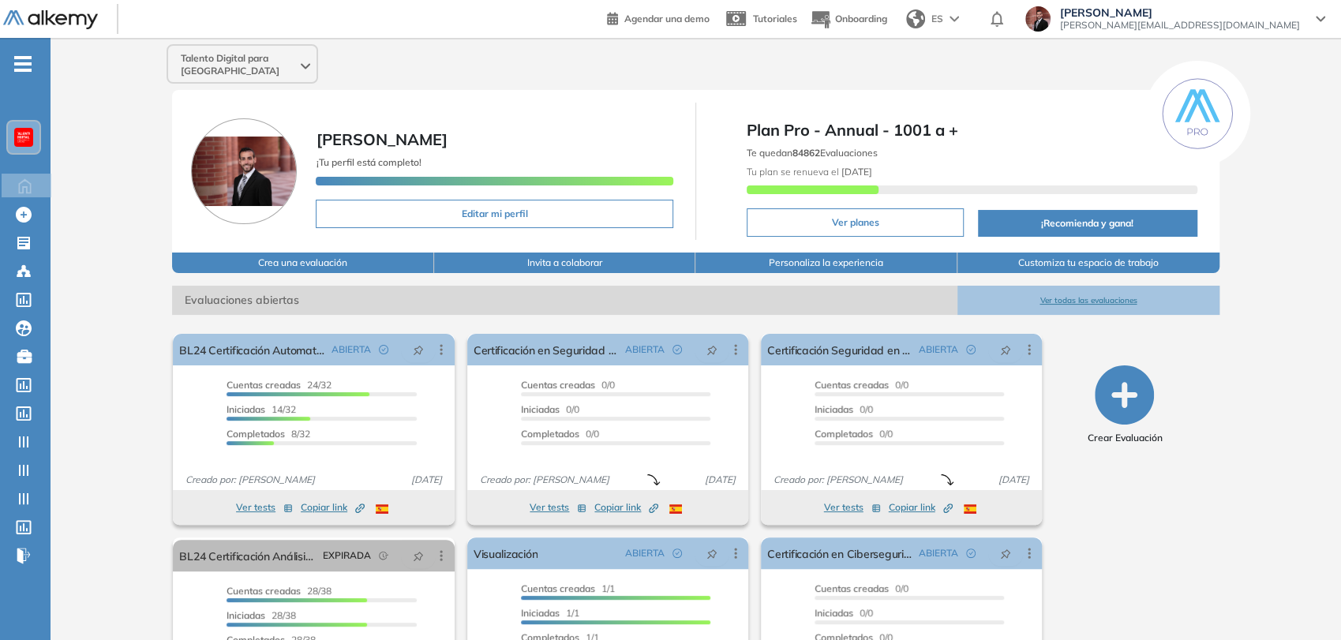
click at [16, 69] on span "-" at bounding box center [22, 62] width 17 height 13
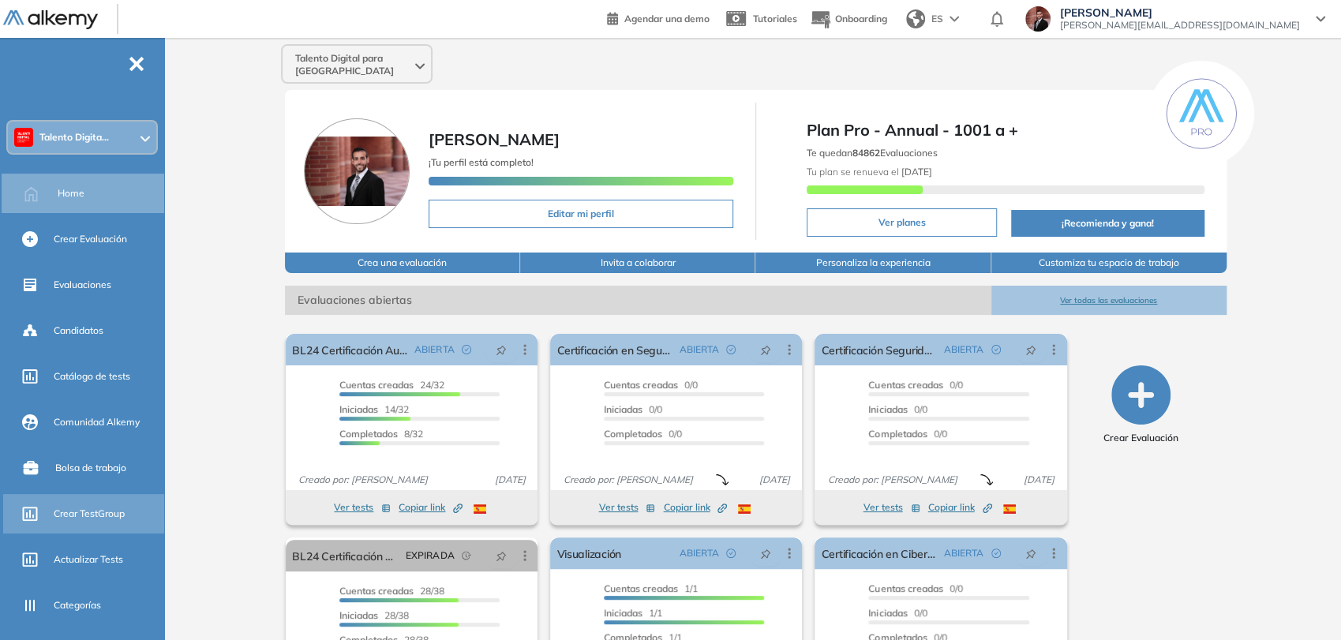
click at [92, 512] on span "Crear TestGroup" at bounding box center [89, 514] width 71 height 14
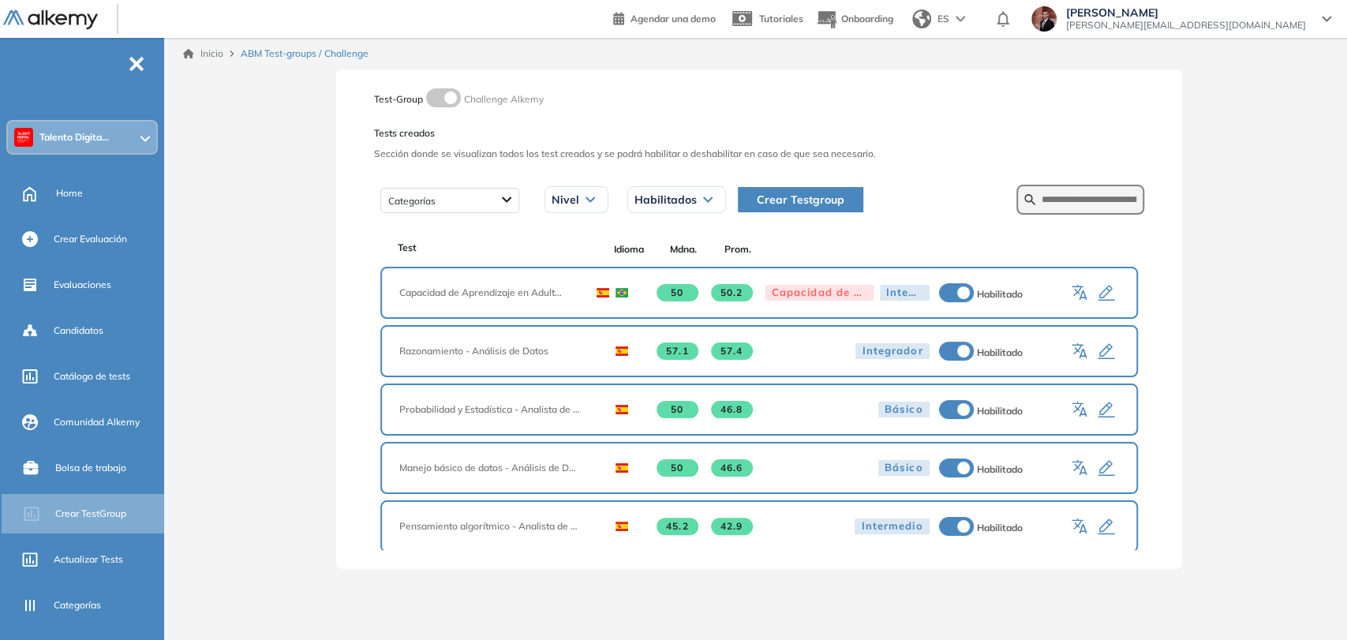
click at [776, 192] on span "Crear Testgroup" at bounding box center [801, 199] width 88 height 17
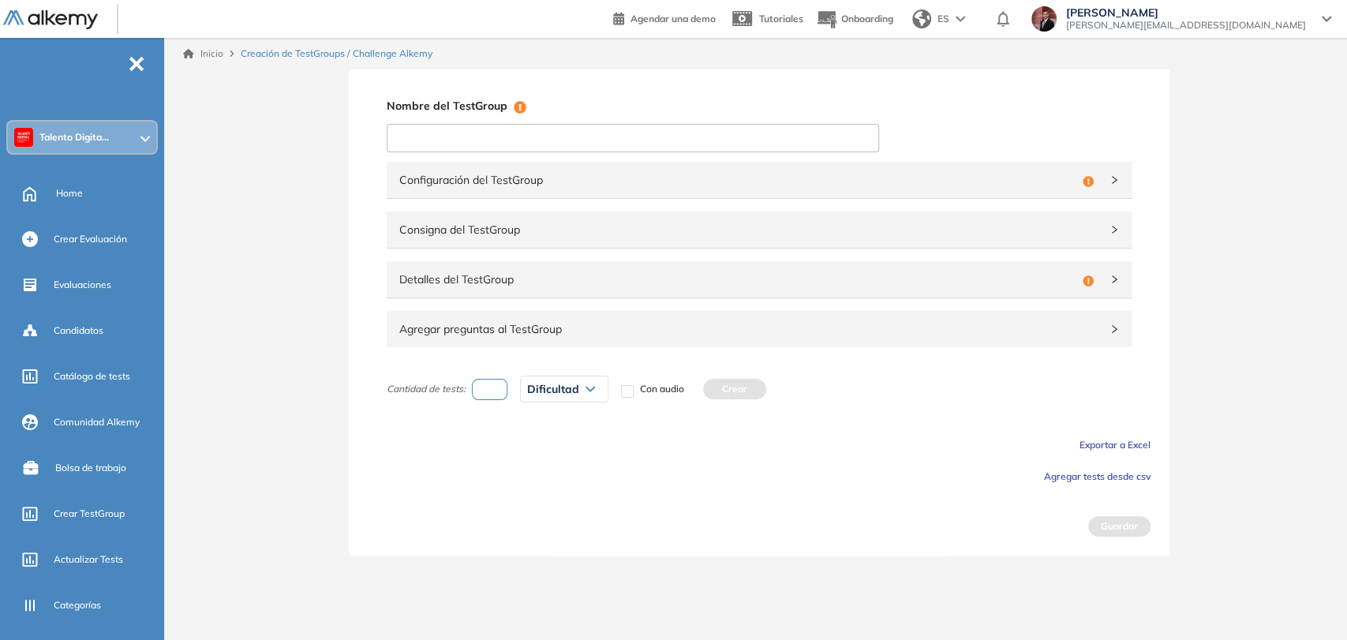
click at [609, 133] on input at bounding box center [633, 138] width 492 height 28
paste input "**********"
type input "**********"
click at [577, 176] on span "Configuración del TestGroup" at bounding box center [737, 179] width 677 height 17
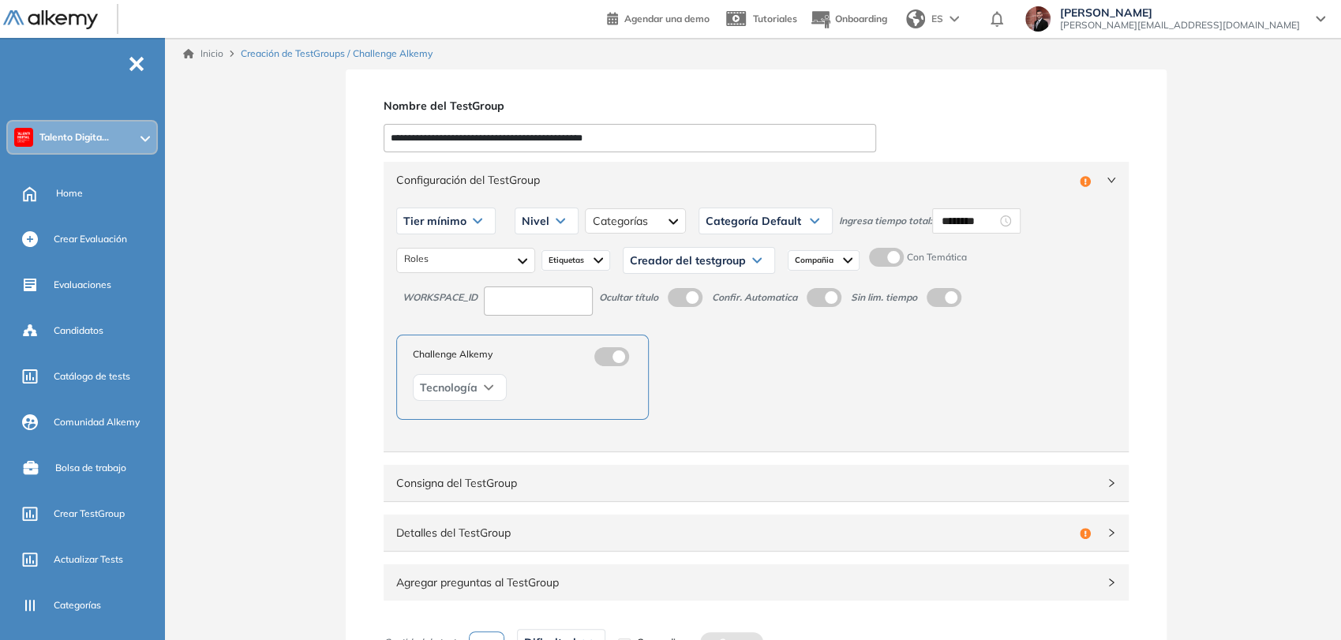
click at [455, 217] on span "Tier mínimo" at bounding box center [434, 221] width 63 height 13
click at [427, 280] on li "Tier N° 2" at bounding box center [422, 283] width 36 height 16
click at [533, 222] on div "Nivel" at bounding box center [529, 220] width 62 height 25
click at [524, 284] on li "Intermedio" at bounding box center [527, 283] width 44 height 16
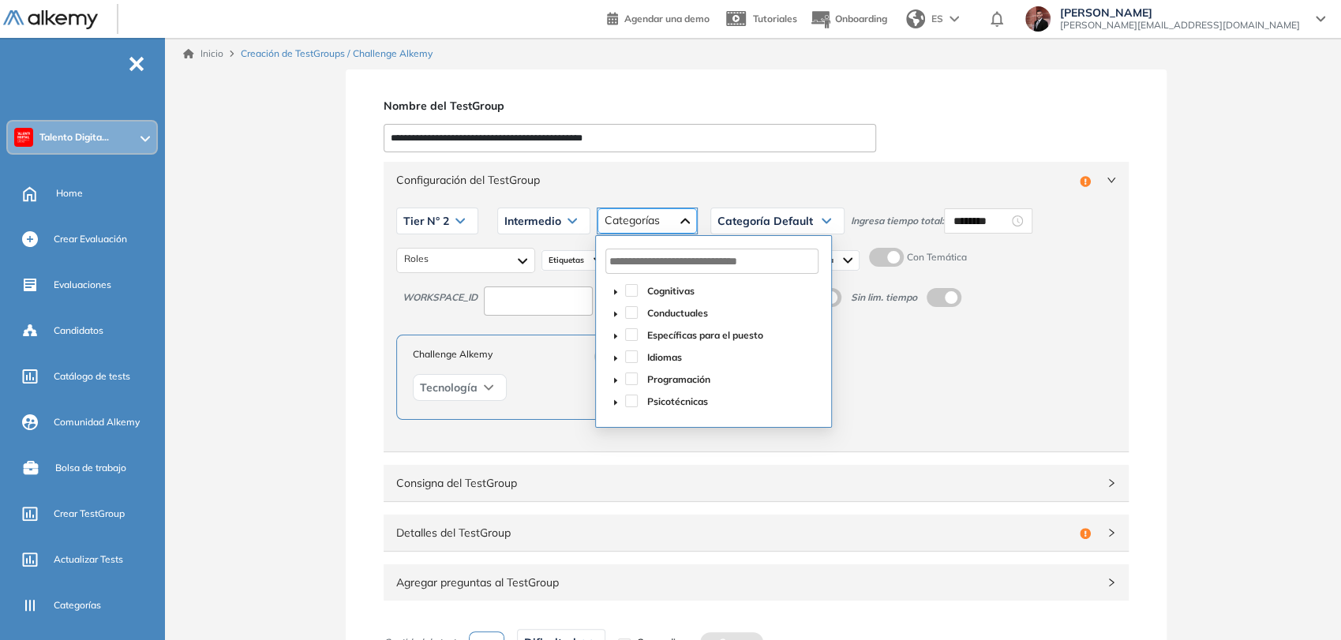
click at [652, 223] on div at bounding box center [646, 220] width 99 height 25
click at [630, 379] on span at bounding box center [631, 378] width 13 height 13
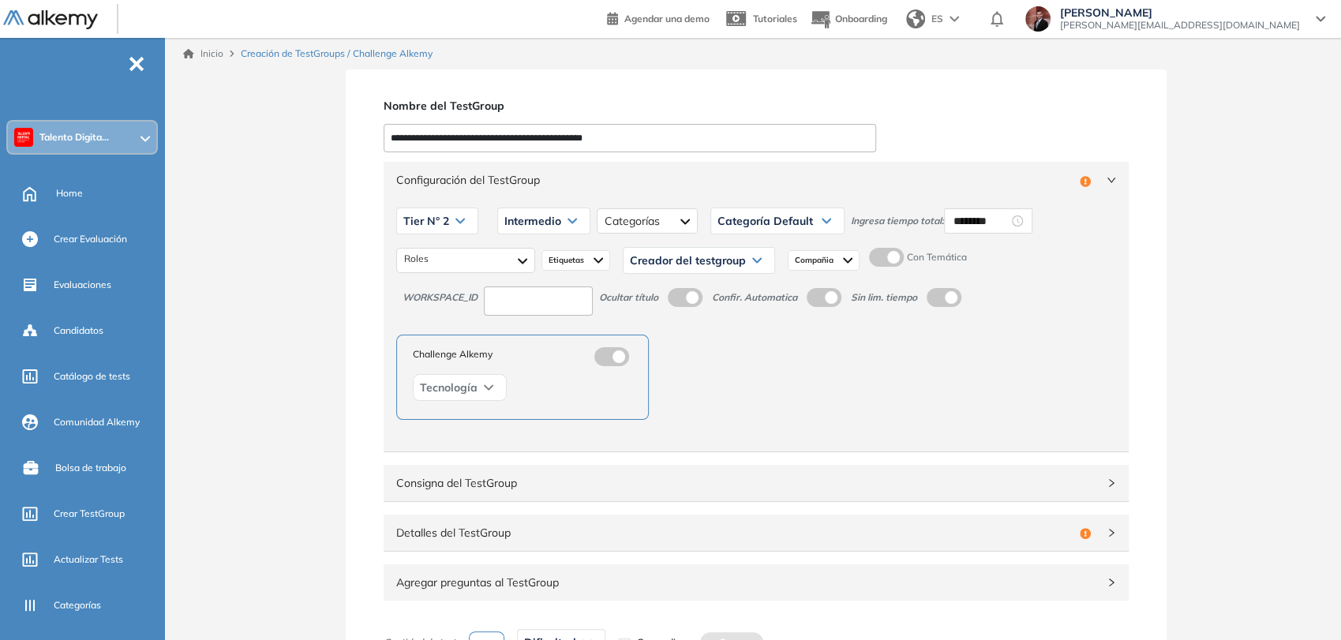
click at [809, 218] on div "Categoría Default" at bounding box center [777, 220] width 133 height 25
click at [745, 283] on li "Programación" at bounding box center [747, 283] width 58 height 16
click at [1024, 201] on div "Tier N° 2 Tier N° 1 Tier N° 2 Tier N° 3 Tier N° 4 Tier N° 5 Tier N° 6 Tier N° 7…" at bounding box center [756, 220] width 720 height 39
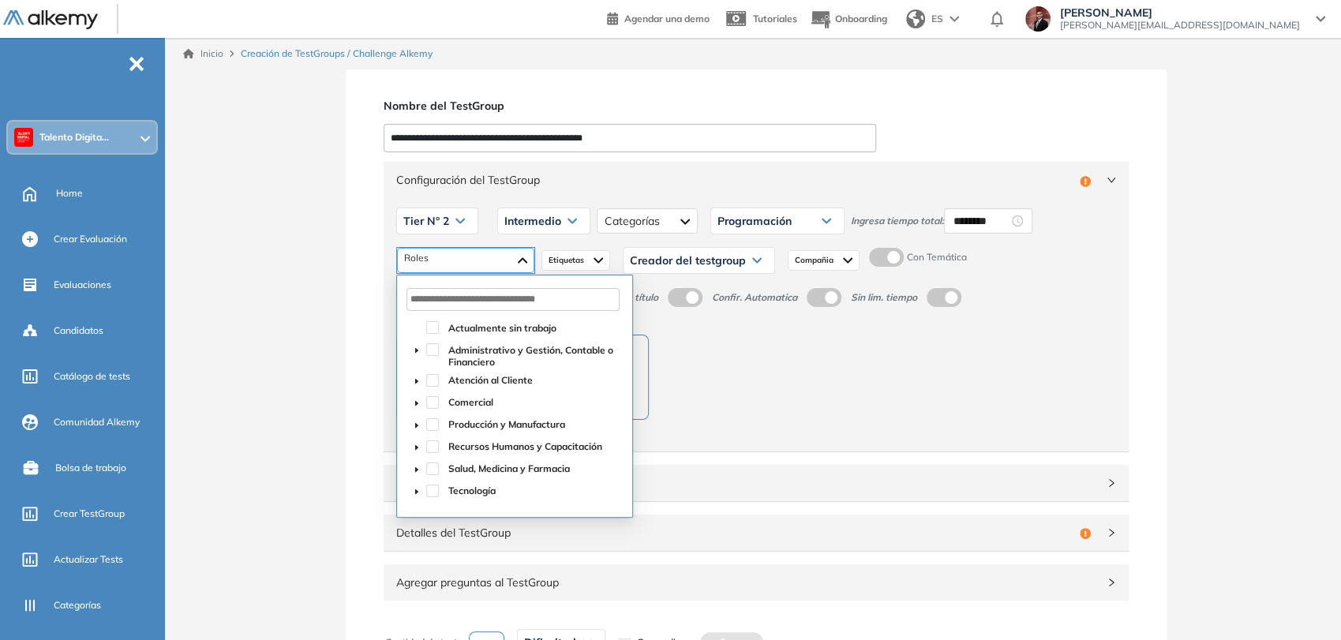
click at [472, 253] on div at bounding box center [465, 260] width 137 height 25
click at [429, 494] on span at bounding box center [432, 490] width 13 height 13
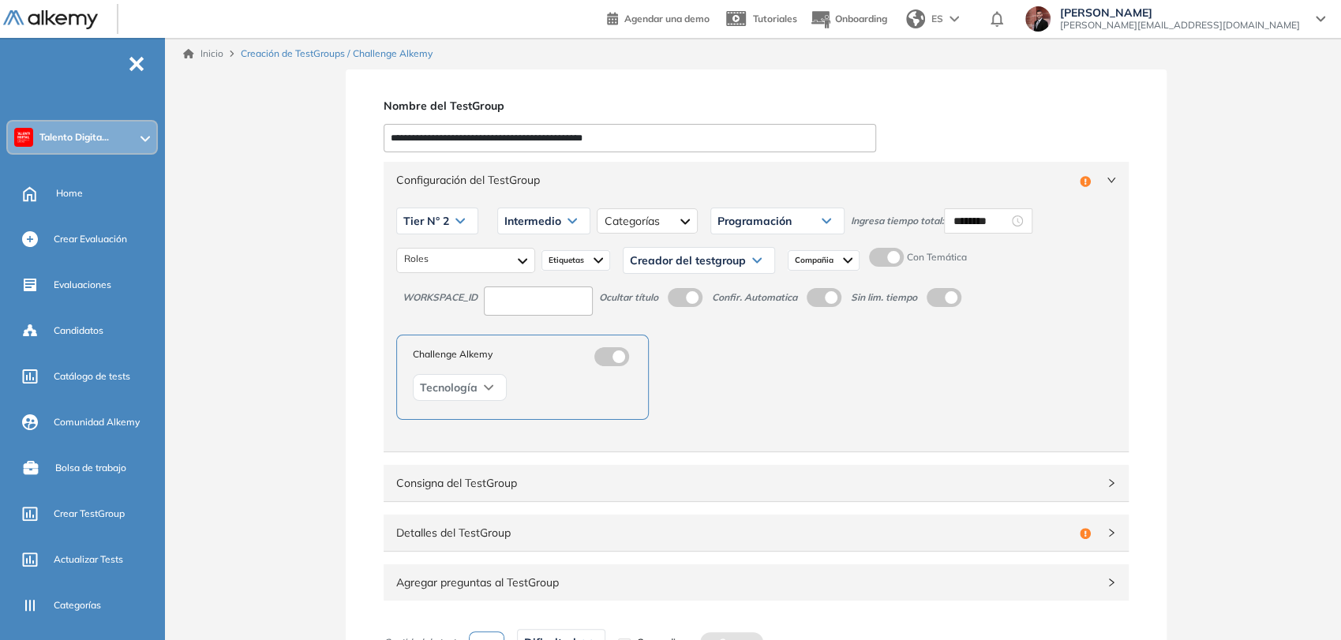
click at [697, 268] on div "Creador del testgroup" at bounding box center [698, 260] width 151 height 25
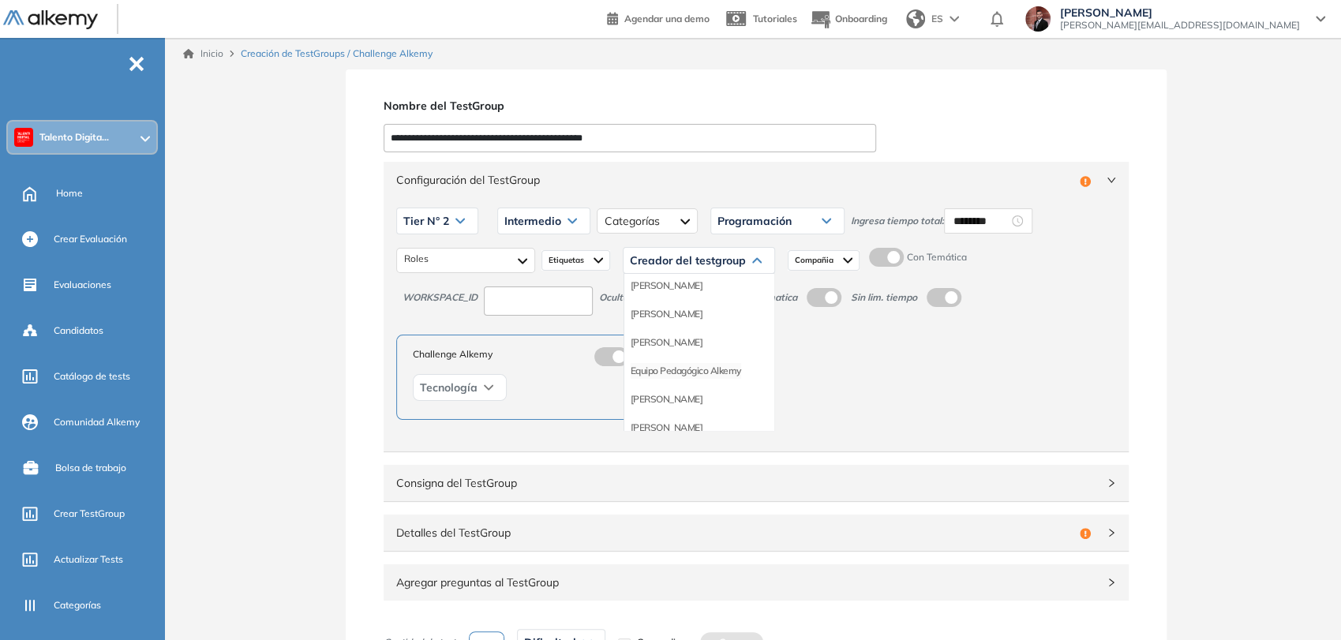
click at [659, 370] on li "Equipo Pedagógico Alkemy" at bounding box center [685, 371] width 110 height 16
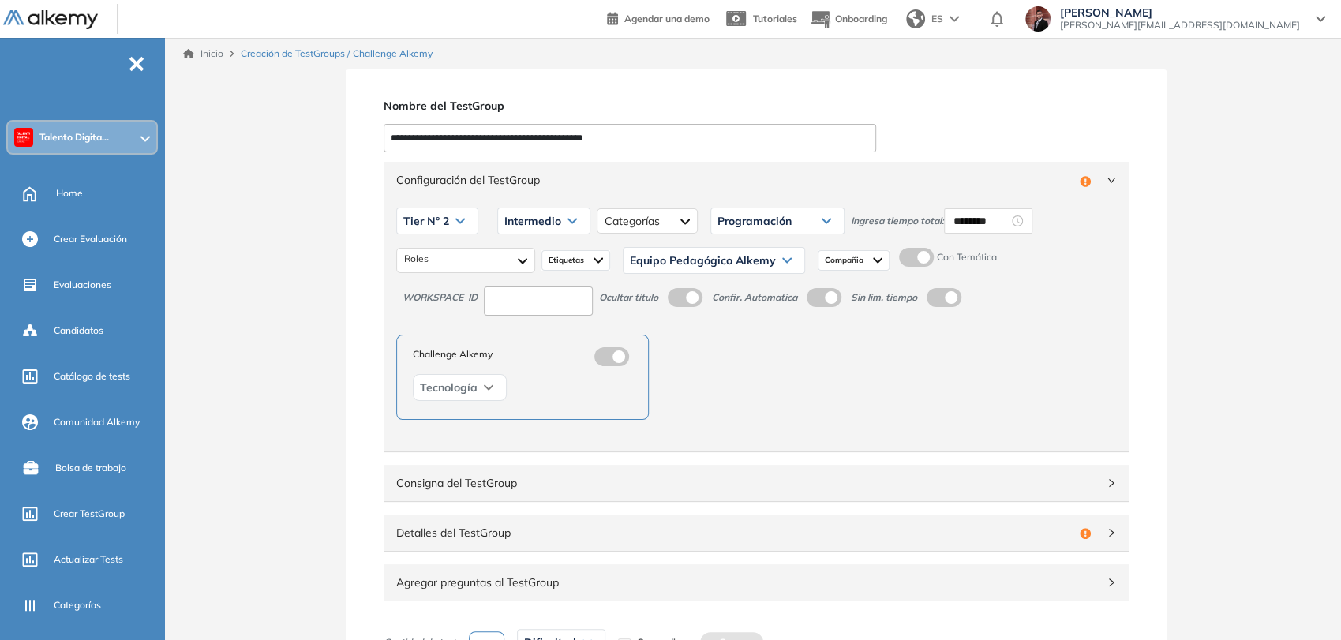
click at [921, 259] on label at bounding box center [916, 257] width 35 height 19
click at [585, 297] on input at bounding box center [538, 300] width 109 height 29
type input "***"
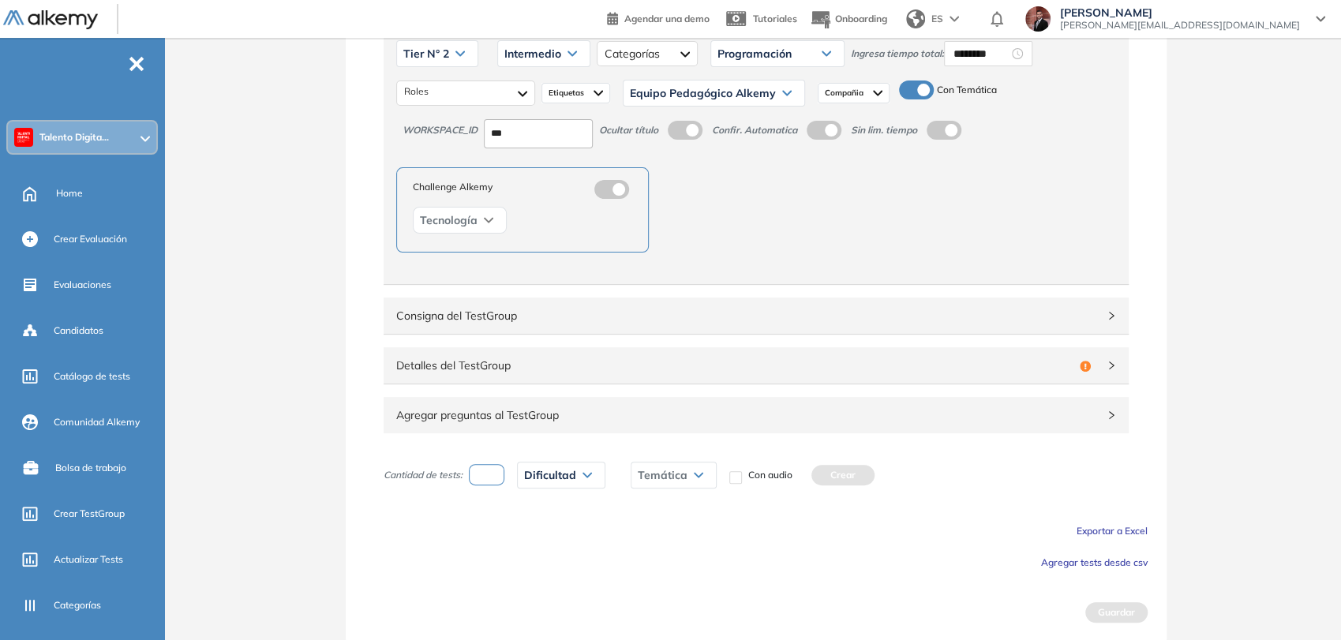
click at [619, 380] on div "Detalles del TestGroup Incompleto" at bounding box center [755, 365] width 745 height 36
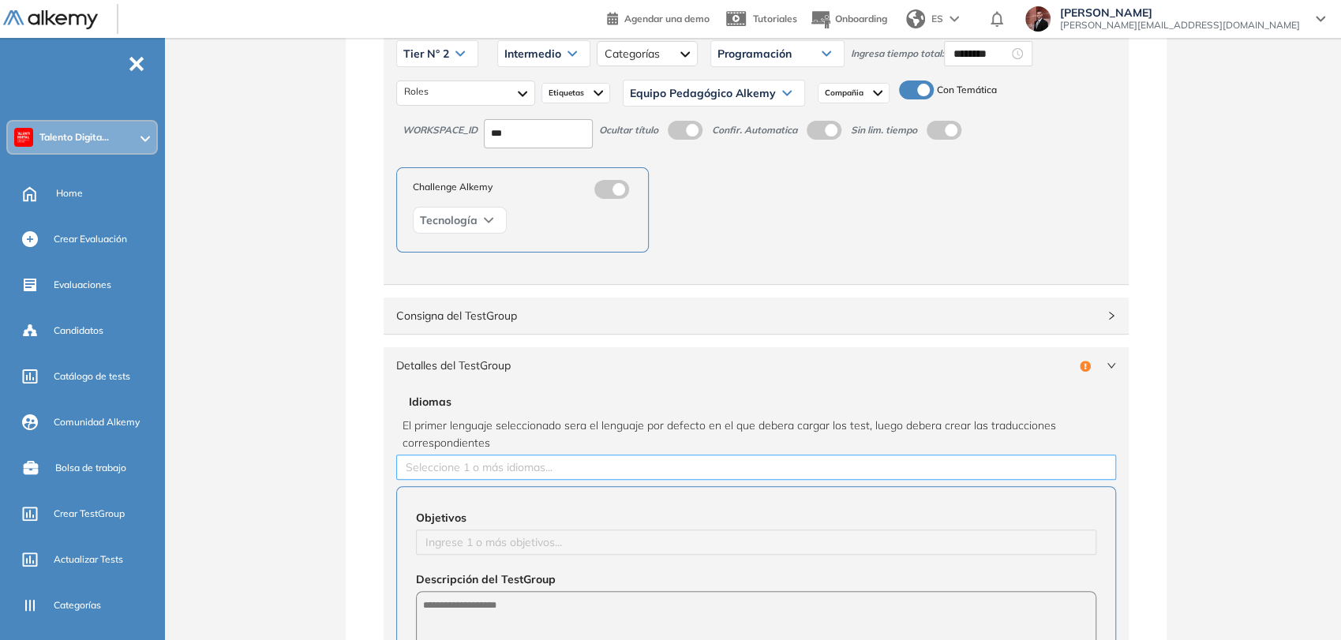
click at [561, 474] on div at bounding box center [756, 467] width 712 height 19
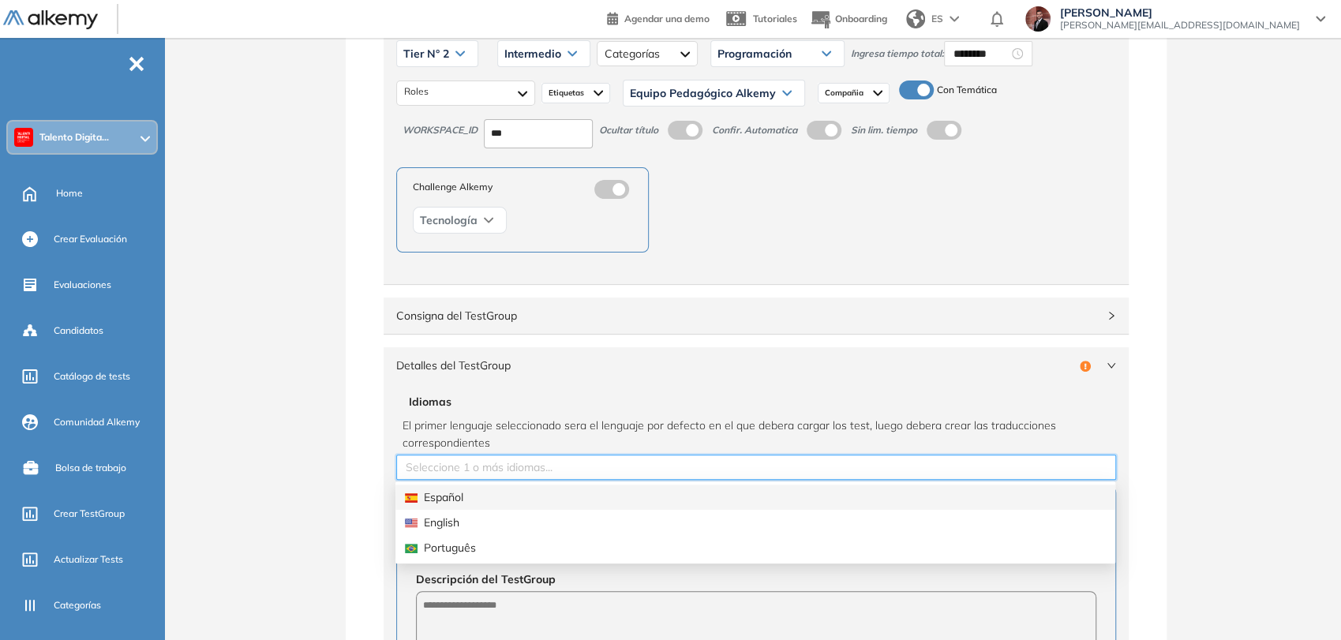
click at [516, 500] on div "Español" at bounding box center [755, 496] width 701 height 17
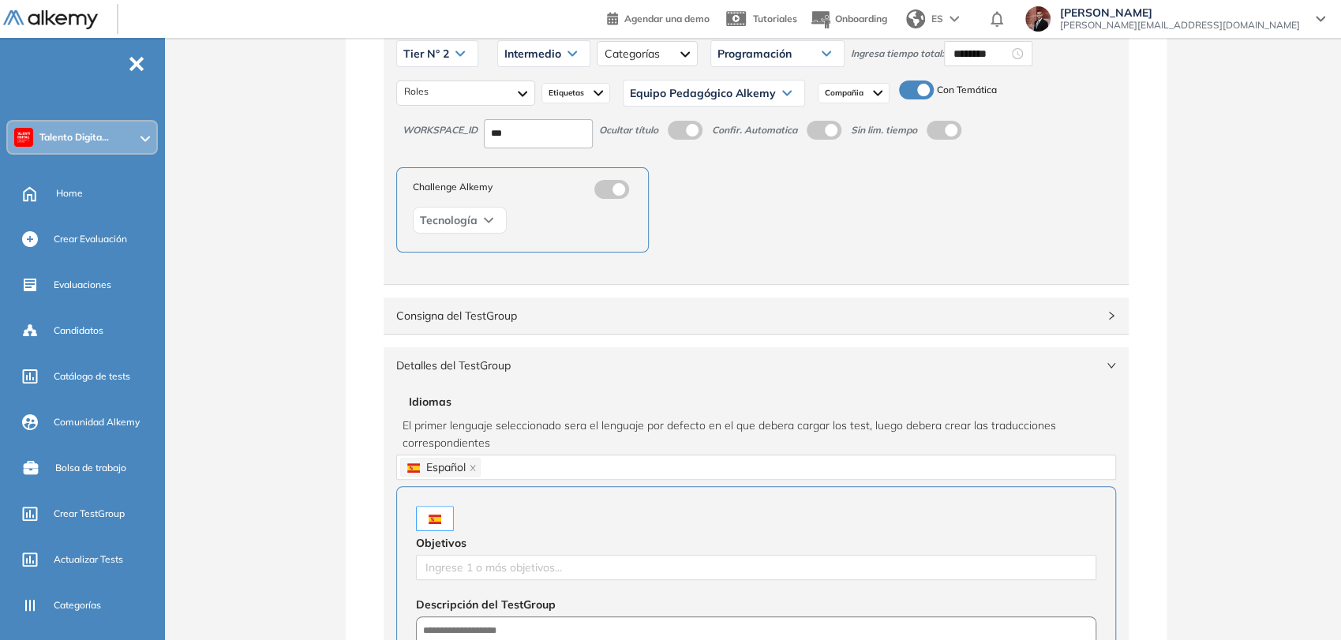
click at [338, 415] on div "**********" at bounding box center [755, 599] width 1170 height 1394
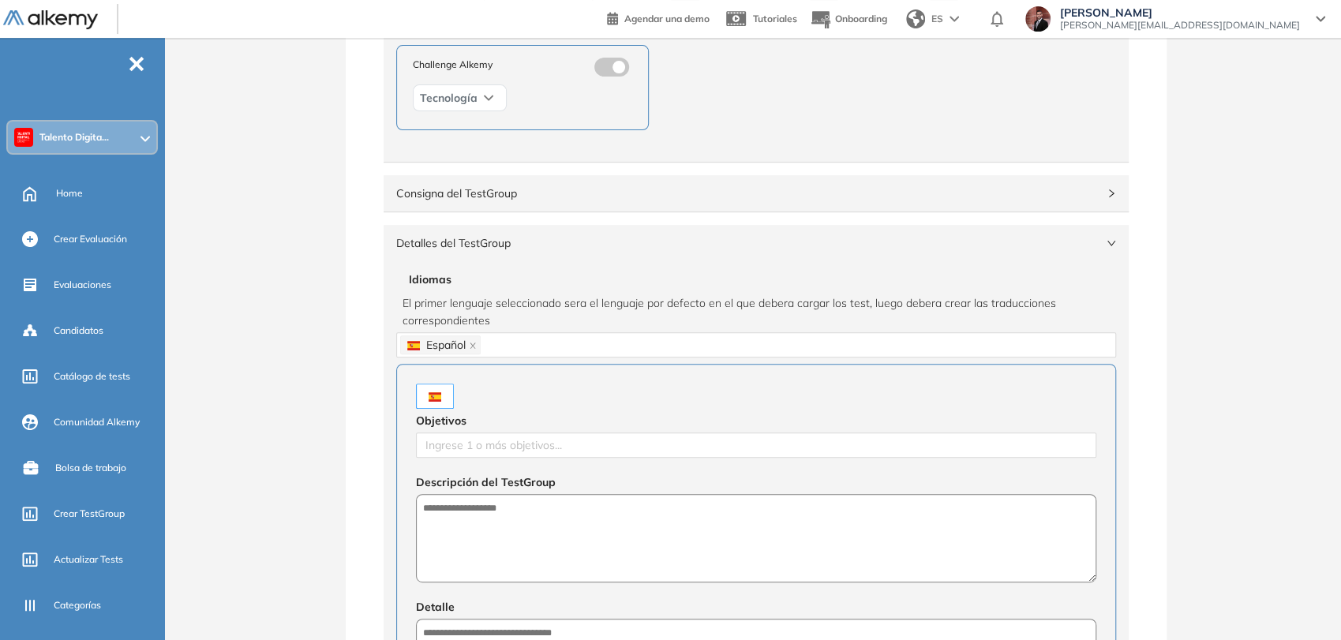
scroll to position [444, 0]
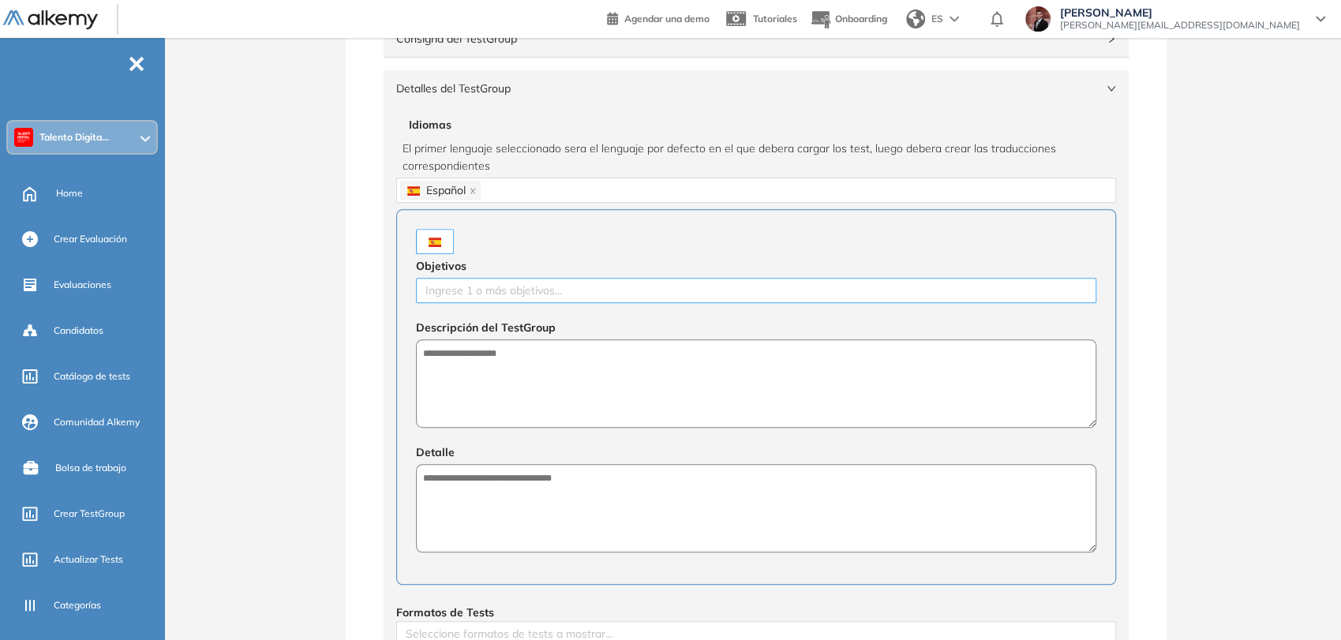
click at [482, 297] on div at bounding box center [756, 290] width 672 height 19
type input "**********"
type textarea "**********"
click at [486, 520] on textarea at bounding box center [756, 508] width 680 height 88
paste textarea "**********"
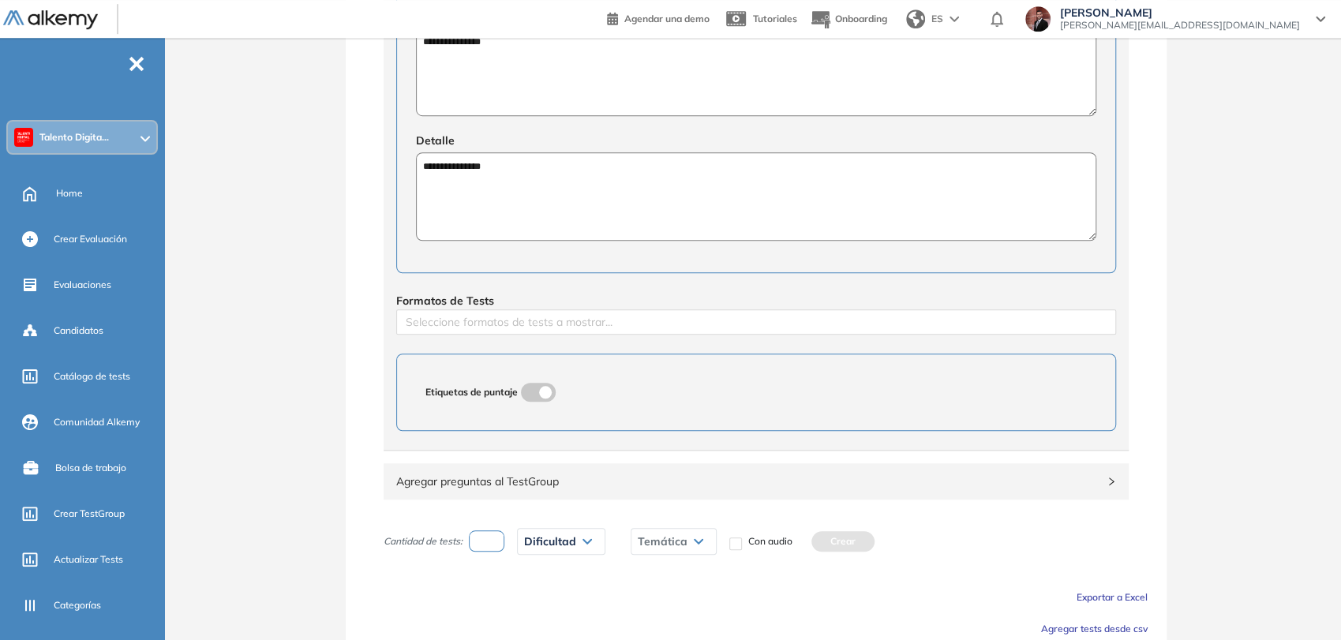
scroll to position [760, 0]
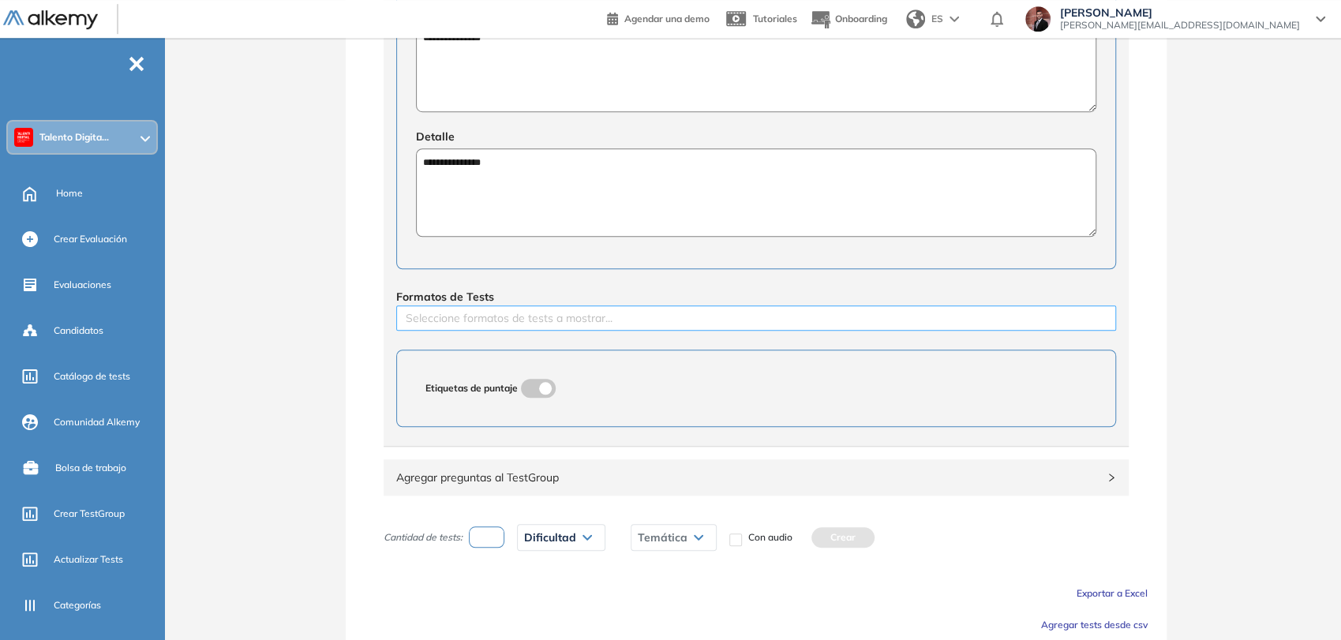
click at [522, 317] on div at bounding box center [756, 317] width 712 height 19
type textarea "**********"
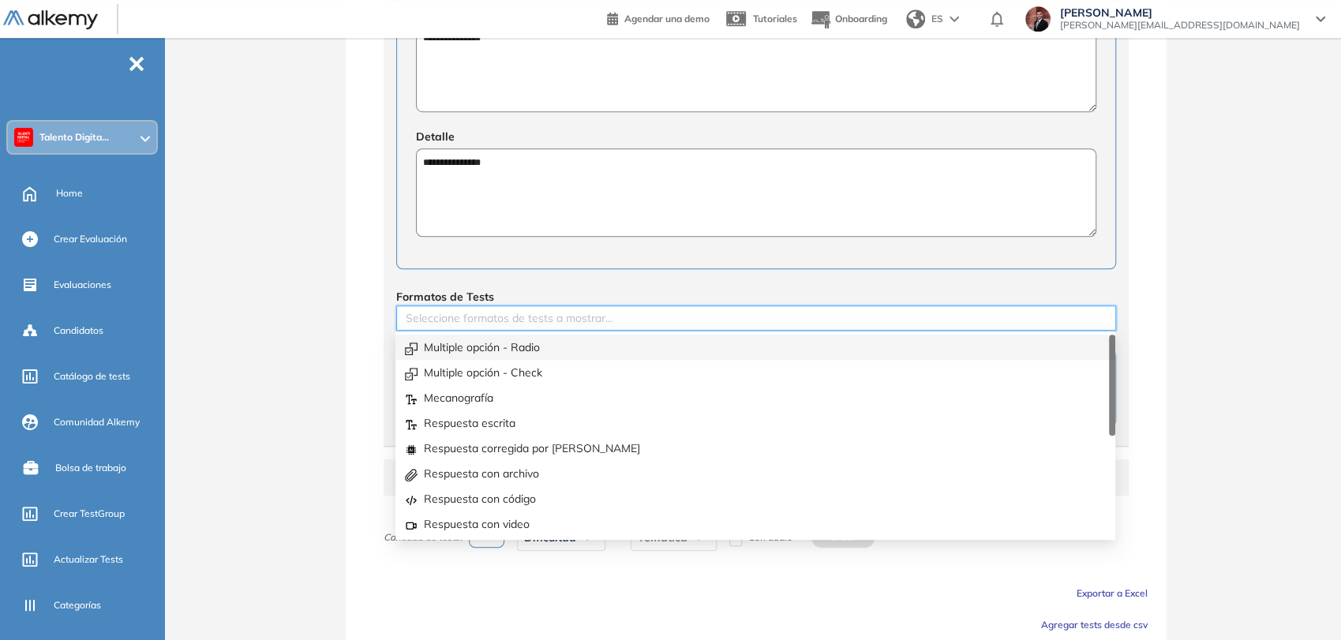
click at [490, 342] on div "Multiple opción - Radio" at bounding box center [755, 346] width 701 height 17
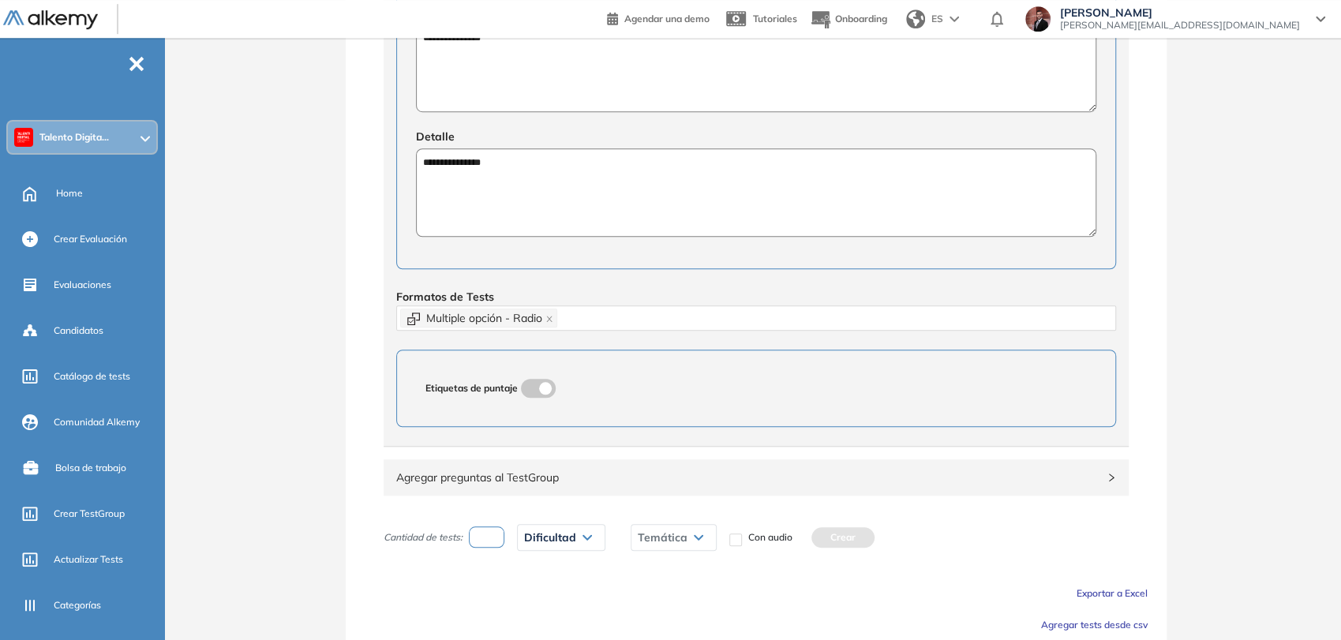
click at [591, 481] on span "Agregar preguntas al TestGroup" at bounding box center [746, 477] width 701 height 17
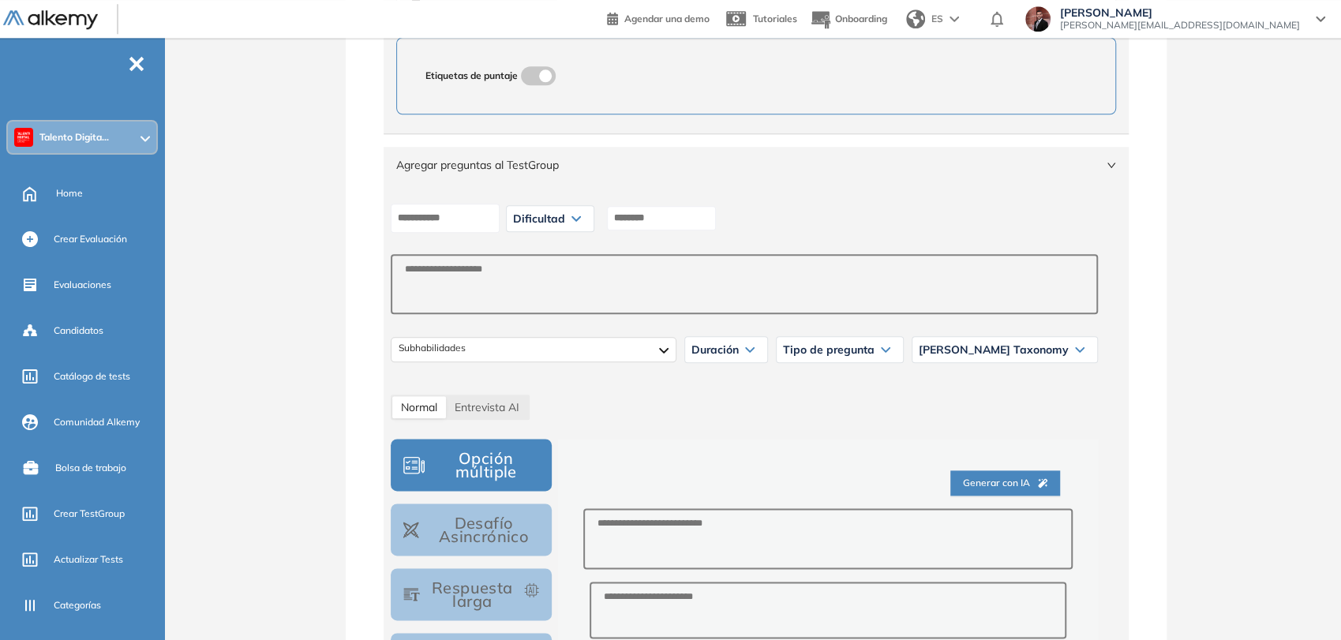
scroll to position [1075, 0]
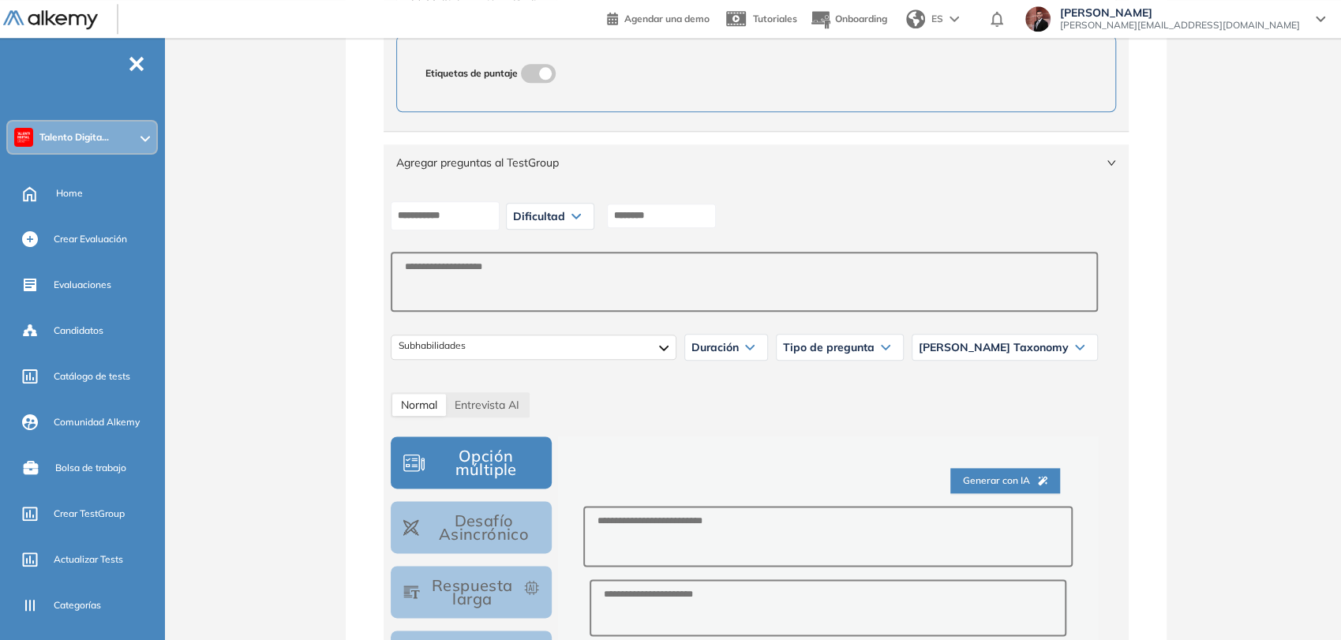
click at [565, 219] on span "Dificultad" at bounding box center [539, 216] width 52 height 13
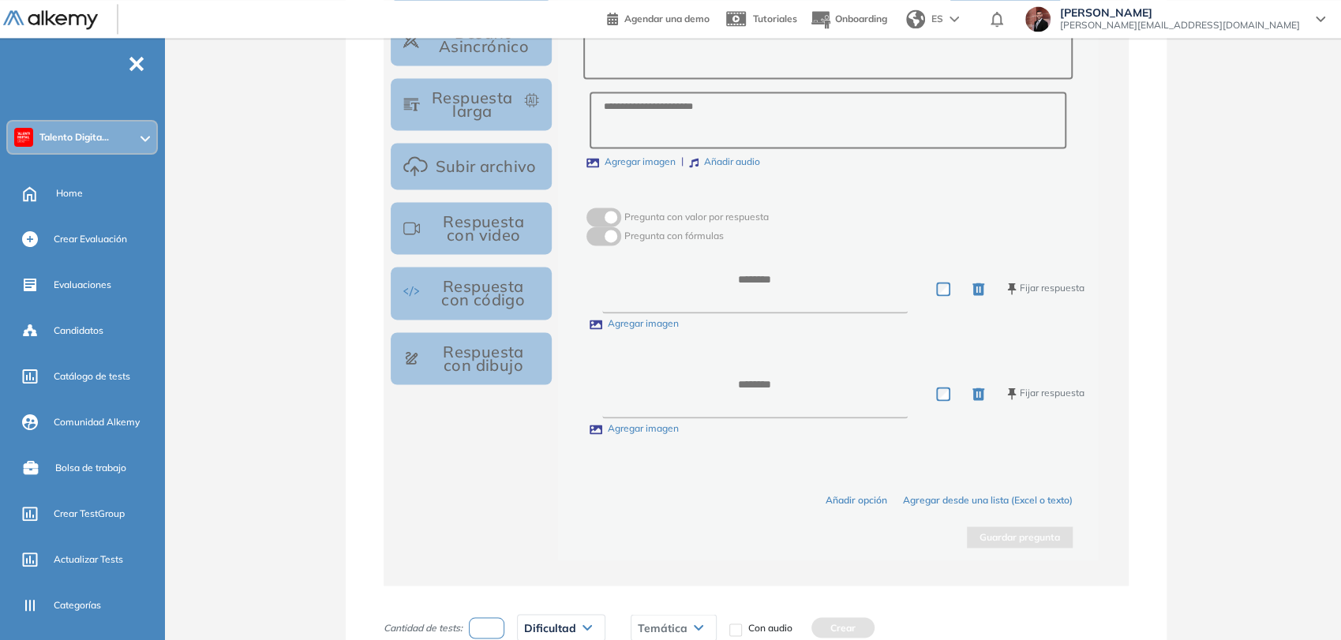
scroll to position [1713, 0]
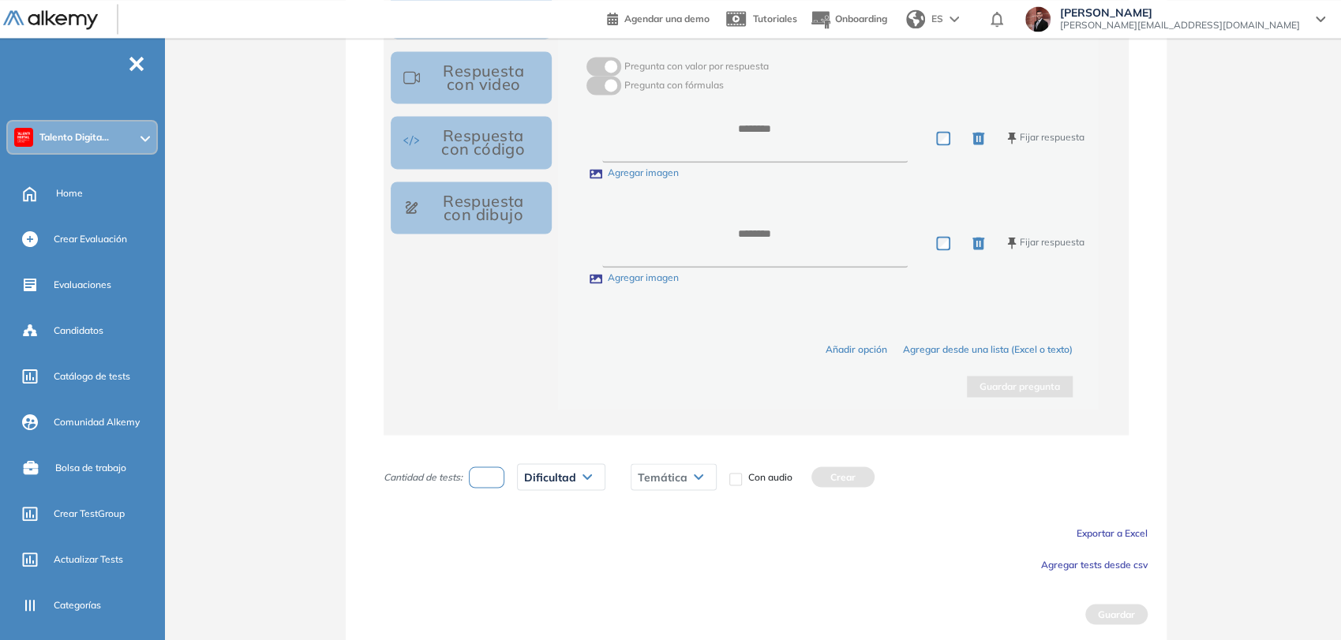
click at [1110, 558] on span "Agregar tests desde csv" at bounding box center [1094, 564] width 107 height 12
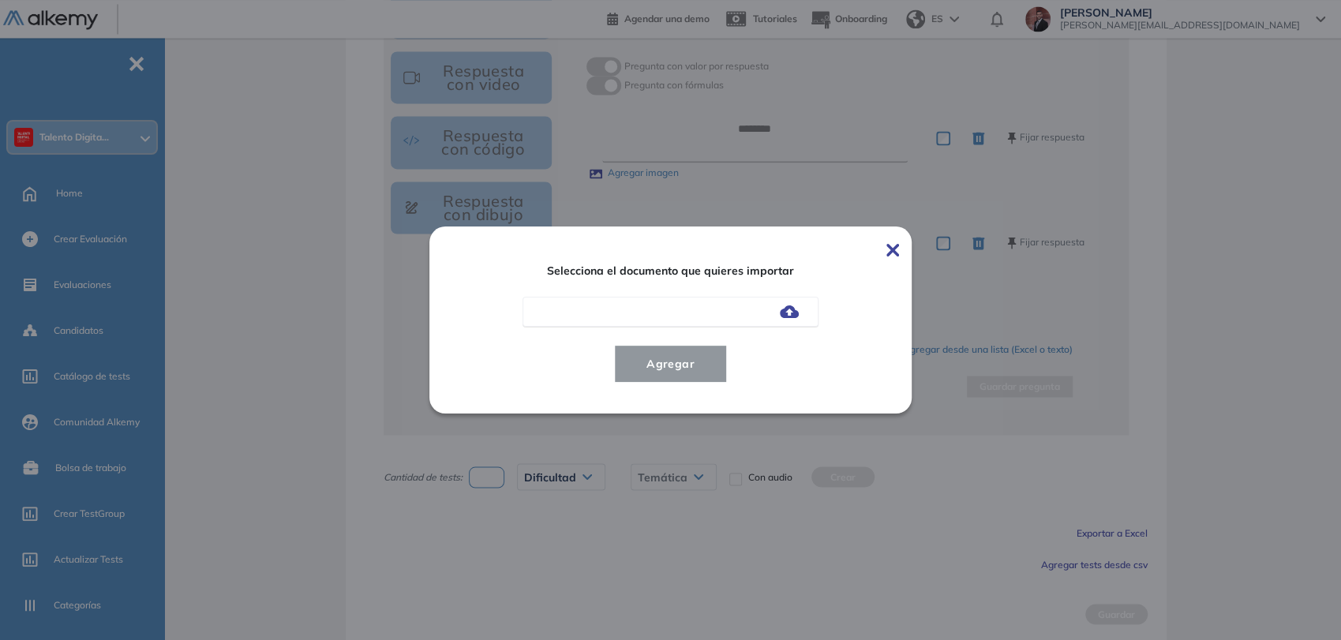
click at [791, 312] on img at bounding box center [789, 311] width 19 height 13
click at [0, 0] on input "file" at bounding box center [0, 0] width 0 height 0
click at [657, 355] on span "Agregar" at bounding box center [670, 363] width 73 height 19
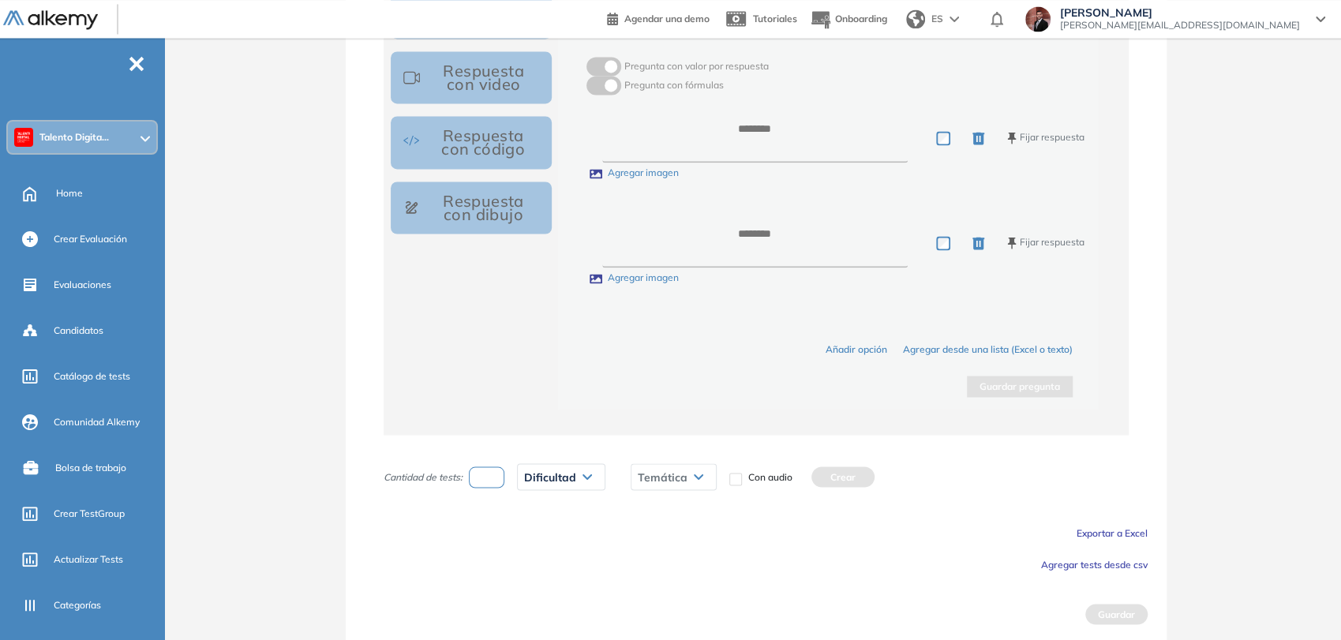
click at [1074, 559] on span "Agregar tests desde csv" at bounding box center [1094, 564] width 107 height 12
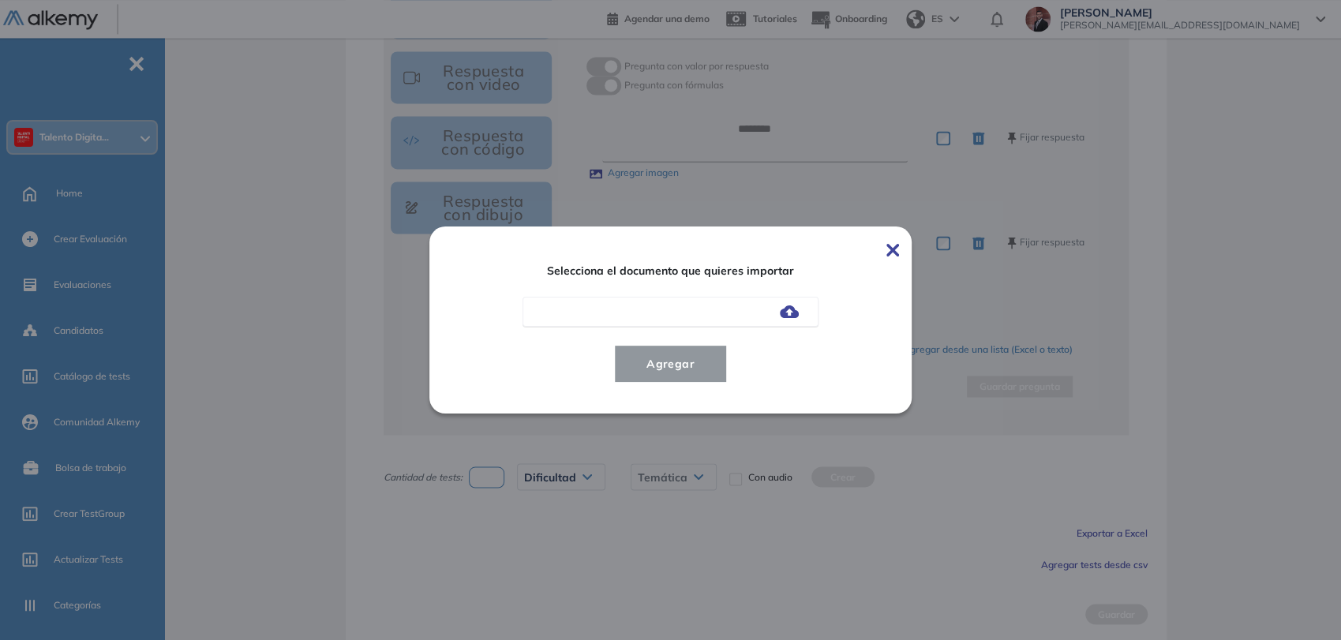
click at [797, 308] on img at bounding box center [789, 311] width 19 height 13
click at [0, 0] on input "file" at bounding box center [0, 0] width 0 height 0
click at [666, 373] on button "Agregar" at bounding box center [670, 364] width 113 height 38
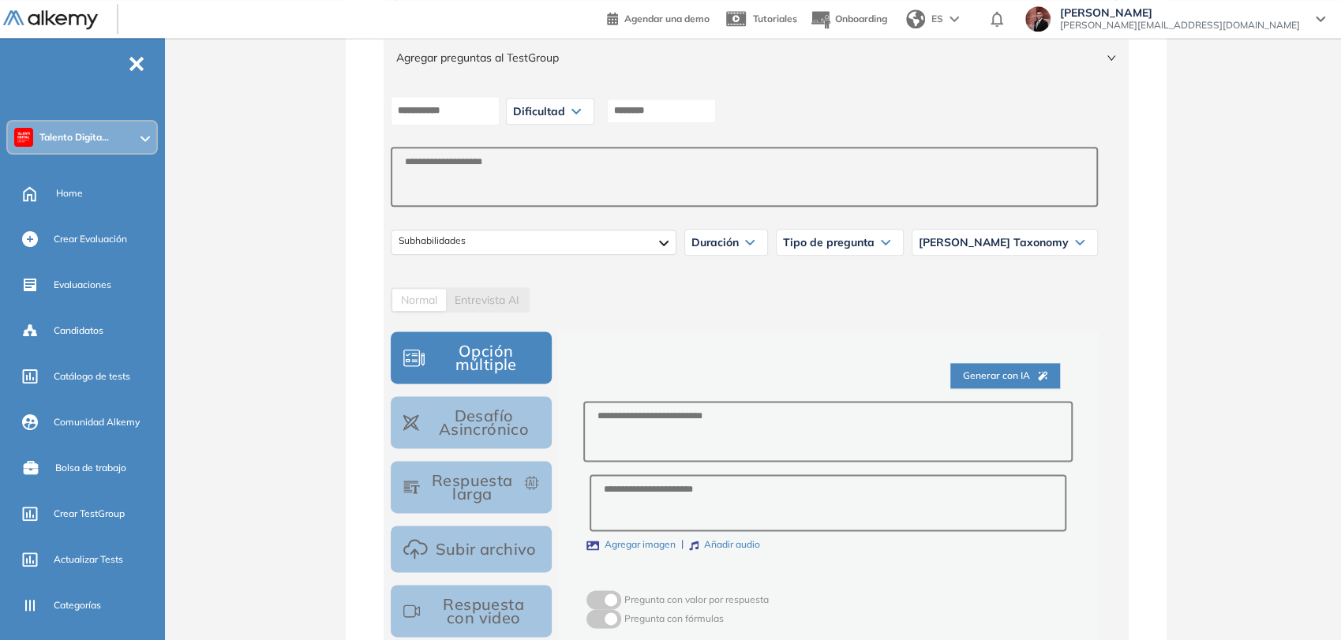
scroll to position [1176, 0]
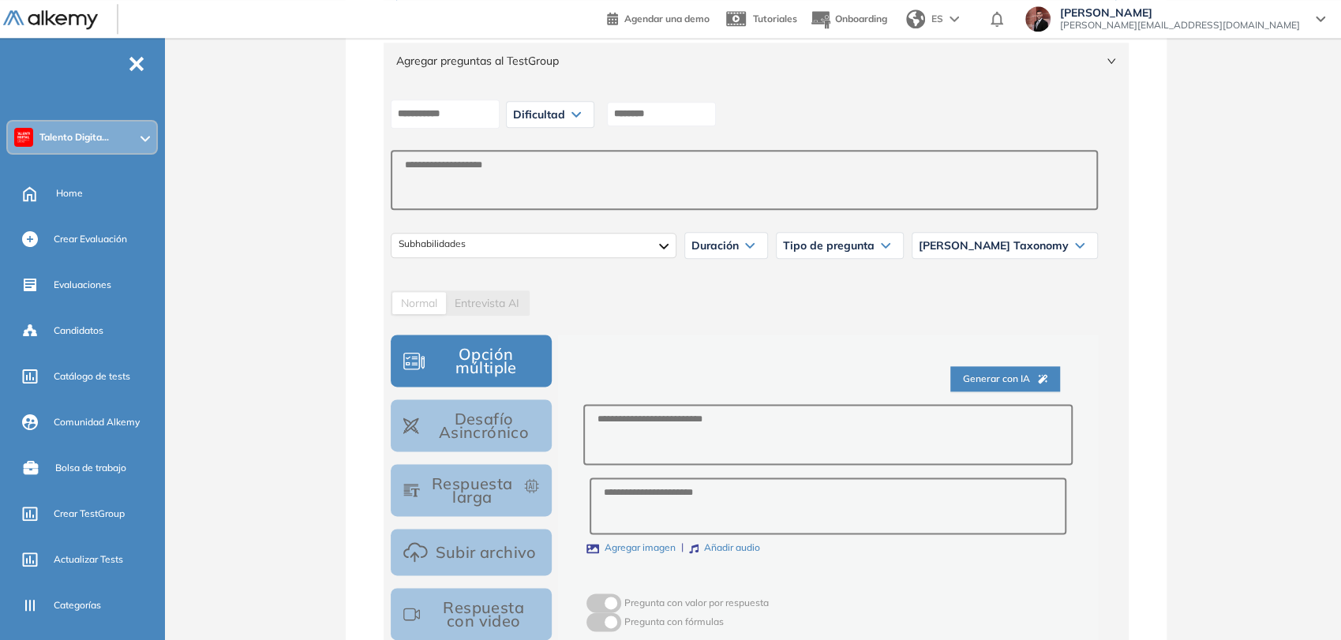
click at [565, 114] on span "Dificultad" at bounding box center [539, 114] width 52 height 13
click at [533, 170] on li "Fácil" at bounding box center [523, 177] width 19 height 16
click at [664, 105] on input at bounding box center [634, 114] width 109 height 24
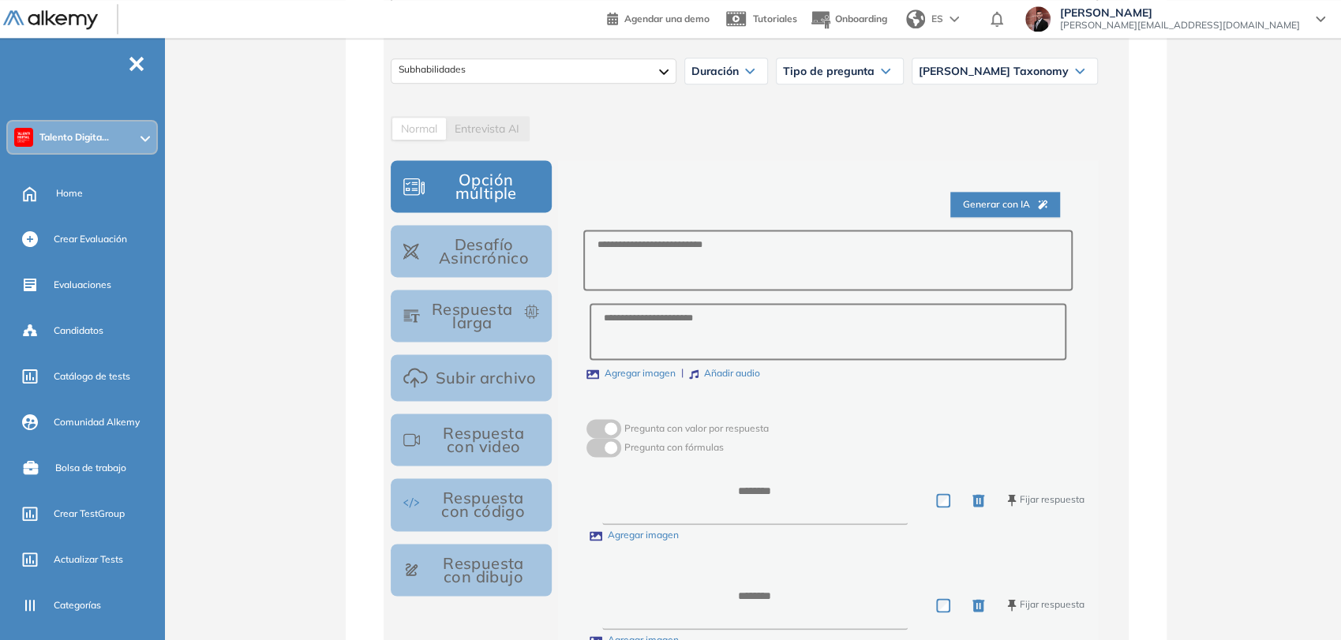
scroll to position [1352, 0]
type input "***"
click at [682, 228] on textarea at bounding box center [827, 258] width 488 height 61
type textarea "*"
click at [770, 485] on textarea at bounding box center [754, 497] width 305 height 49
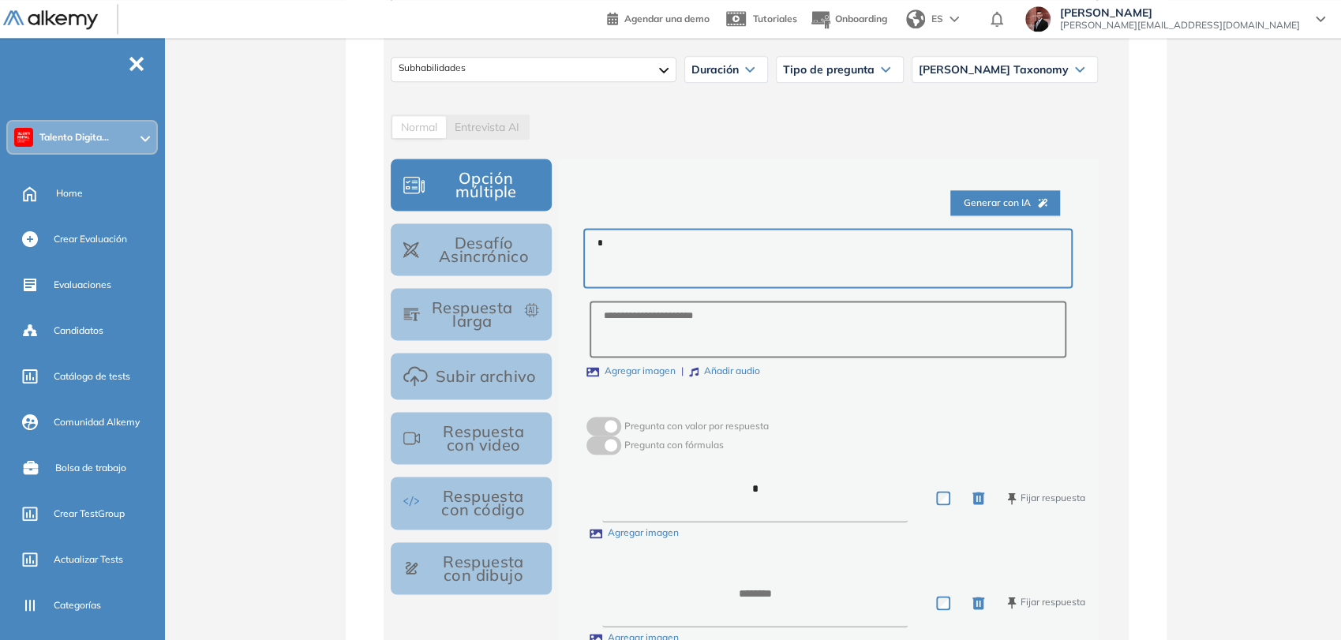
type textarea "*"
click at [765, 573] on div "* Fijar respuesta Agregar imagen Fijar respuesta Agregar imagen" at bounding box center [827, 558] width 489 height 209
click at [763, 592] on textarea "*" at bounding box center [754, 602] width 305 height 49
type textarea "*"
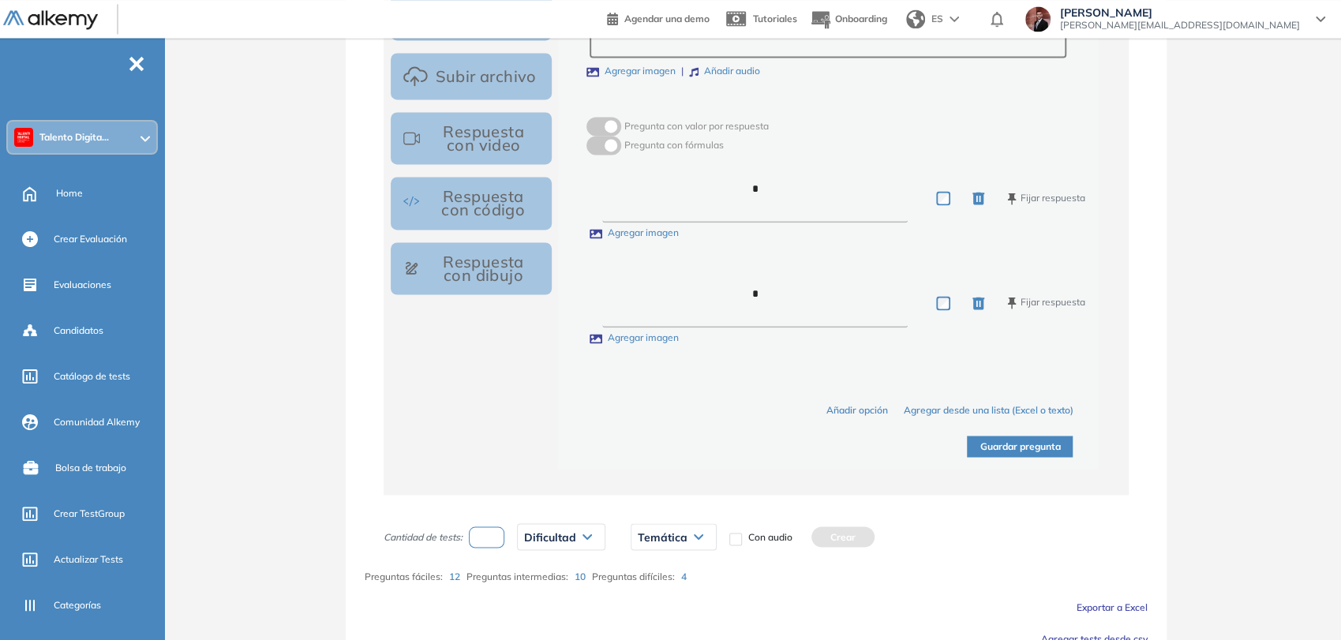
scroll to position [1665, 0]
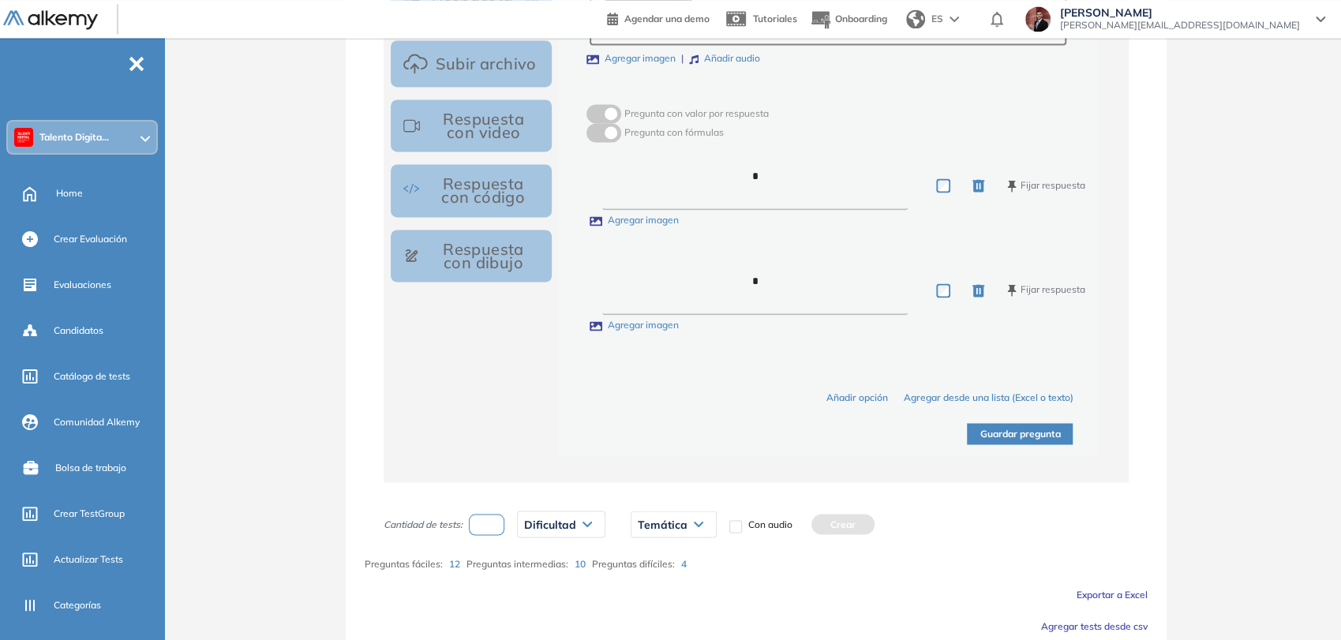
click at [1002, 436] on button "Guardar pregunta" at bounding box center [1020, 433] width 106 height 21
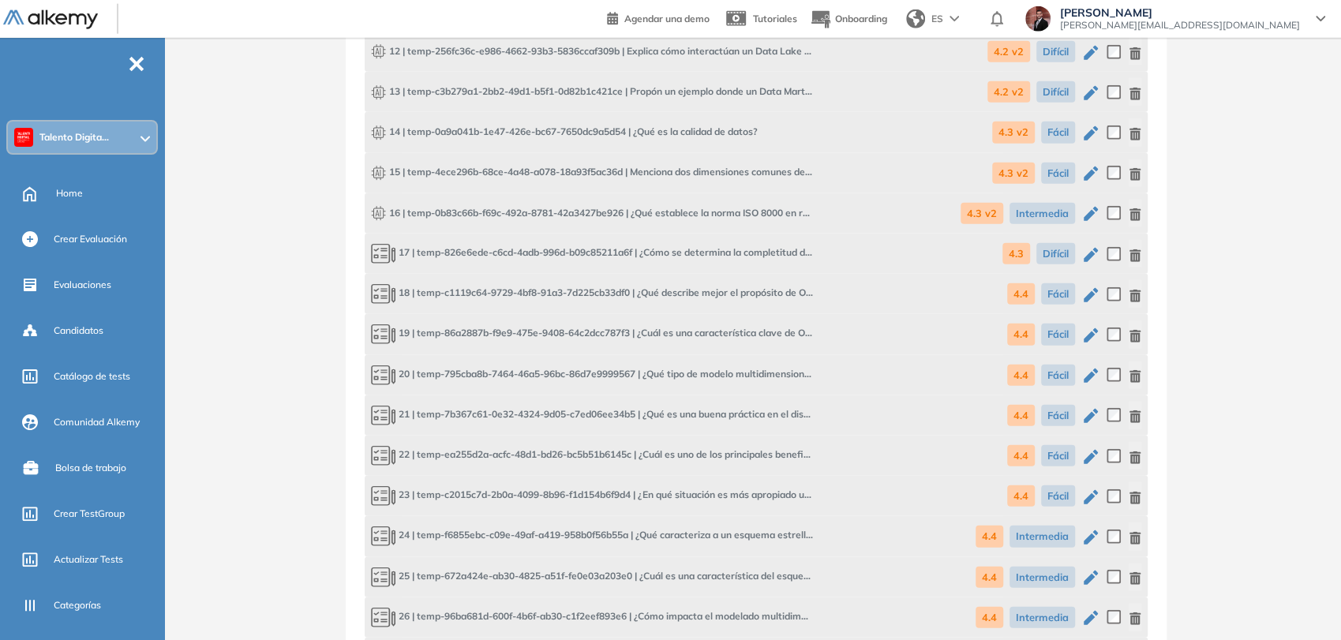
scroll to position [2849, 0]
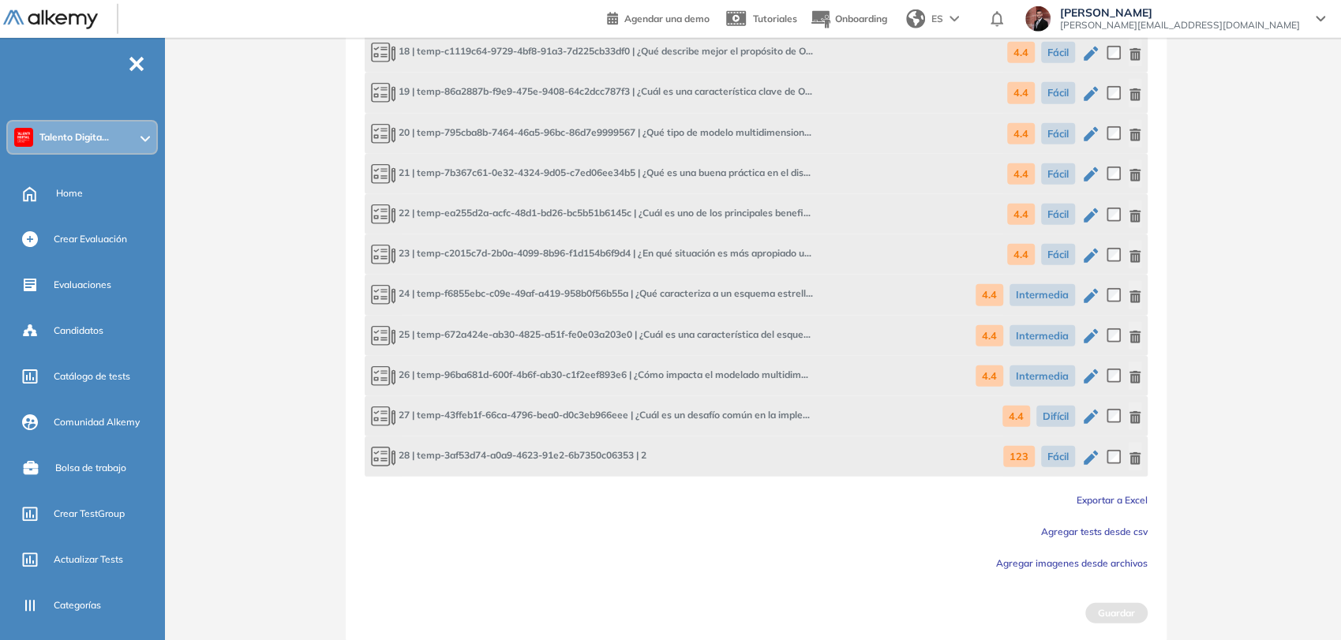
click at [1130, 452] on icon "button" at bounding box center [1134, 458] width 13 height 13
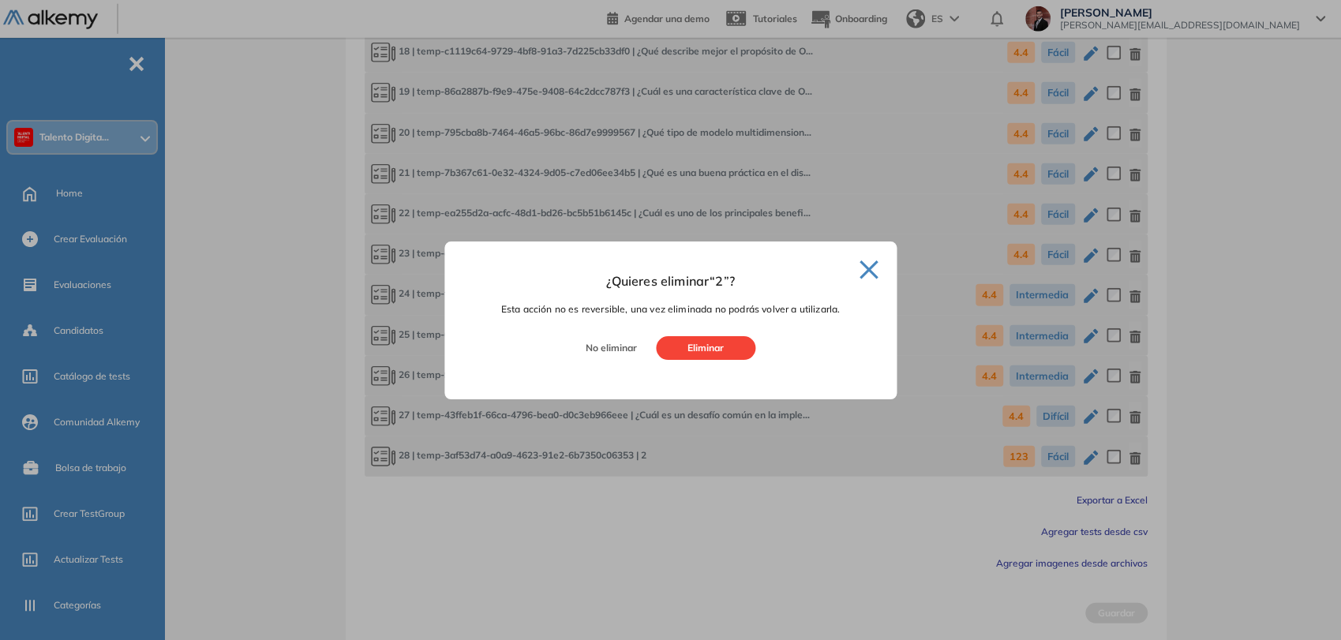
click at [730, 349] on button "Eliminar" at bounding box center [705, 348] width 99 height 24
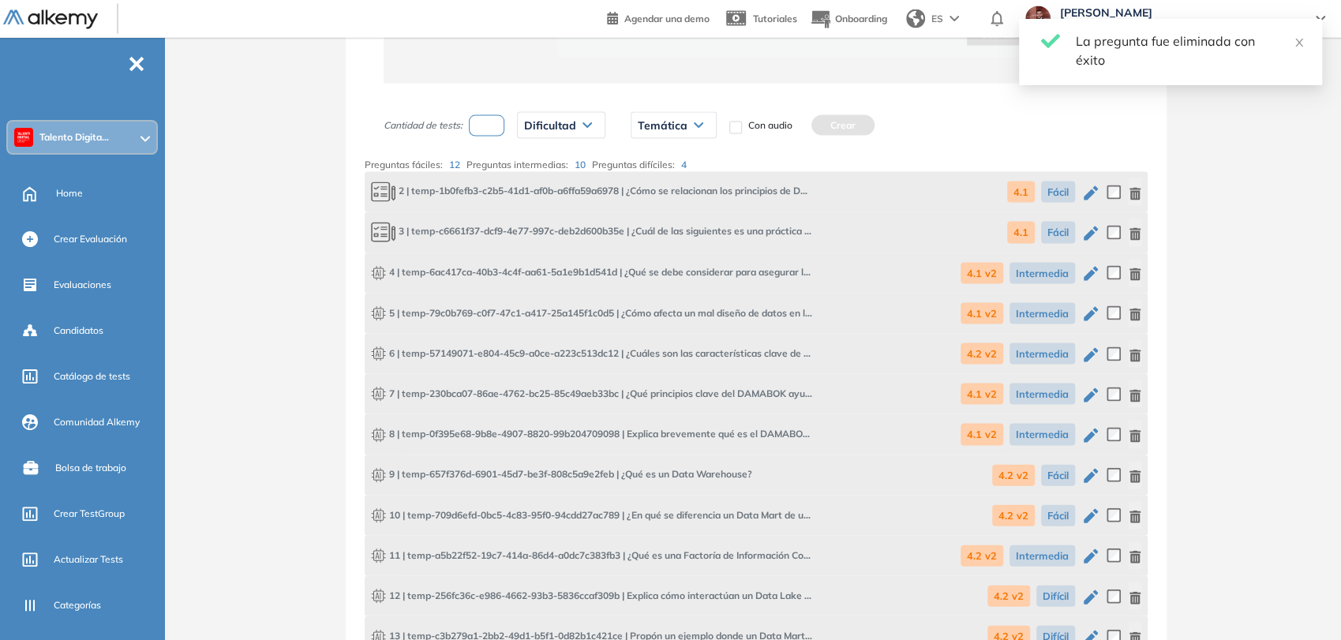
scroll to position [2071, 0]
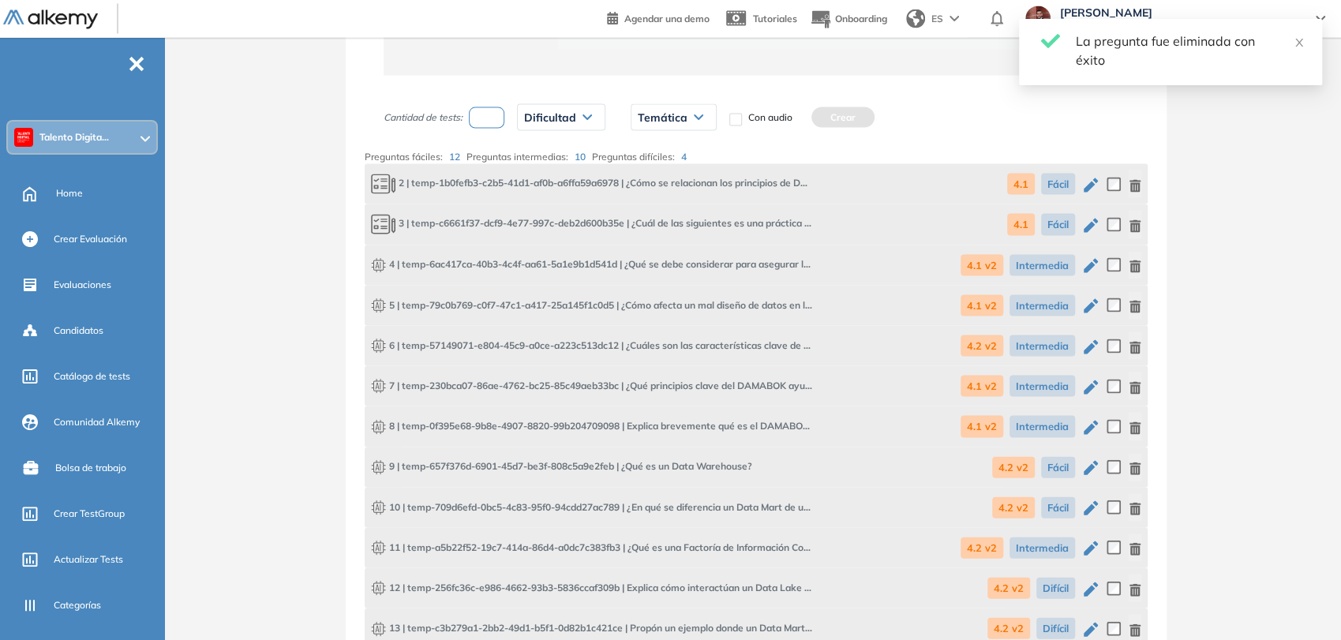
click at [490, 119] on input "number" at bounding box center [487, 117] width 36 height 21
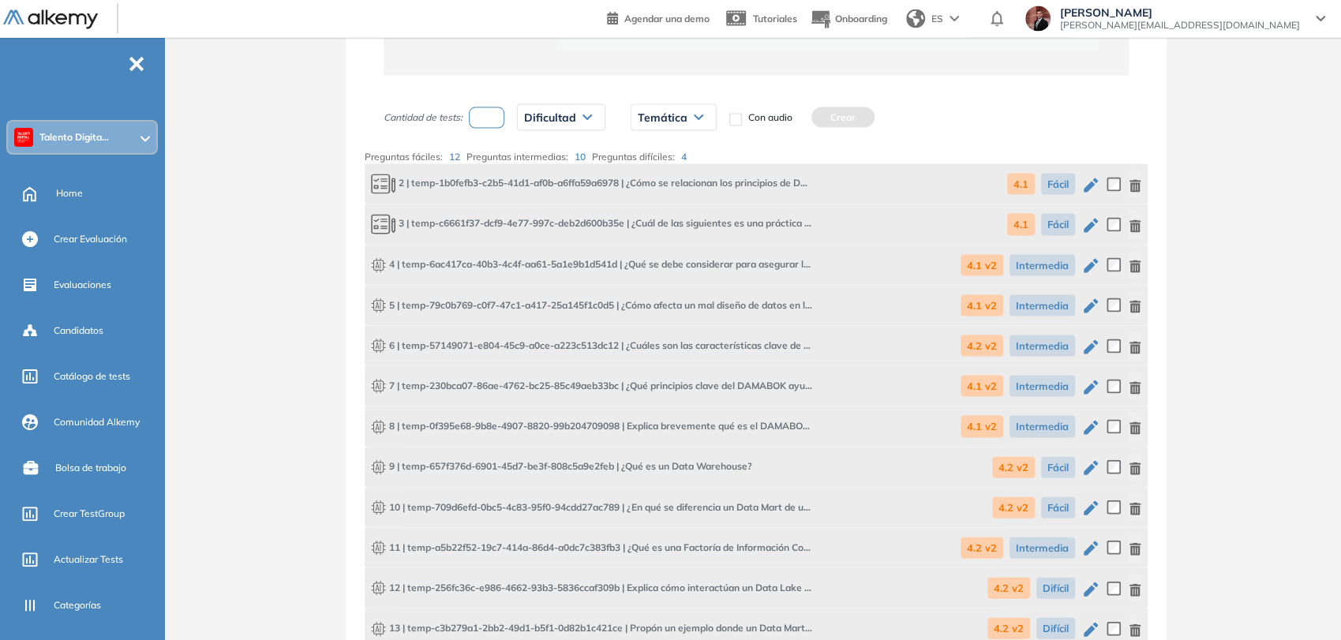
type input "*"
click at [569, 124] on div "Dificultad" at bounding box center [561, 117] width 87 height 25
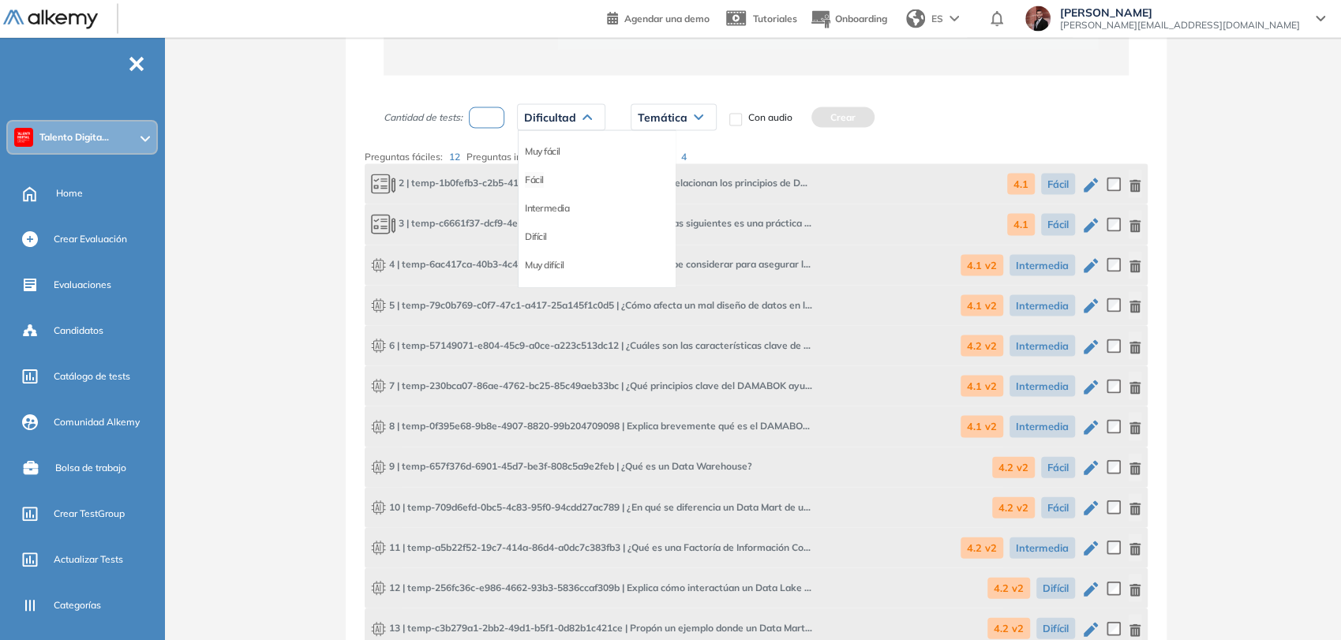
click at [543, 172] on li "Fácil" at bounding box center [534, 180] width 19 height 16
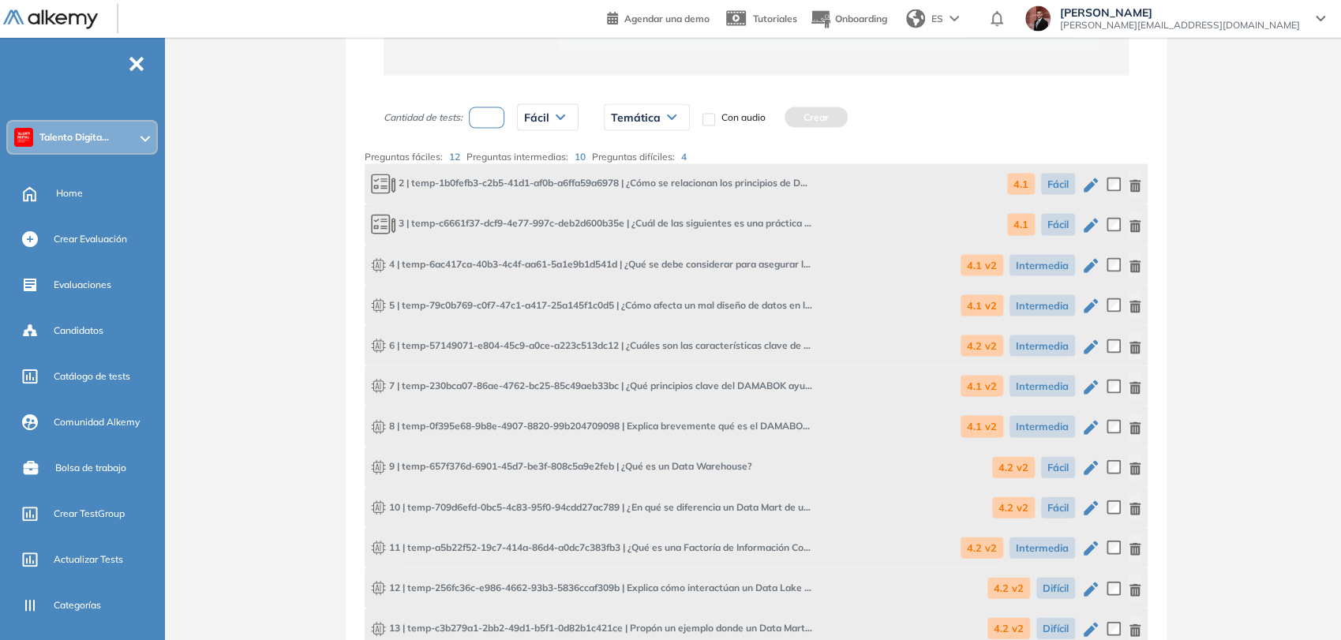
click at [646, 105] on div "Temática" at bounding box center [646, 117] width 84 height 25
click at [612, 147] on li "4.1" at bounding box center [617, 152] width 13 height 16
click at [790, 112] on button "Crear" at bounding box center [781, 117] width 63 height 21
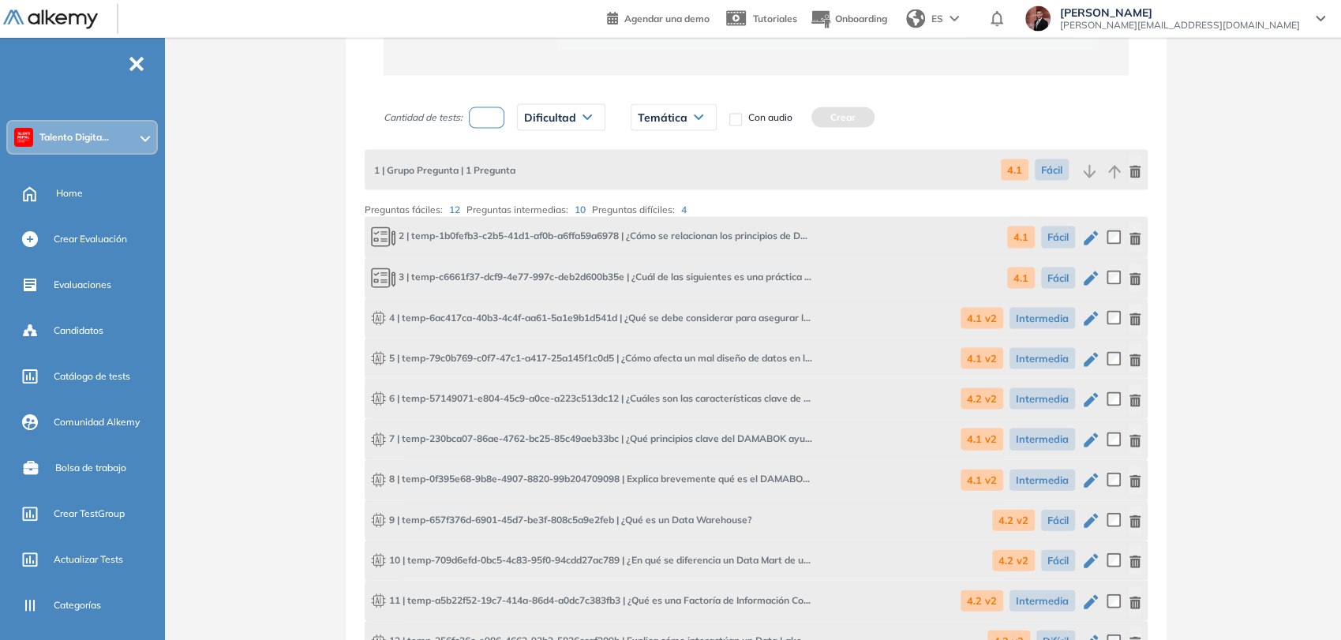
click at [481, 107] on input "*" at bounding box center [487, 117] width 36 height 21
type input "*"
click at [568, 99] on div "Dificultad Muy fácil Fácil Intermedia Difícil Muy difícil Avanzado Texto correg…" at bounding box center [561, 117] width 114 height 39
click at [569, 111] on span "Dificultad" at bounding box center [550, 117] width 52 height 13
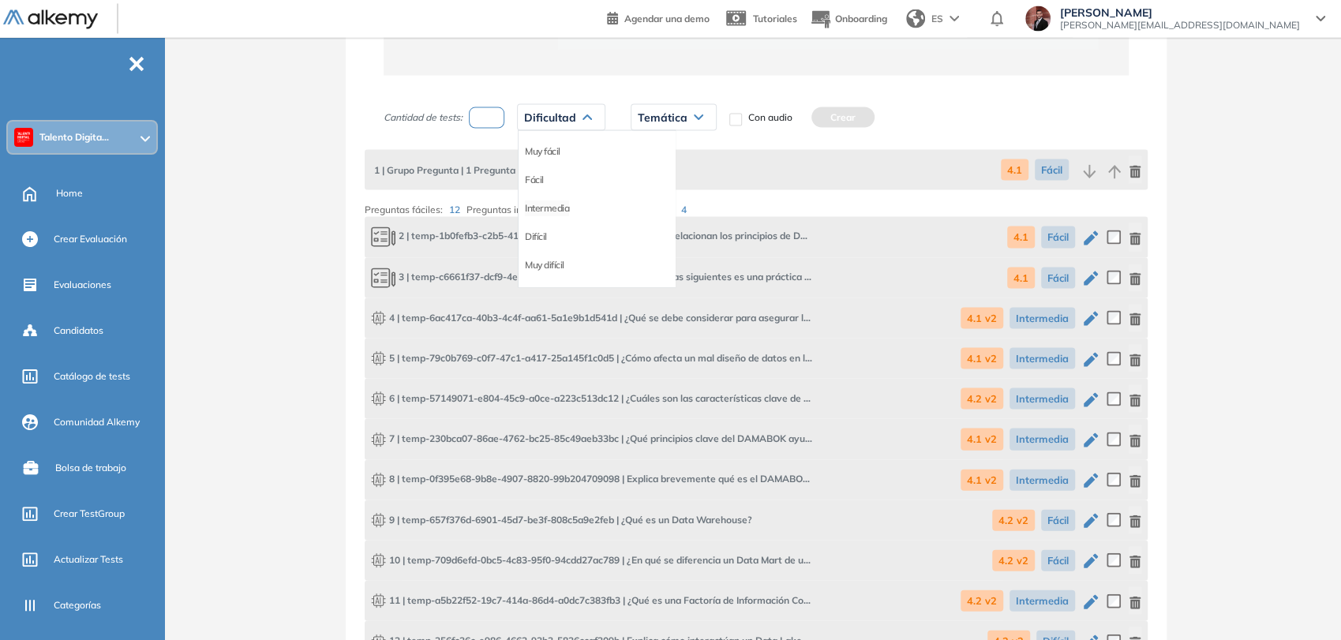
click at [544, 207] on li "Intermedia" at bounding box center [547, 208] width 44 height 16
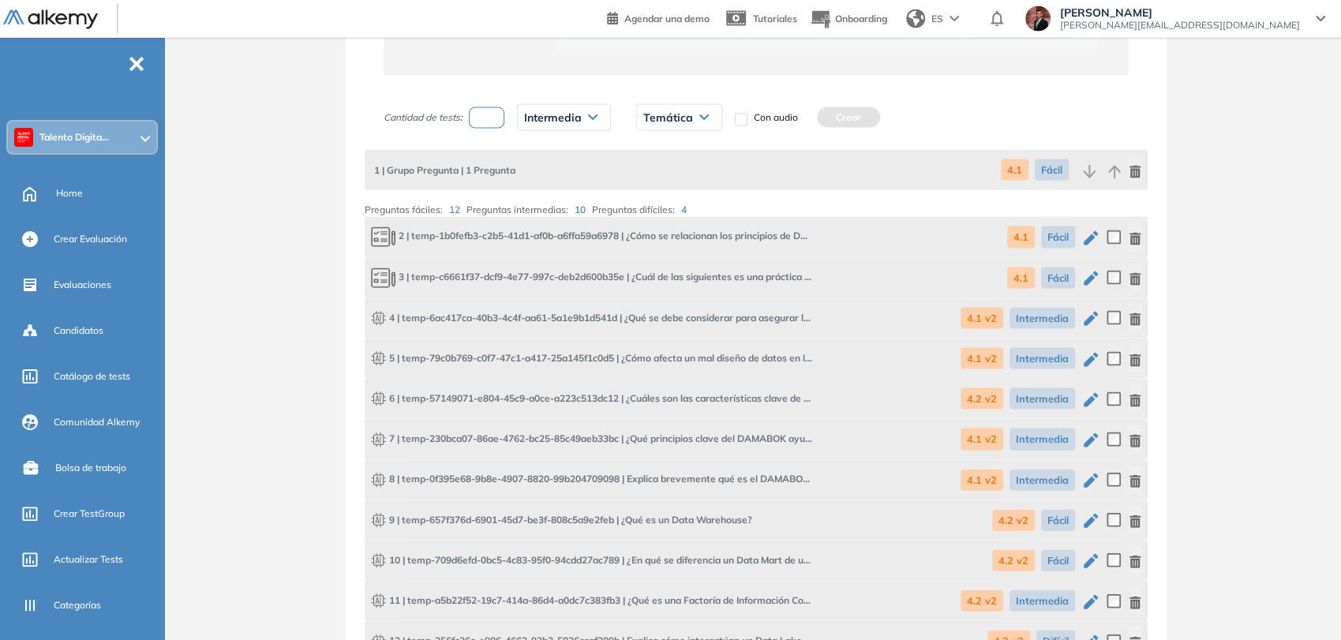
click at [693, 121] on div "Temática" at bounding box center [679, 117] width 84 height 25
click at [658, 177] on li "4.1 v2" at bounding box center [656, 180] width 24 height 16
click at [822, 115] on button "Crear" at bounding box center [829, 117] width 63 height 21
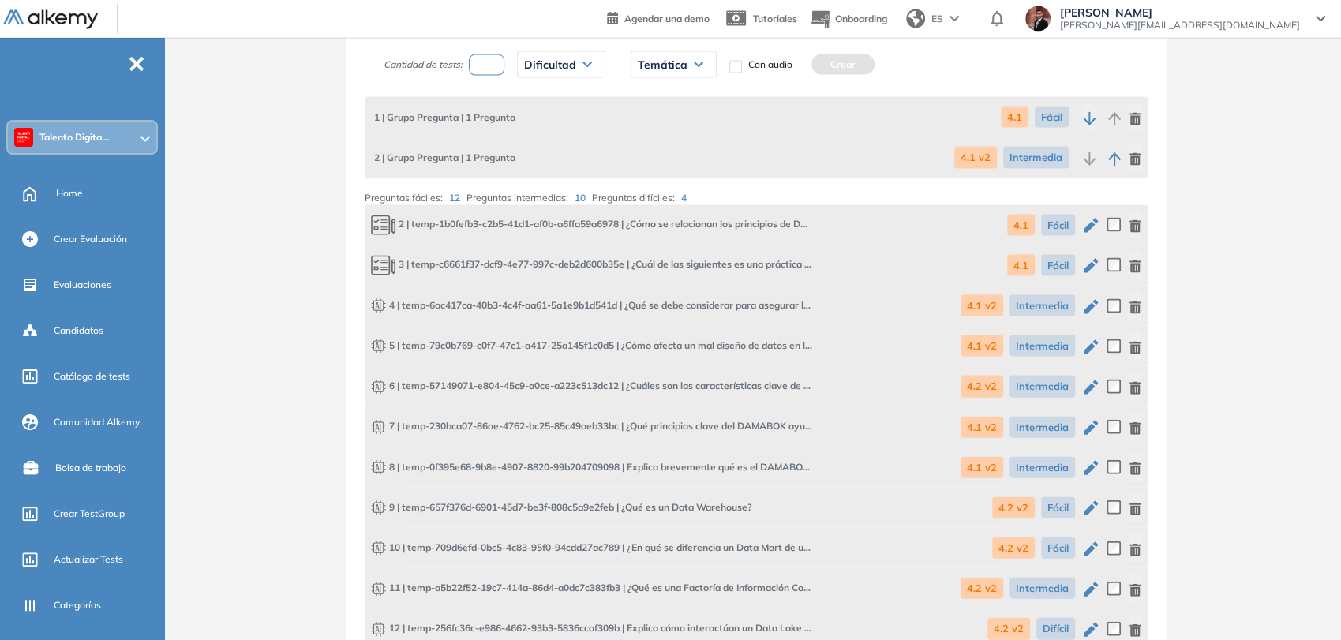
scroll to position [2108, 0]
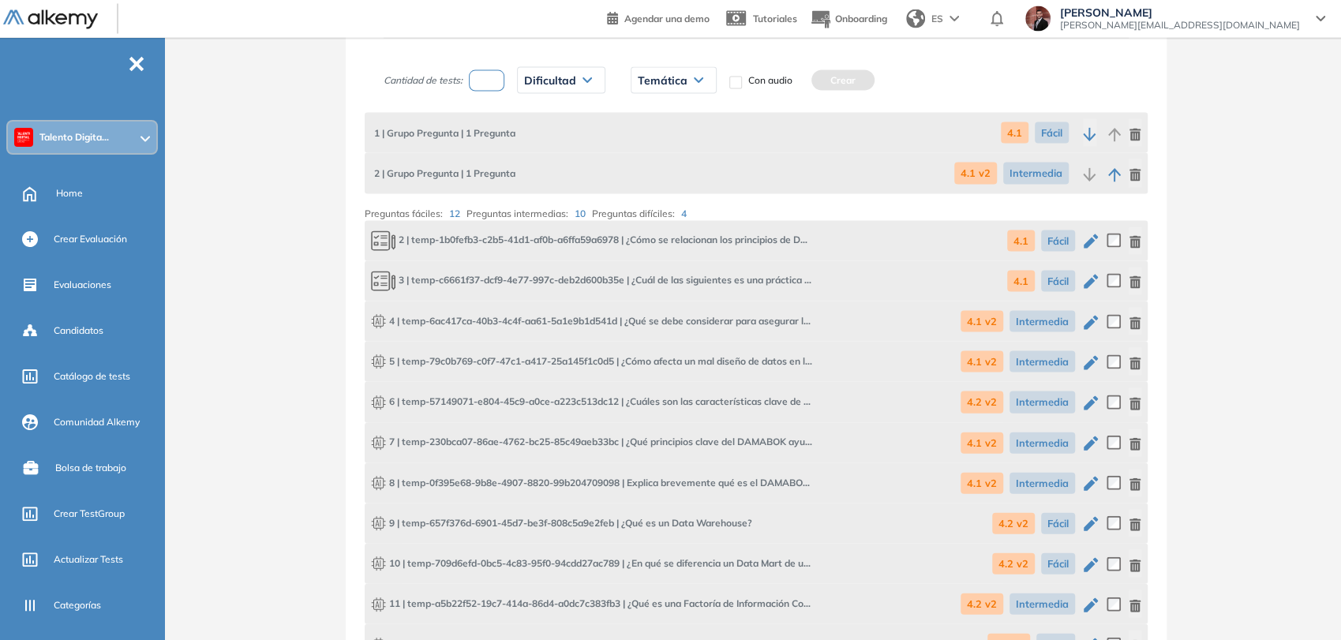
click at [491, 81] on input "*" at bounding box center [487, 80] width 36 height 21
type input "*"
click at [580, 81] on div "Dificultad" at bounding box center [561, 80] width 87 height 25
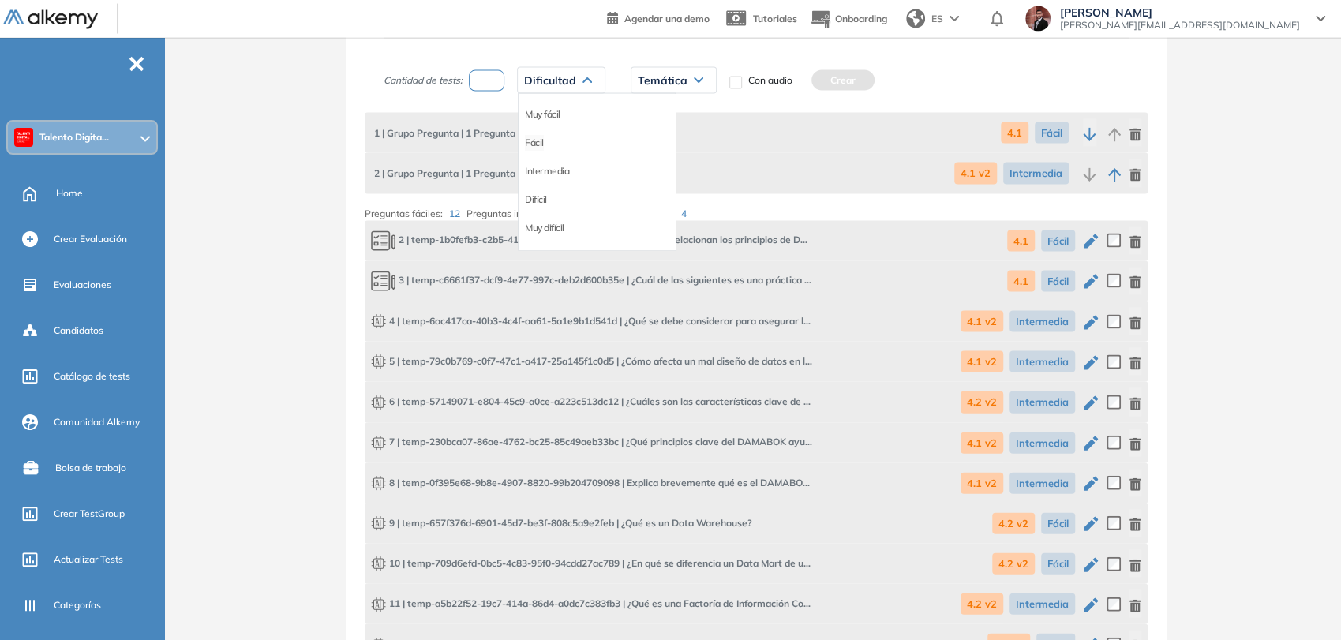
click at [540, 142] on li "Fácil" at bounding box center [534, 143] width 19 height 16
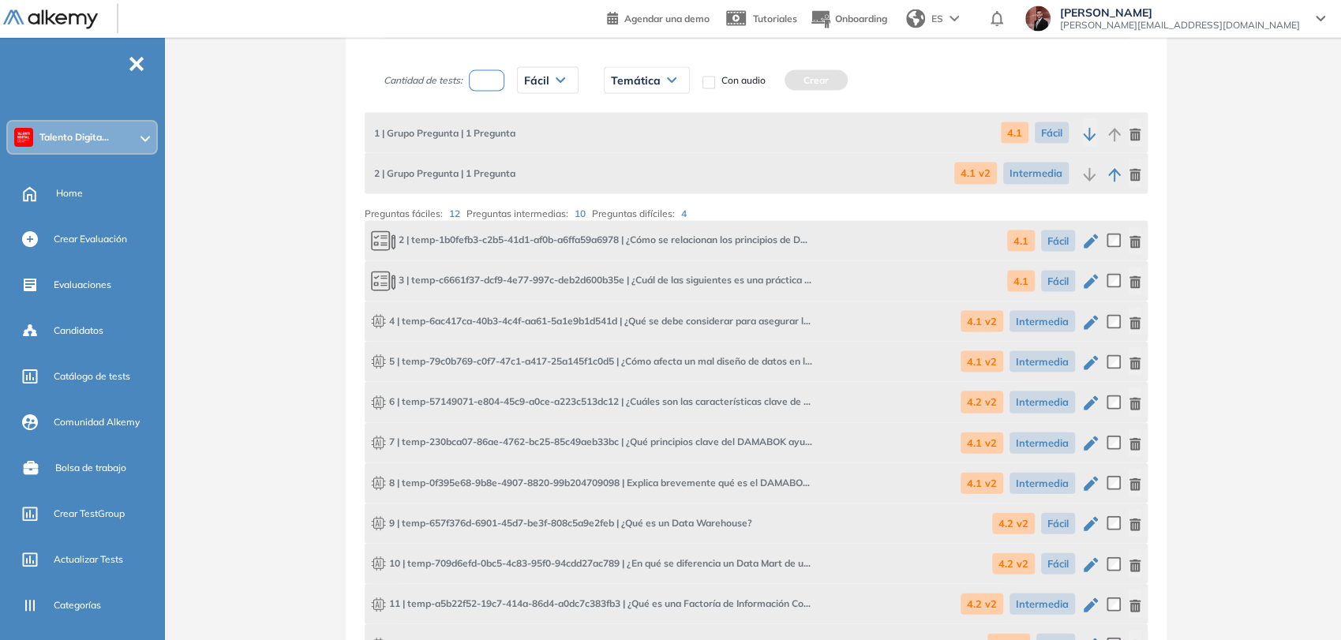
click at [644, 84] on span "Temática" at bounding box center [636, 80] width 50 height 13
click at [626, 167] on li "4.2 v2" at bounding box center [623, 171] width 24 height 16
click at [803, 83] on button "Crear" at bounding box center [796, 80] width 63 height 21
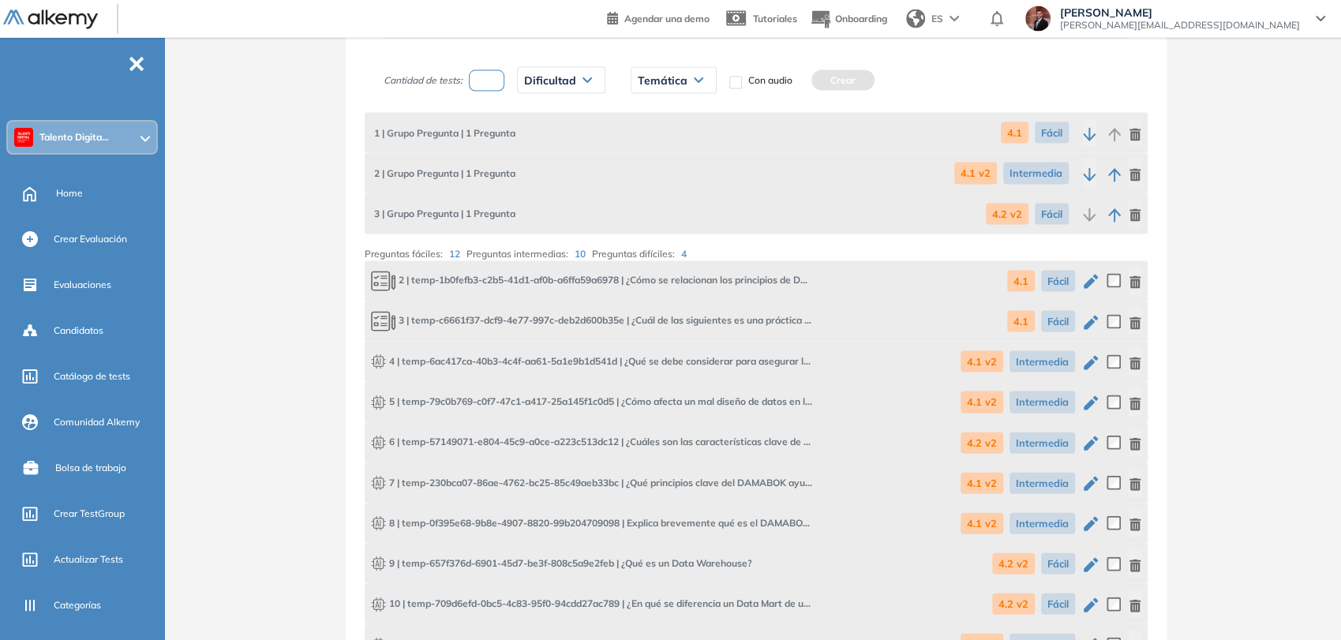
click at [504, 88] on div "Cantidad de tests: Dificultad Muy fácil Fácil Intermedia Difícil Muy difícil Av…" at bounding box center [617, 80] width 469 height 39
click at [469, 76] on input "number" at bounding box center [487, 80] width 36 height 21
type input "*"
click at [555, 74] on span "Dificultad" at bounding box center [550, 80] width 52 height 13
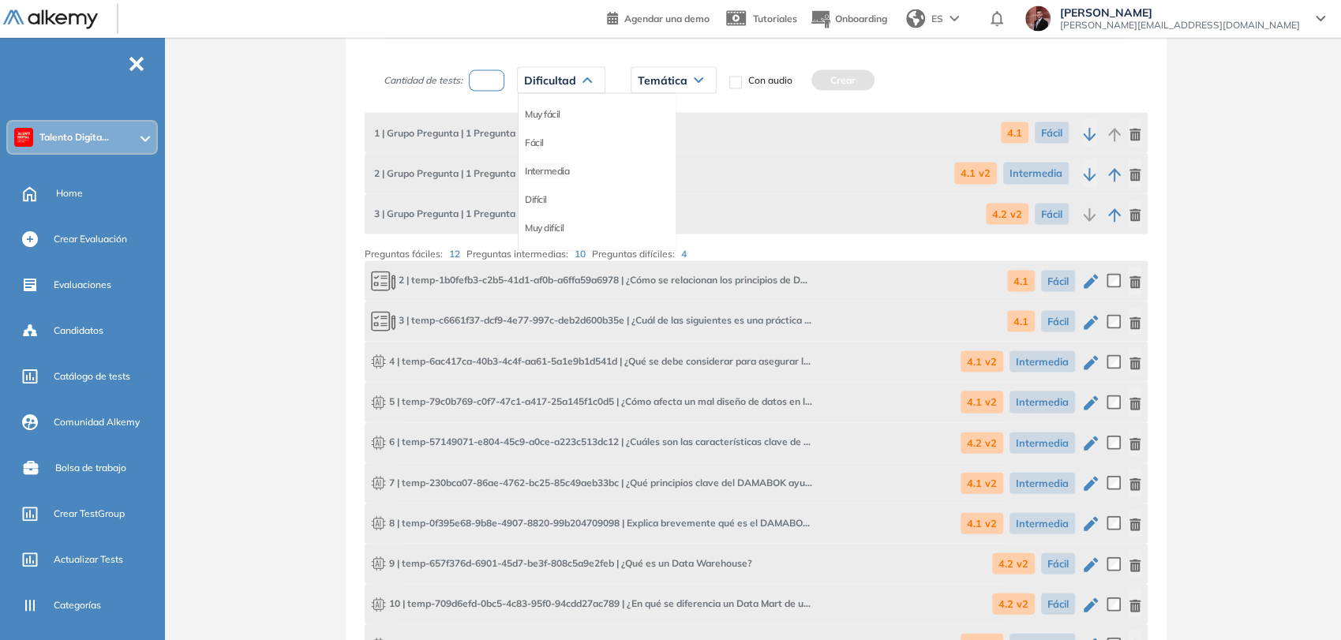
click at [540, 166] on li "Intermedia" at bounding box center [547, 171] width 44 height 16
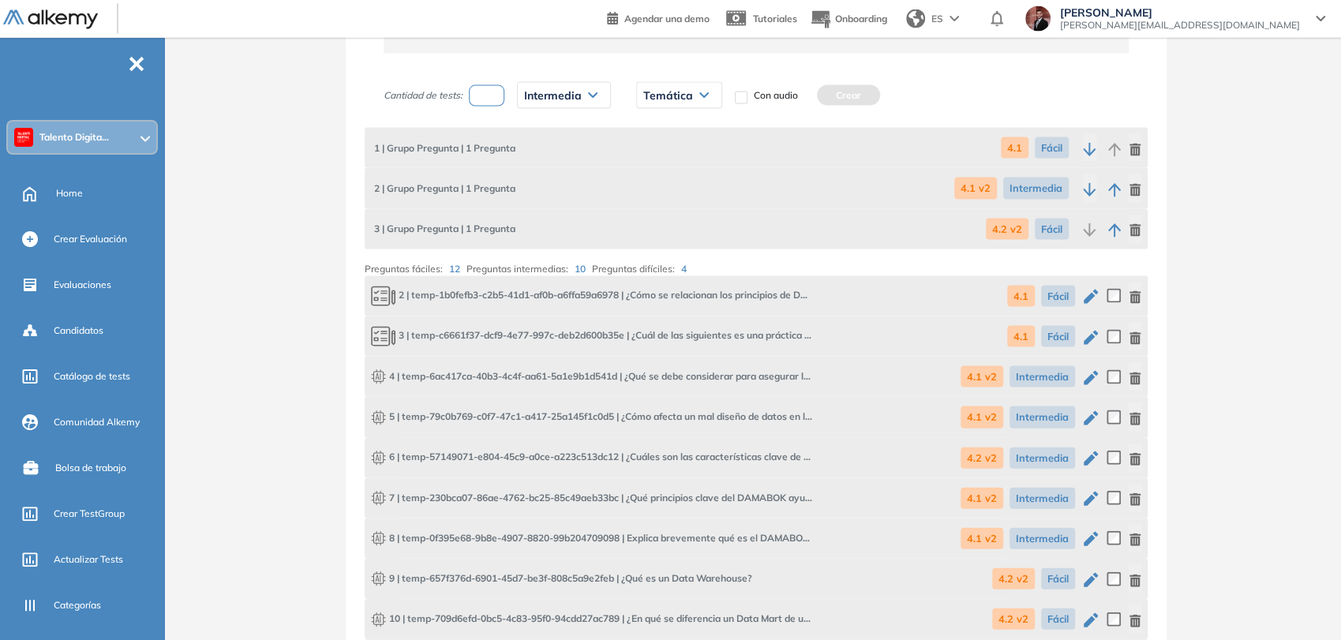
scroll to position [2092, 0]
click at [682, 99] on span "Temática" at bounding box center [668, 96] width 50 height 13
click at [661, 184] on li "4.2 v2" at bounding box center [656, 187] width 24 height 16
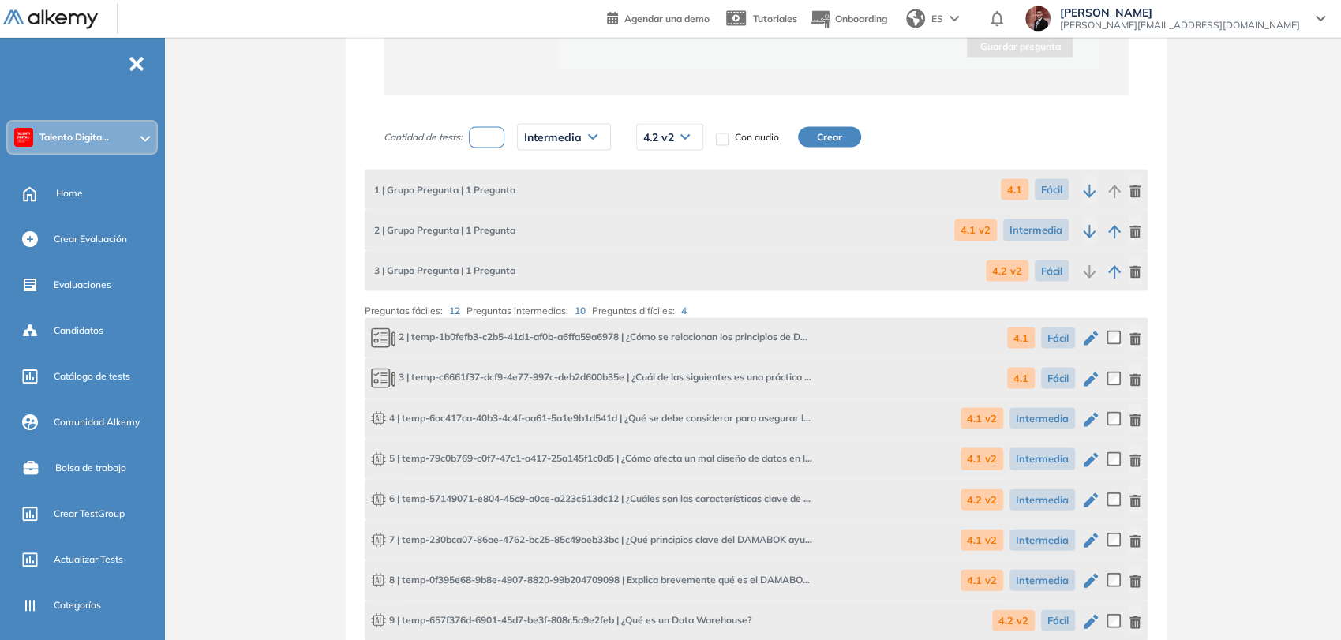
scroll to position [2051, 0]
click at [835, 140] on button "Crear" at bounding box center [829, 137] width 63 height 21
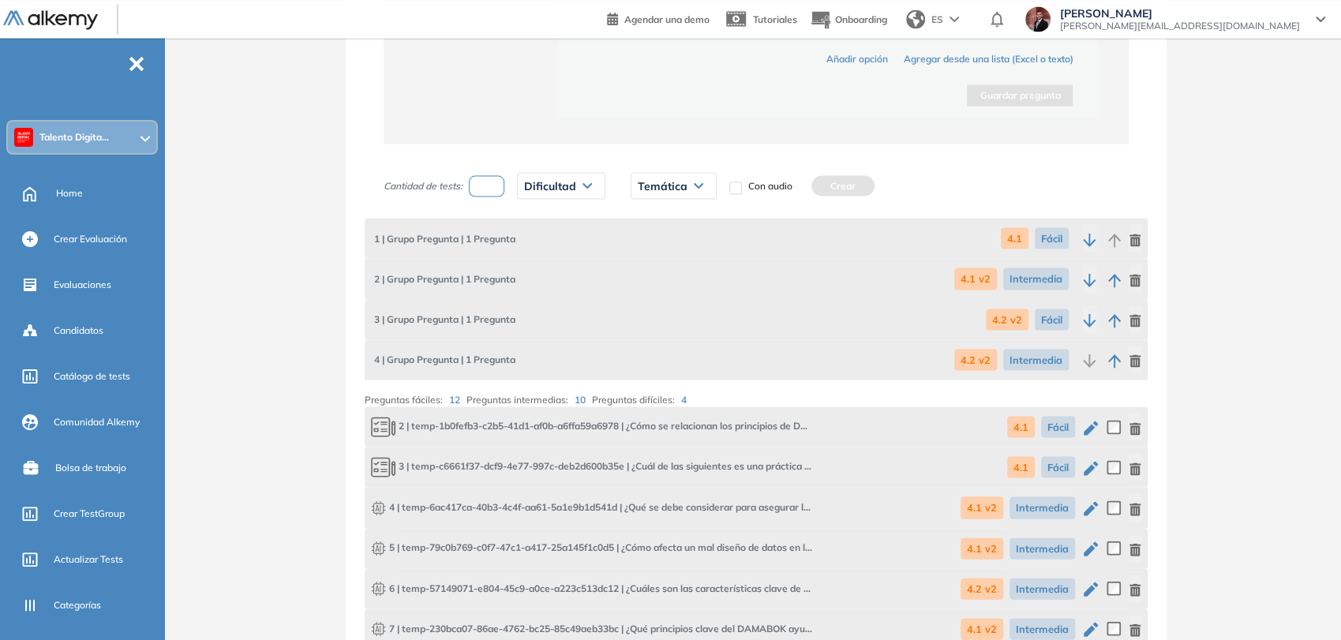
scroll to position [1999, 0]
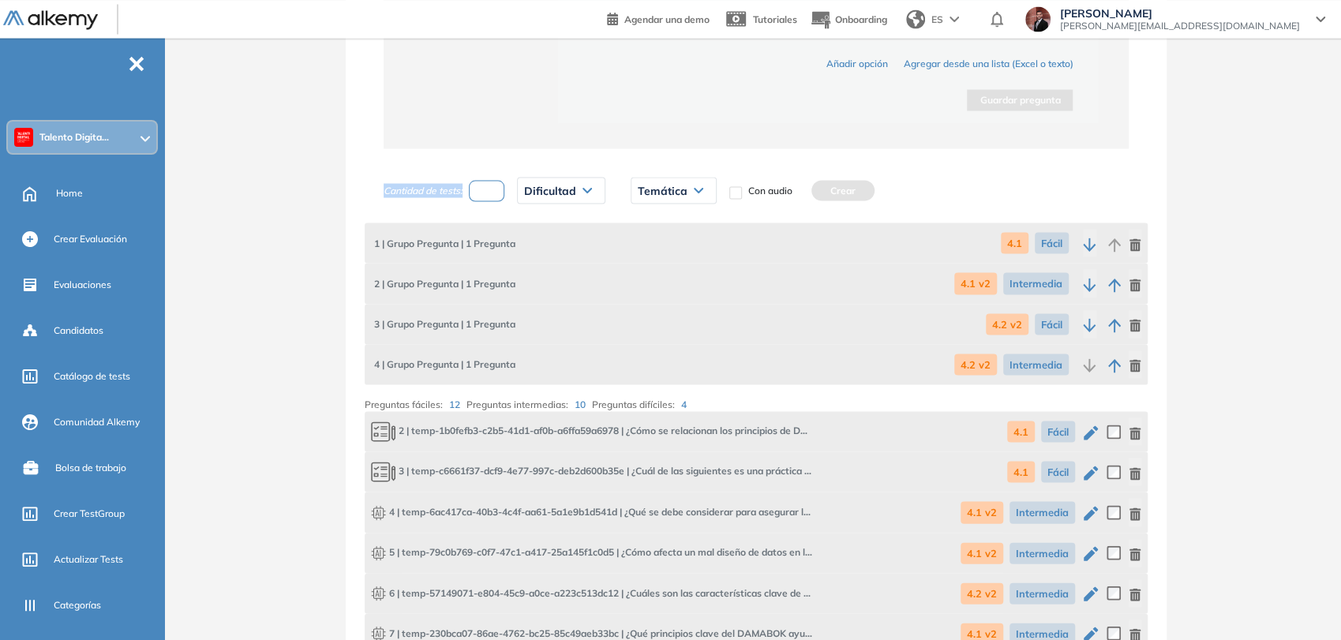
drag, startPoint x: 464, startPoint y: 188, endPoint x: 492, endPoint y: 187, distance: 28.4
click at [492, 187] on div "Cantidad de tests: Dificultad Muy fácil Fácil Intermedia Difícil Muy difícil Av…" at bounding box center [617, 189] width 469 height 39
click at [492, 187] on input "*" at bounding box center [487, 190] width 36 height 21
type input "*"
click at [580, 195] on div "Dificultad" at bounding box center [561, 190] width 87 height 25
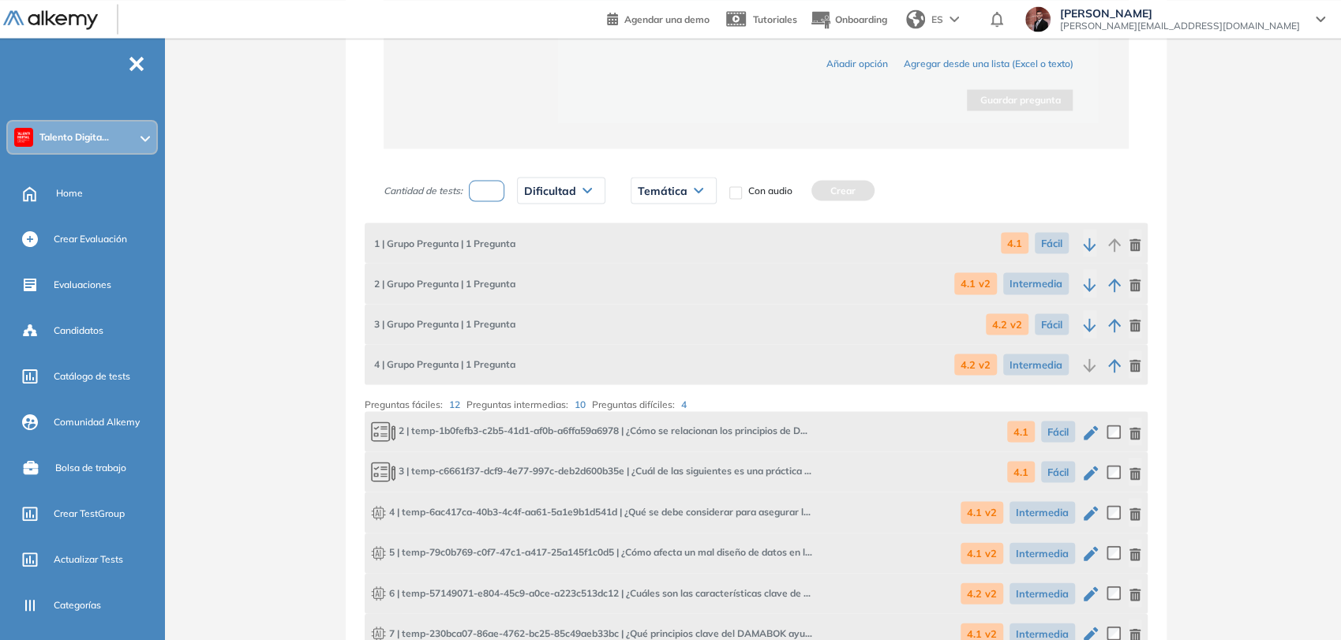
click at [790, 312] on div "3 | Grupo Pregunta | 1 Pregunta 4.2 v2 Fácil" at bounding box center [756, 324] width 783 height 40
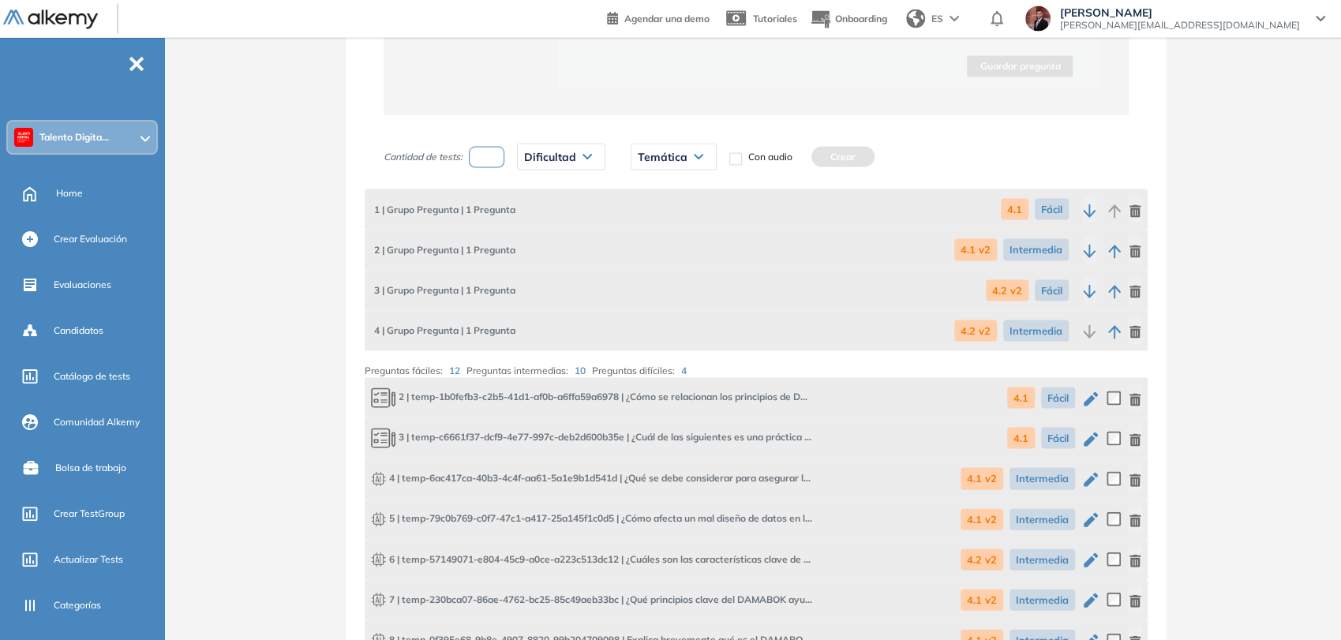
scroll to position [2028, 0]
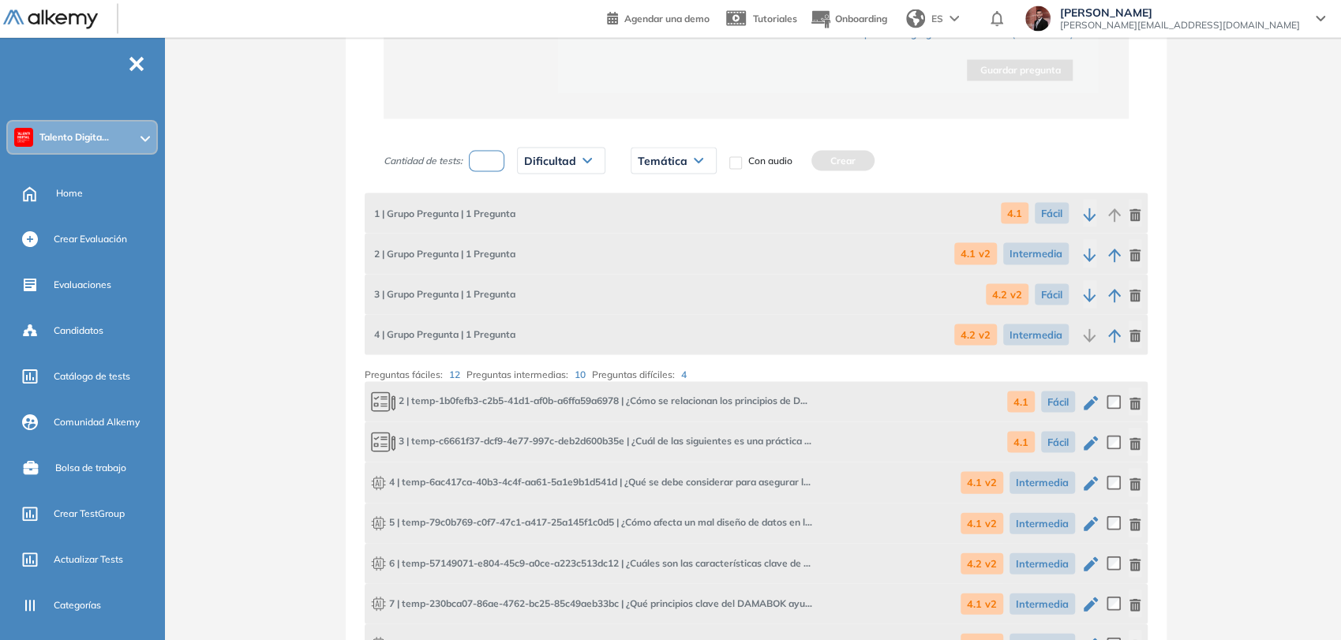
click at [545, 163] on span "Dificultad" at bounding box center [550, 161] width 52 height 13
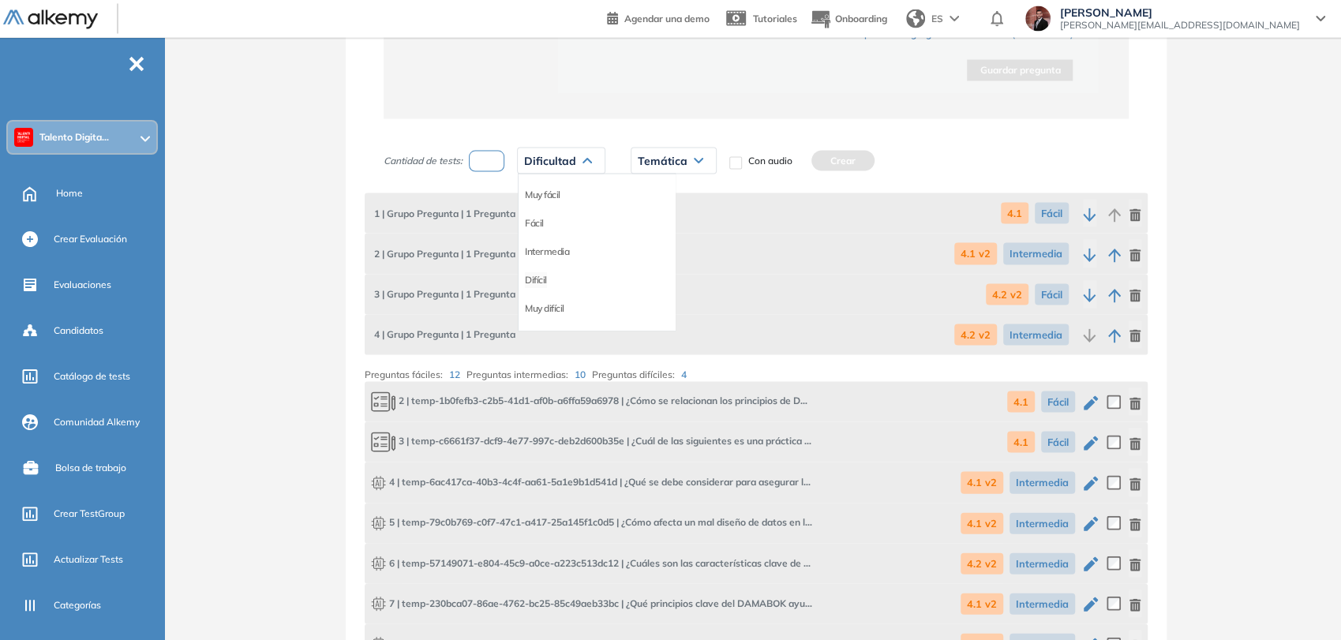
click at [541, 276] on li "Difícil" at bounding box center [536, 280] width 22 height 16
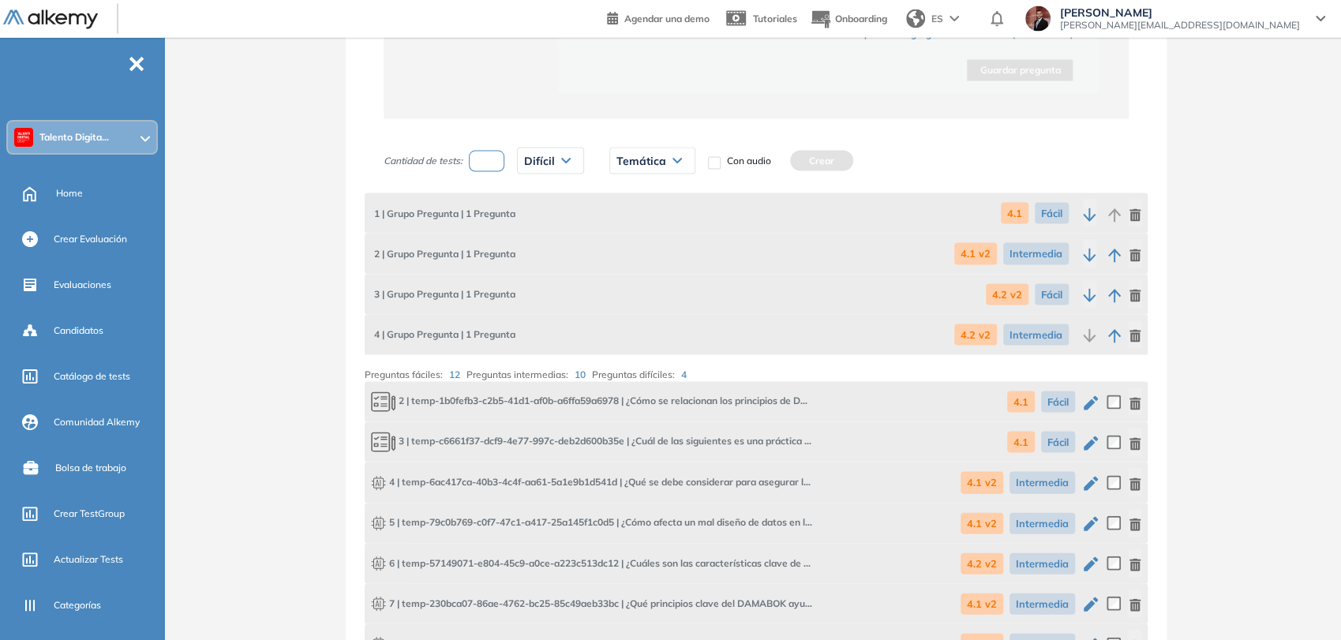
click at [667, 159] on div "Temática" at bounding box center [652, 160] width 84 height 25
click at [636, 254] on li "4.2 v2" at bounding box center [629, 252] width 24 height 16
click at [817, 155] on button "Crear" at bounding box center [802, 161] width 63 height 21
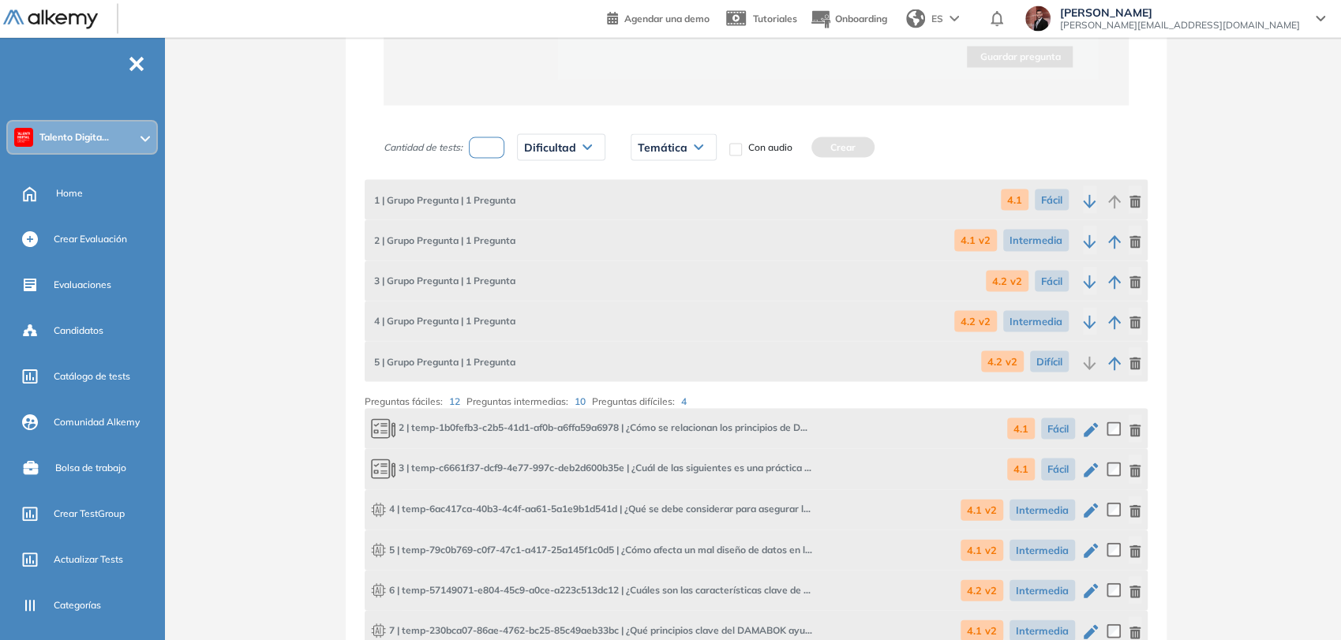
scroll to position [2037, 0]
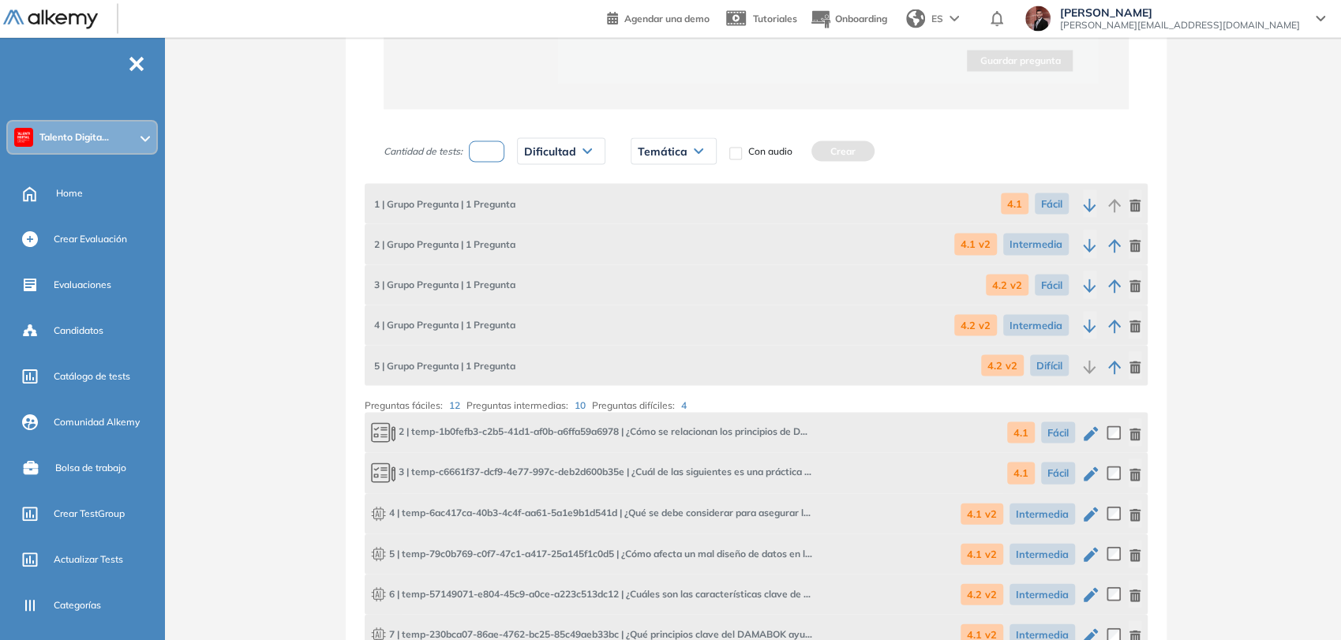
click at [480, 151] on input "*" at bounding box center [487, 151] width 36 height 21
type input "*"
click at [554, 140] on div "Dificultad" at bounding box center [561, 151] width 87 height 25
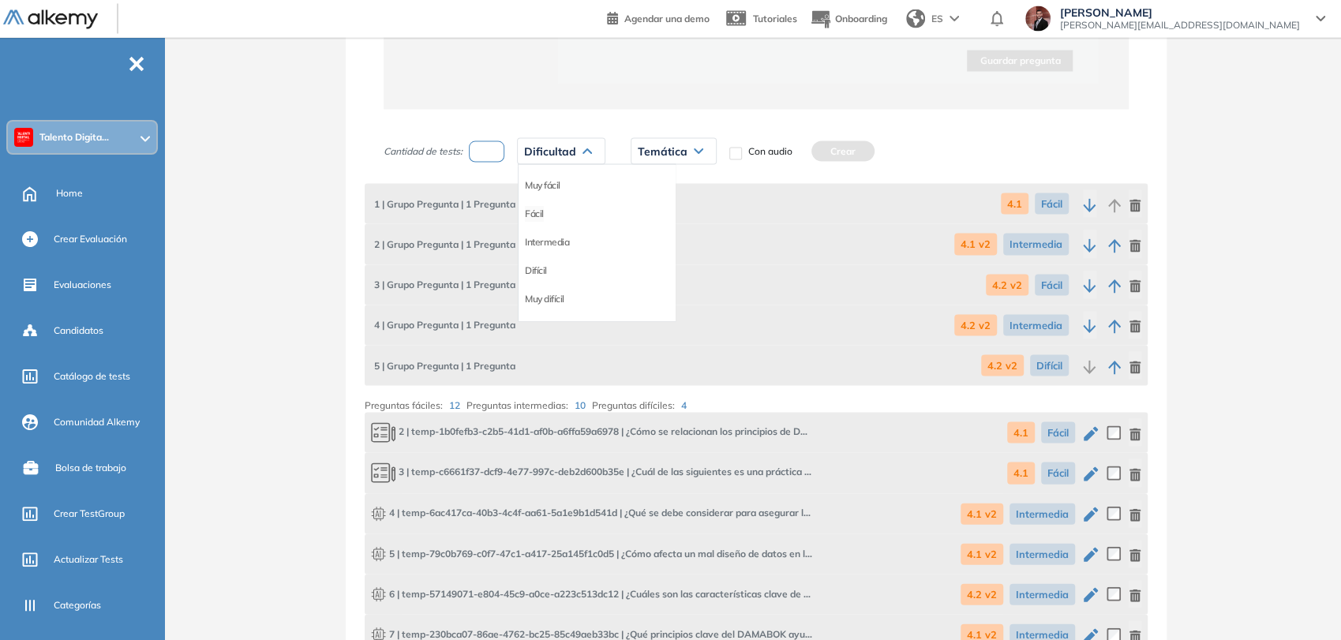
click at [536, 206] on li "Fácil" at bounding box center [534, 214] width 19 height 16
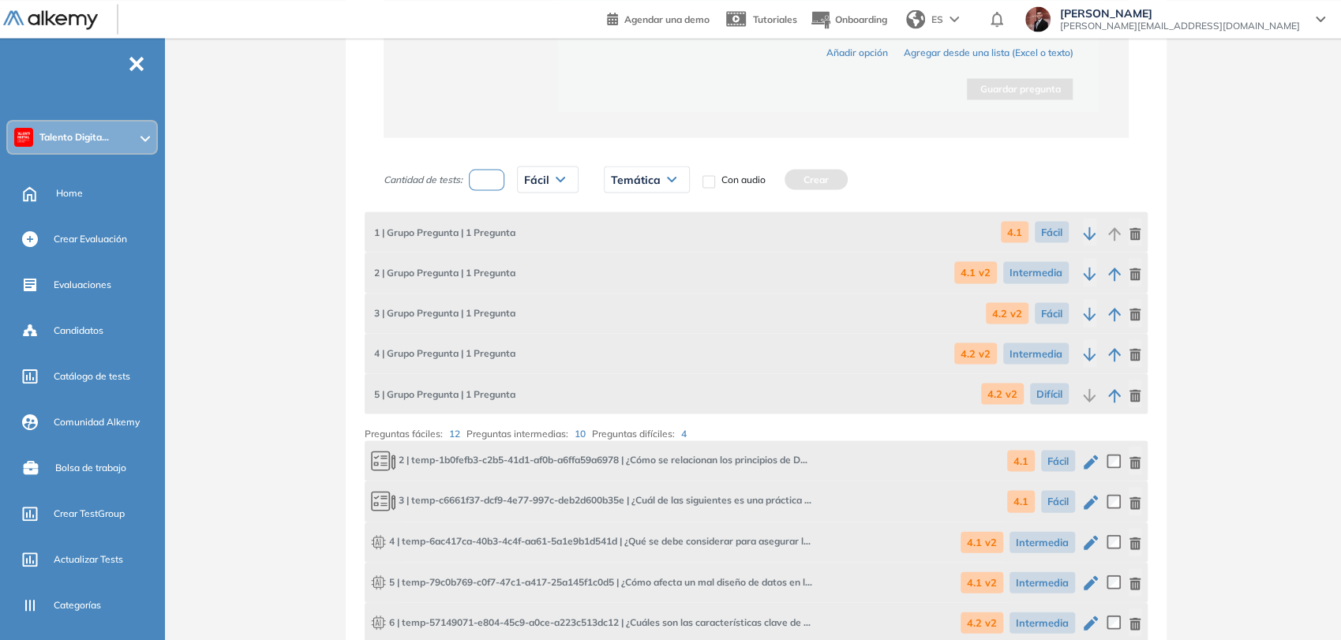
scroll to position [2009, 0]
click at [626, 182] on span "Temática" at bounding box center [636, 180] width 50 height 13
click at [626, 292] on li "4.3 v2" at bounding box center [623, 299] width 24 height 16
click at [789, 180] on button "Crear" at bounding box center [796, 180] width 63 height 21
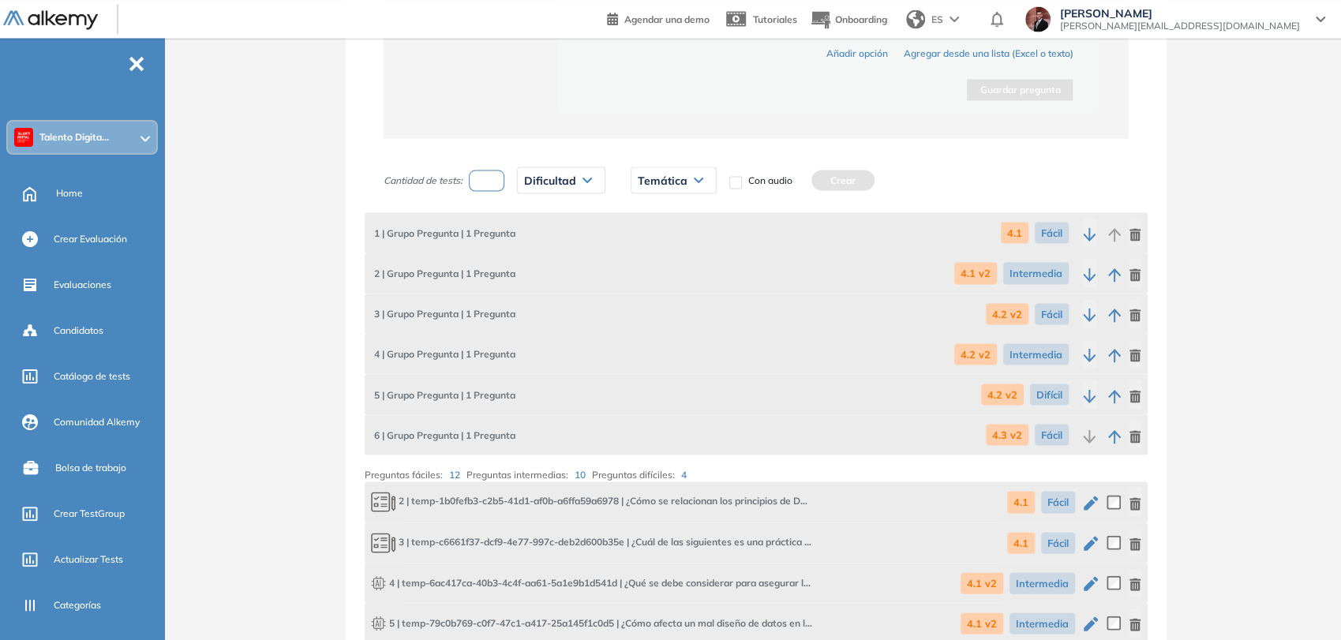
click at [486, 173] on input "number" at bounding box center [487, 180] width 36 height 21
type input "*"
click at [543, 174] on span "Dificultad" at bounding box center [550, 180] width 52 height 13
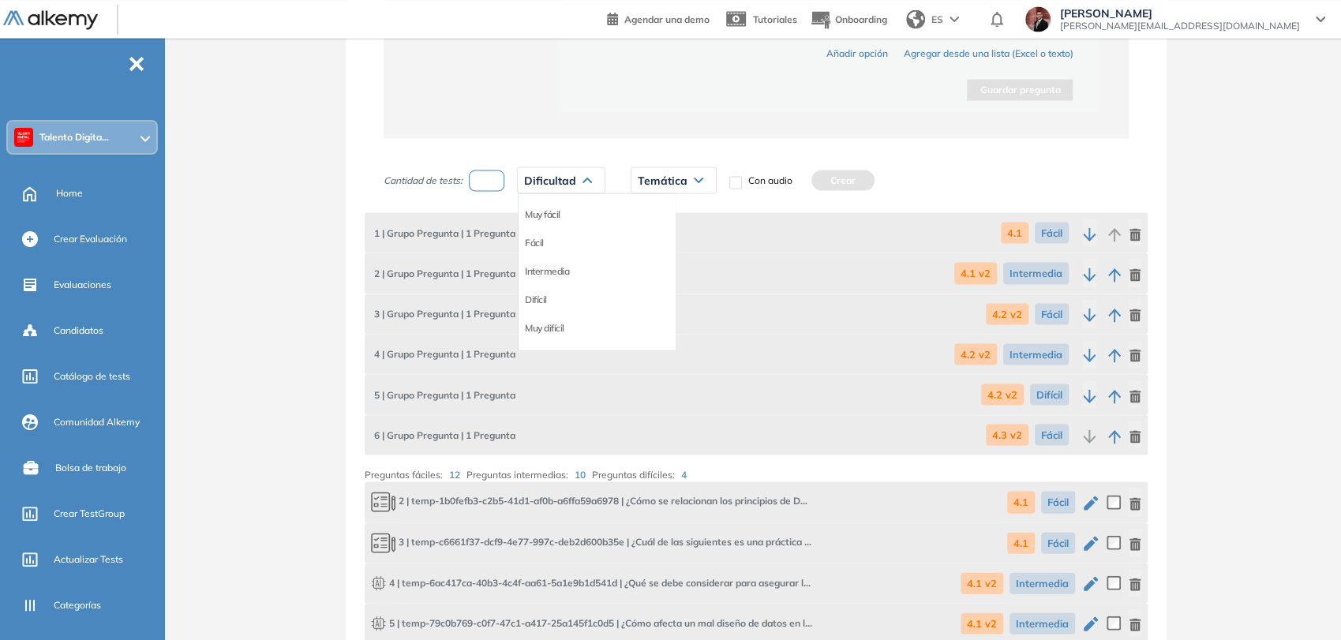
click at [559, 264] on li "Intermedia" at bounding box center [547, 271] width 44 height 16
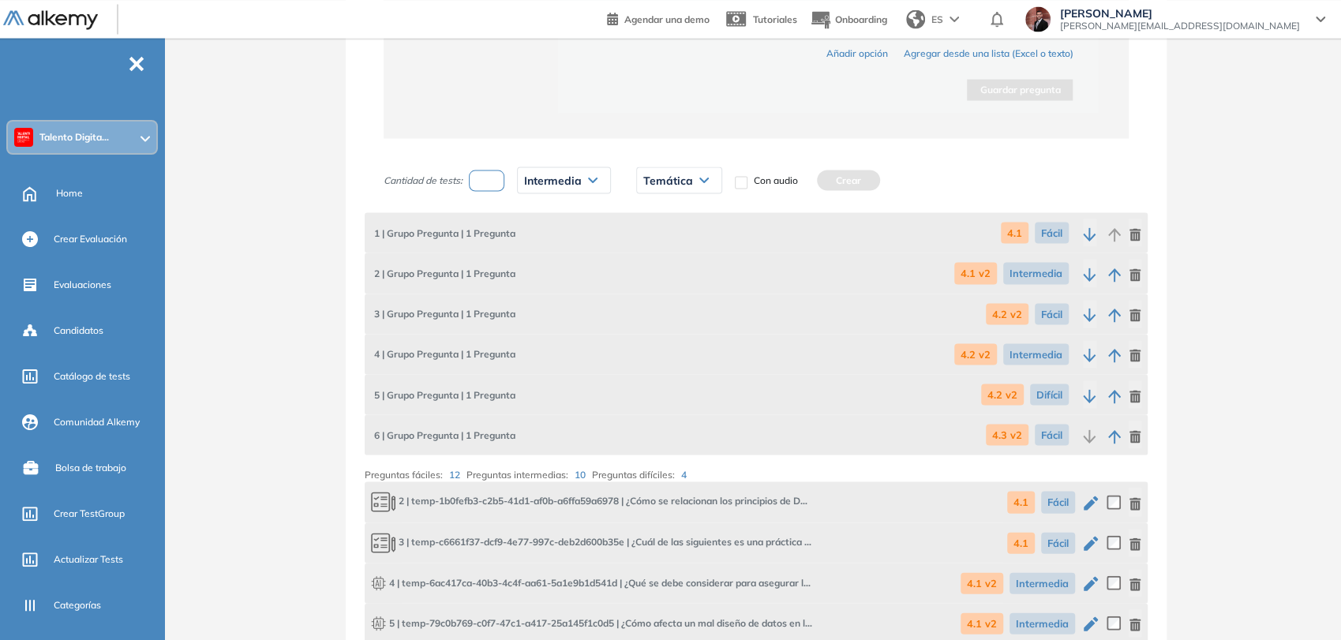
click at [682, 180] on span "Temática" at bounding box center [668, 180] width 50 height 13
click at [656, 295] on li "4.3 v2" at bounding box center [656, 299] width 24 height 16
click at [825, 178] on button "Crear" at bounding box center [829, 180] width 63 height 21
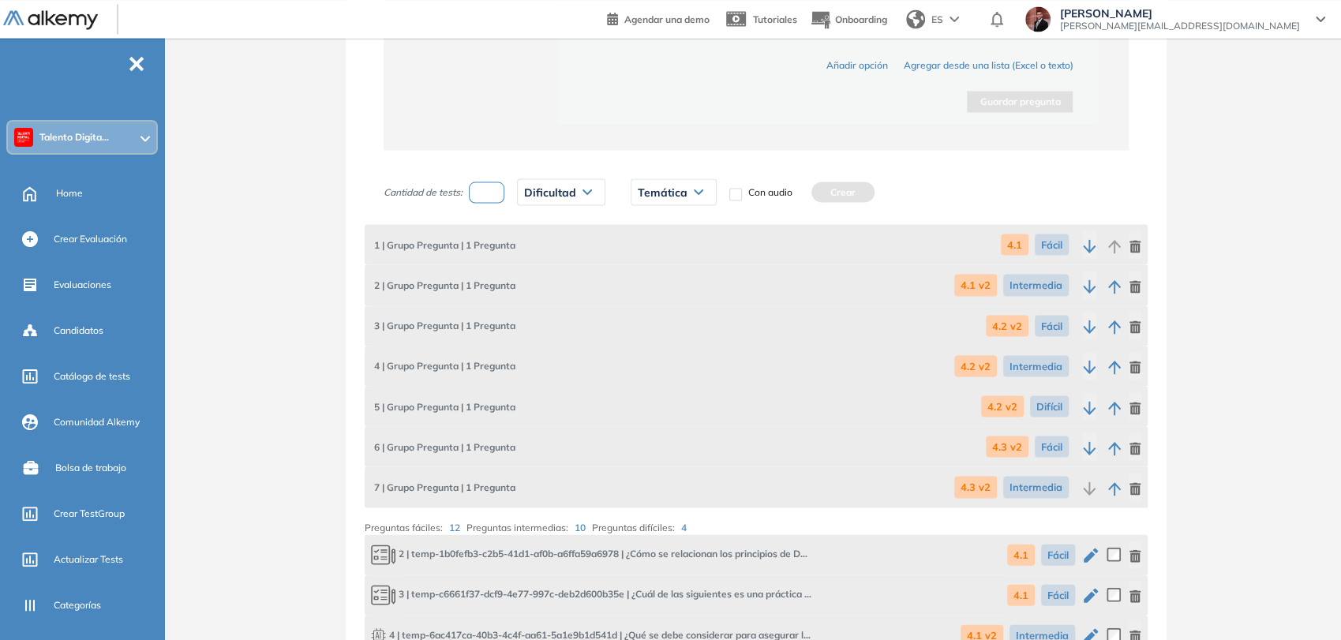
scroll to position [1995, 0]
click at [482, 186] on input "*" at bounding box center [487, 193] width 36 height 21
type input "*"
click at [560, 192] on span "Dificultad" at bounding box center [550, 193] width 52 height 13
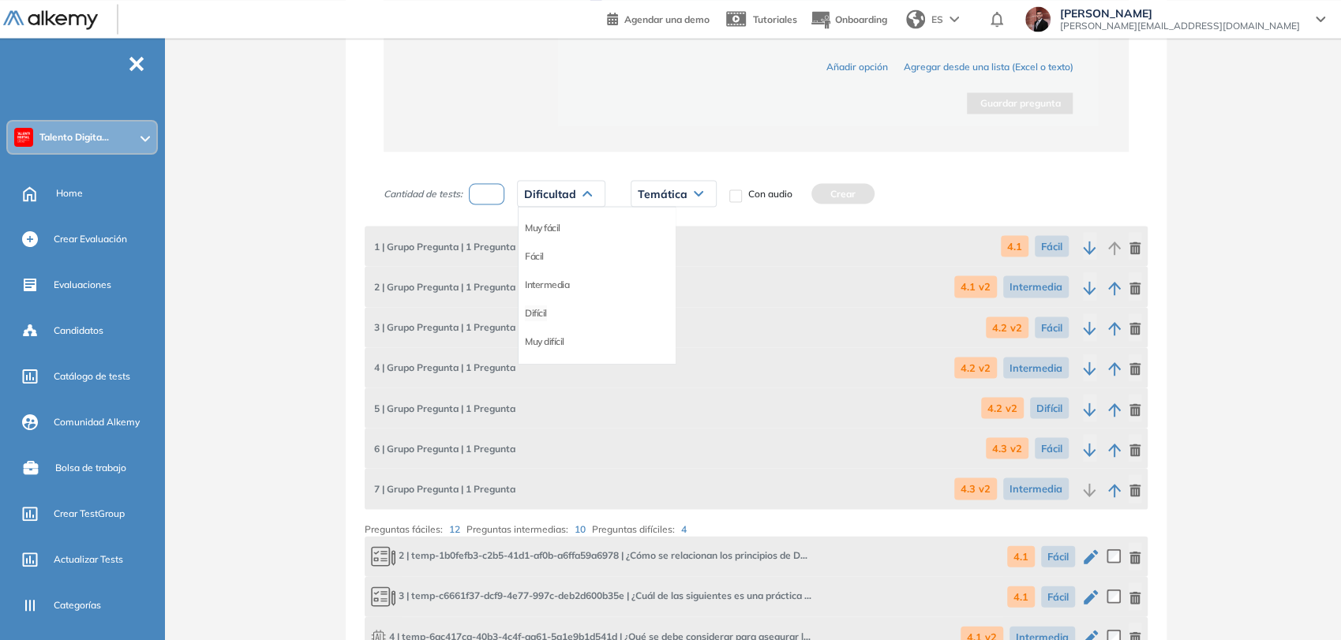
click at [536, 305] on li "Difícil" at bounding box center [536, 313] width 22 height 16
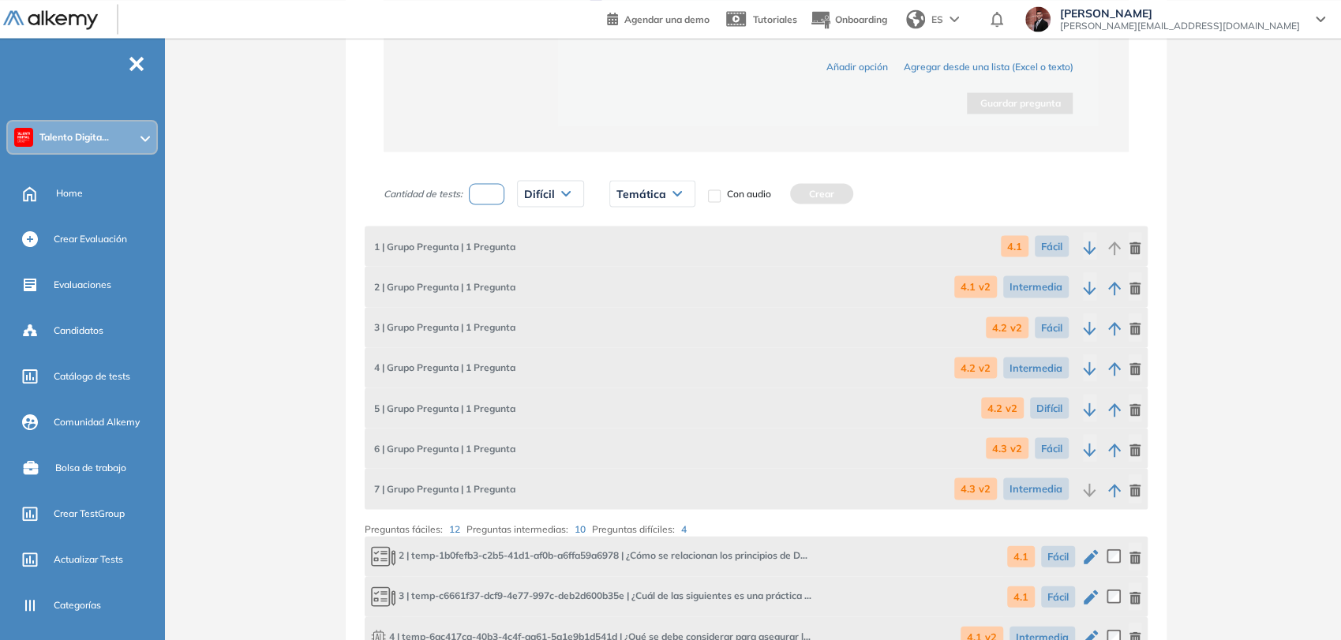
click at [655, 192] on span "Temática" at bounding box center [641, 193] width 50 height 13
click at [628, 336] on li "4.3" at bounding box center [623, 341] width 13 height 16
click at [784, 193] on button "Crear" at bounding box center [786, 193] width 63 height 21
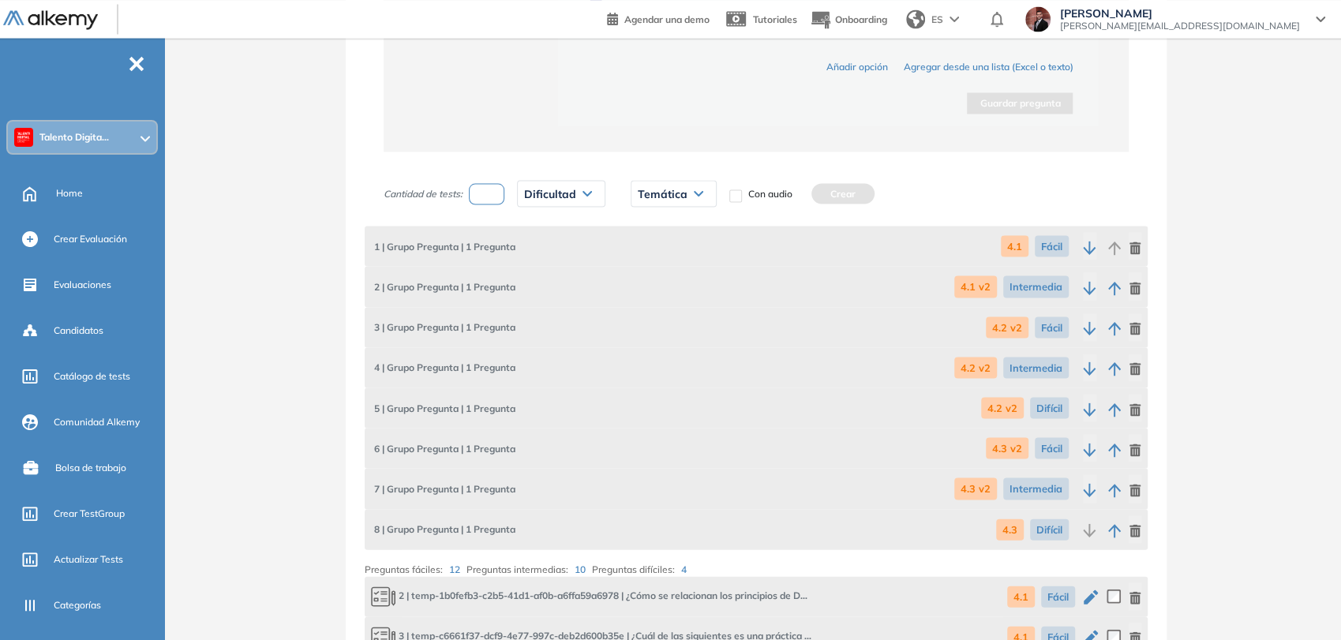
click at [479, 192] on input "number" at bounding box center [487, 193] width 36 height 21
type input "*"
click at [536, 197] on div "Dificultad" at bounding box center [561, 193] width 87 height 25
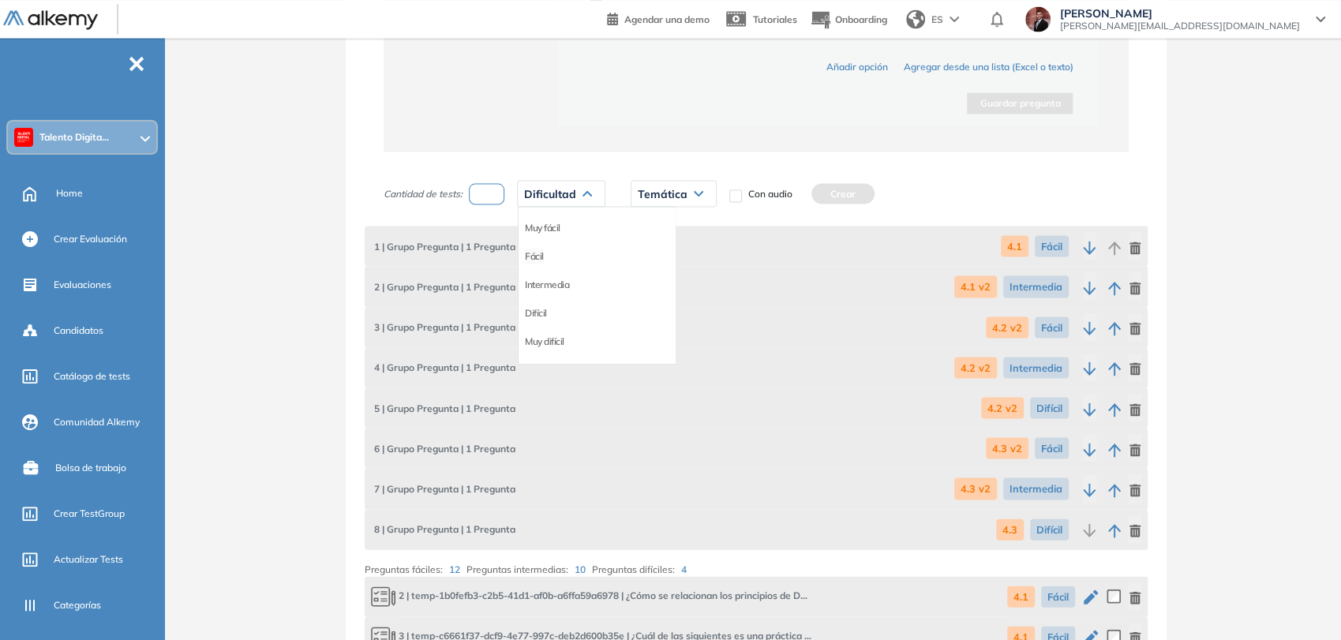
click at [540, 249] on li "Fácil" at bounding box center [534, 256] width 19 height 16
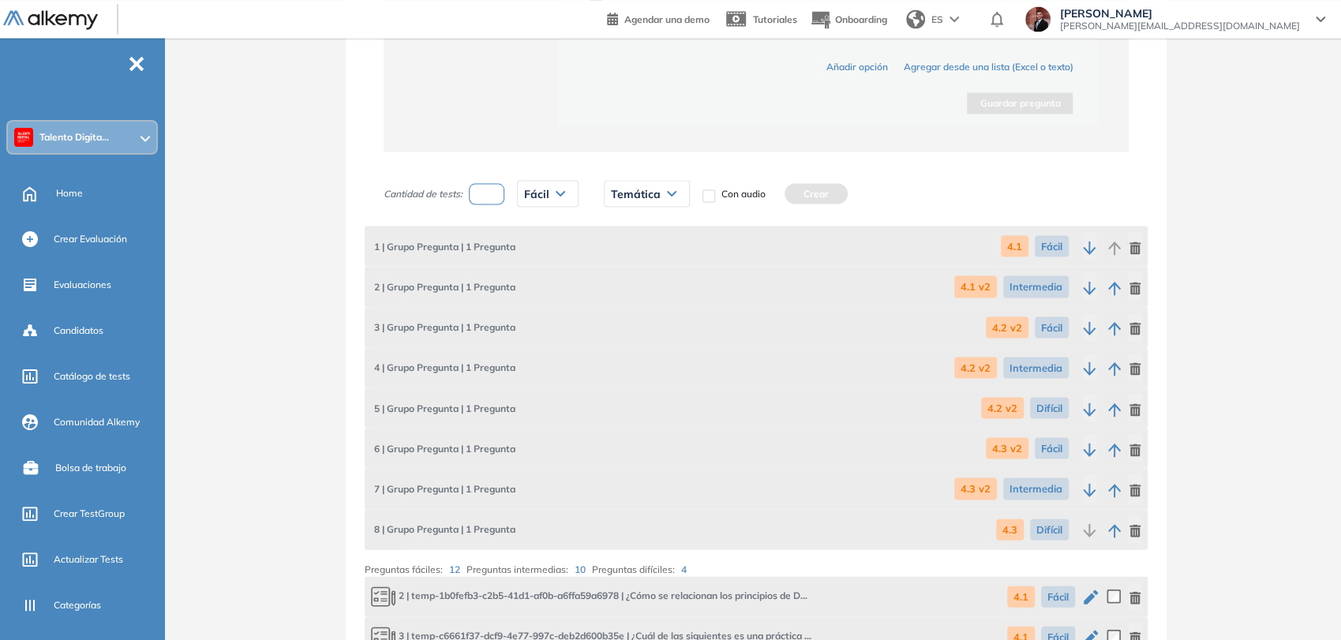
click at [646, 193] on span "Temática" at bounding box center [636, 193] width 50 height 13
click at [618, 335] on li "4.4" at bounding box center [617, 343] width 13 height 16
click at [783, 190] on button "Crear" at bounding box center [781, 193] width 63 height 21
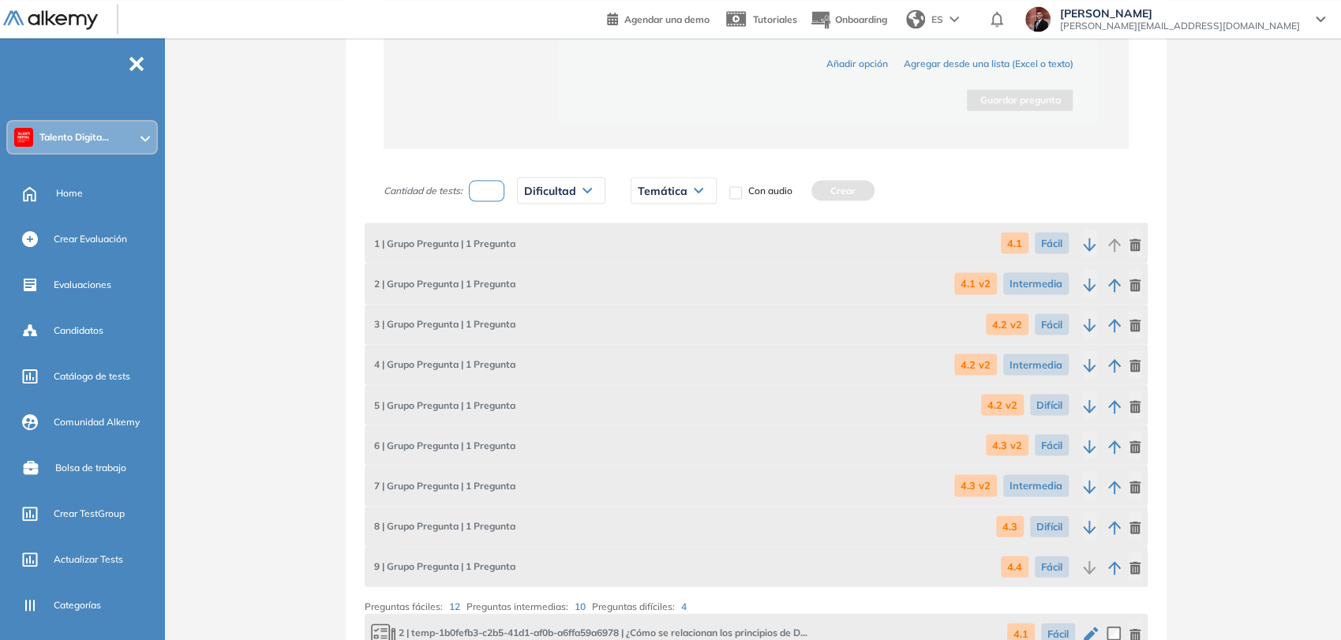
scroll to position [1973, 0]
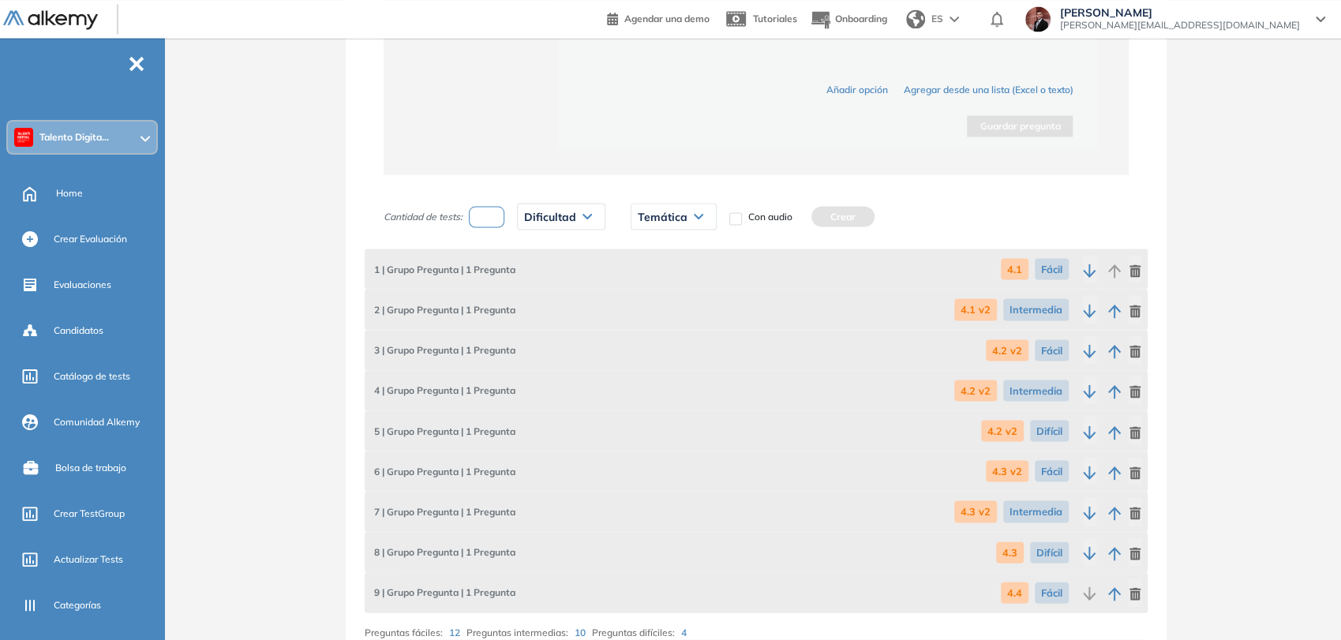
click at [484, 225] on div "Cantidad de tests: Dificultad Muy fácil Fácil Intermedia Difícil Muy difícil Av…" at bounding box center [617, 215] width 469 height 39
click at [486, 207] on input "number" at bounding box center [487, 216] width 36 height 21
type input "*"
click at [524, 213] on div "Dificultad" at bounding box center [561, 216] width 87 height 25
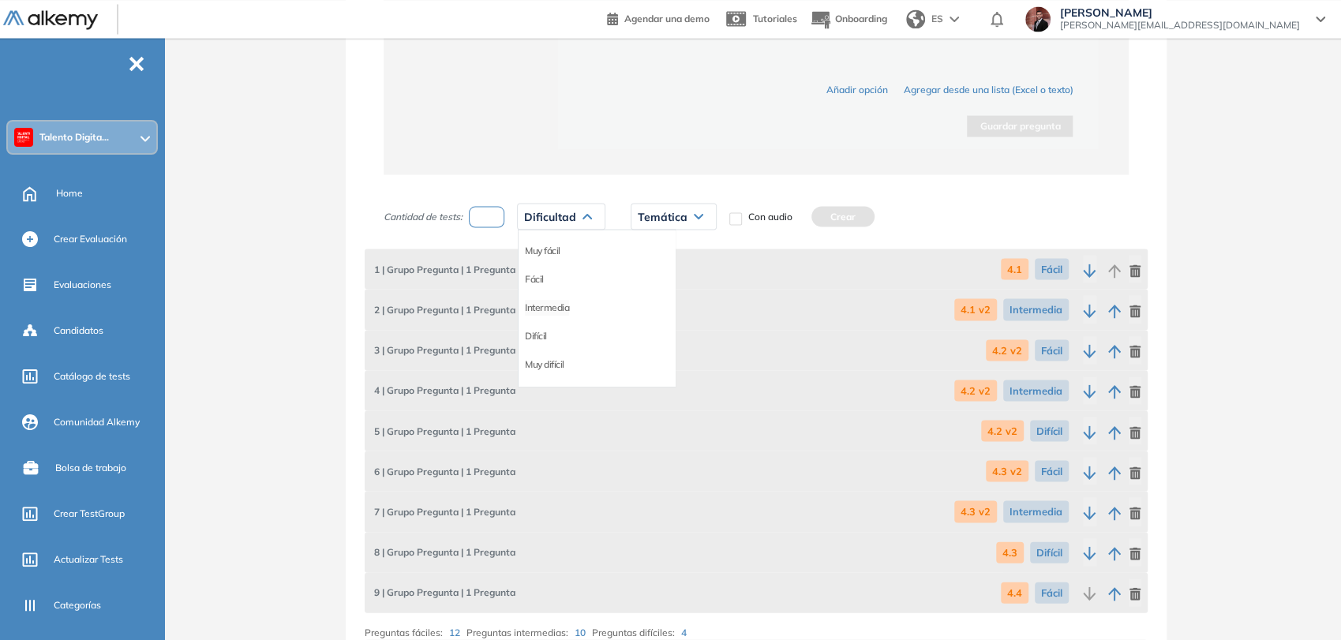
click at [562, 304] on li "Intermedia" at bounding box center [547, 307] width 44 height 16
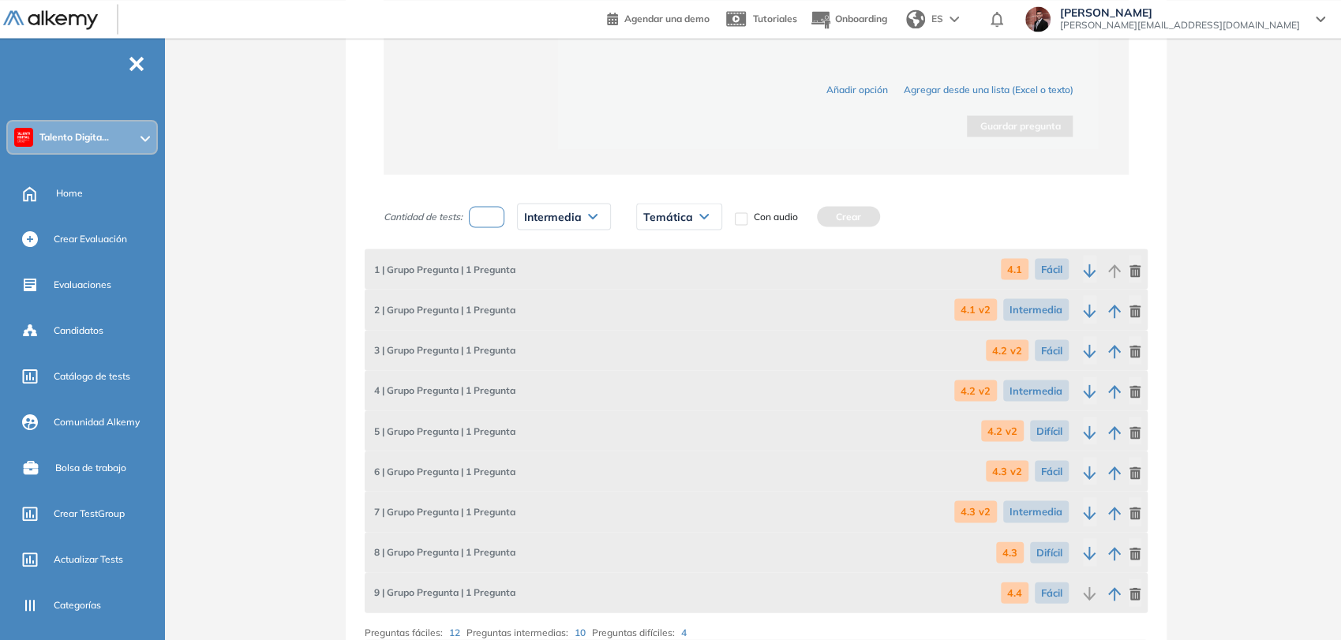
click at [685, 210] on span "Temática" at bounding box center [668, 216] width 50 height 13
click at [656, 358] on li "4.4" at bounding box center [650, 366] width 13 height 16
click at [810, 217] on button "Crear" at bounding box center [813, 216] width 63 height 21
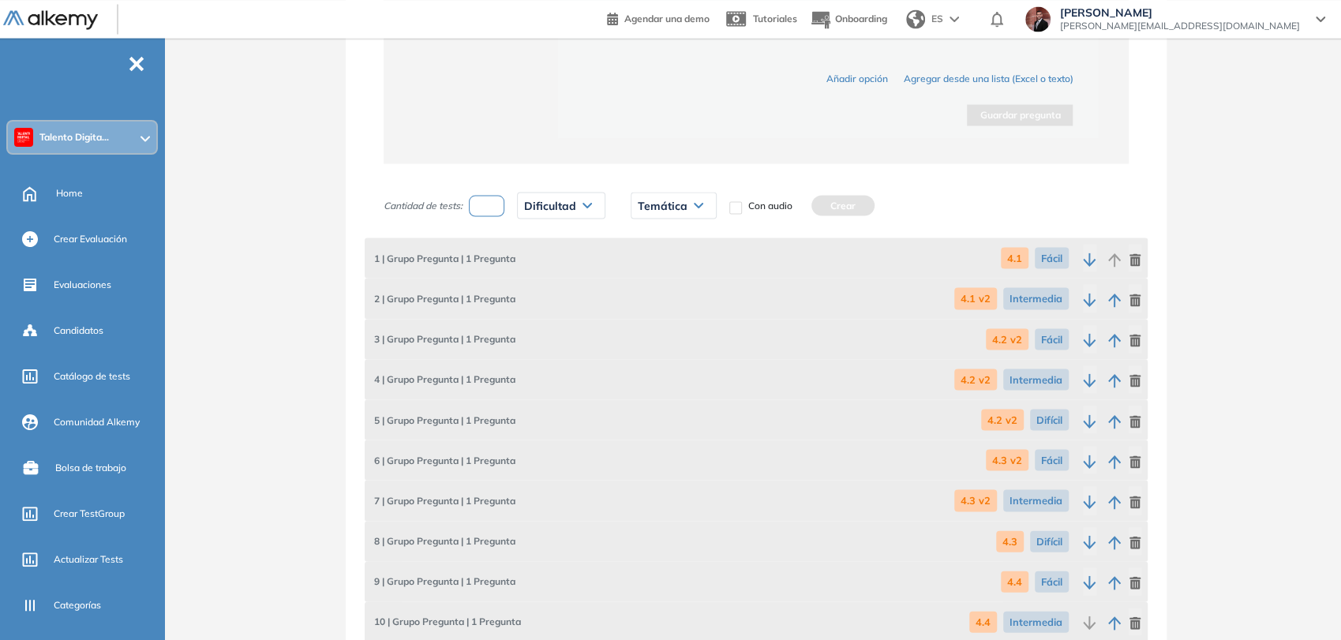
scroll to position [1982, 0]
click at [490, 210] on input "*" at bounding box center [487, 206] width 36 height 21
type input "*"
click at [564, 201] on span "Dificultad" at bounding box center [550, 206] width 52 height 13
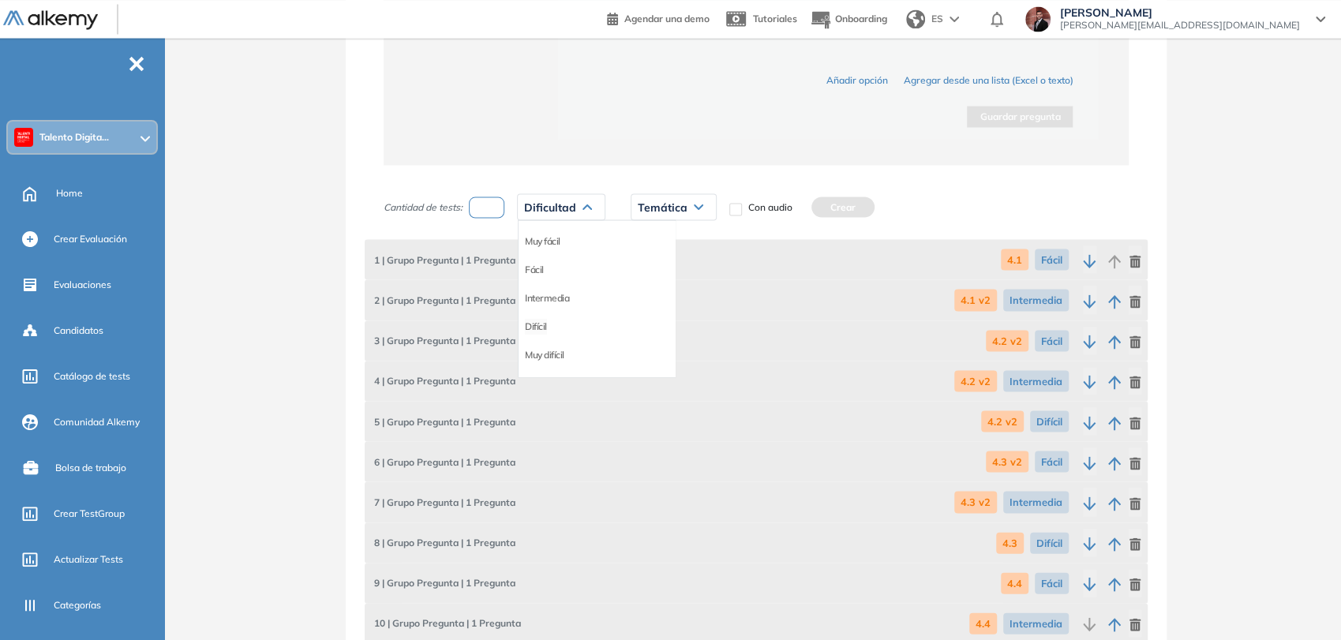
click at [541, 321] on li "Difícil" at bounding box center [536, 326] width 22 height 16
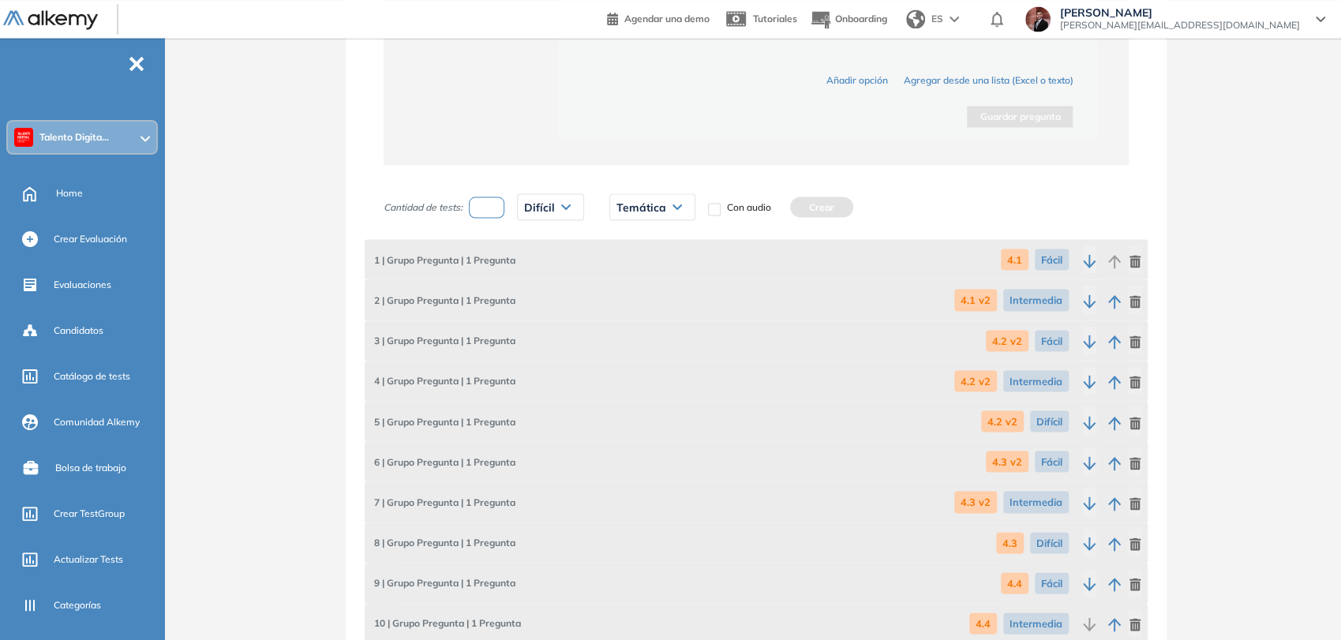
click at [661, 200] on span "Temática" at bounding box center [641, 206] width 50 height 13
click at [619, 349] on li "4.4" at bounding box center [623, 357] width 13 height 16
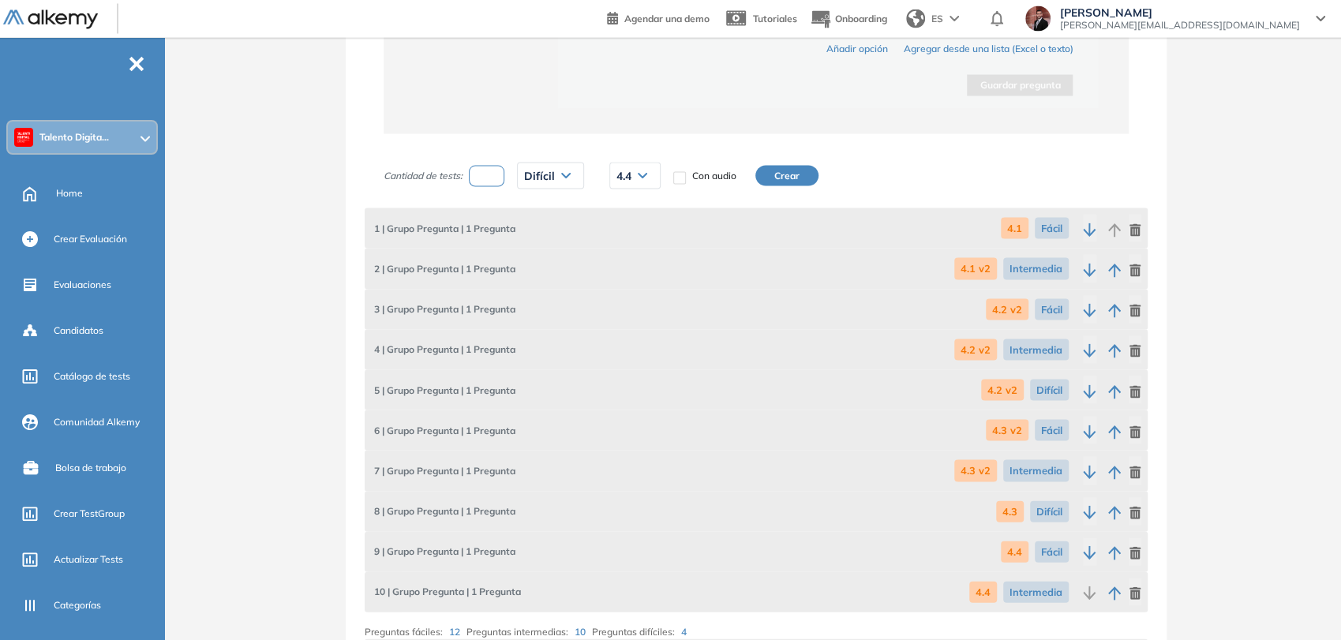
scroll to position [2010, 0]
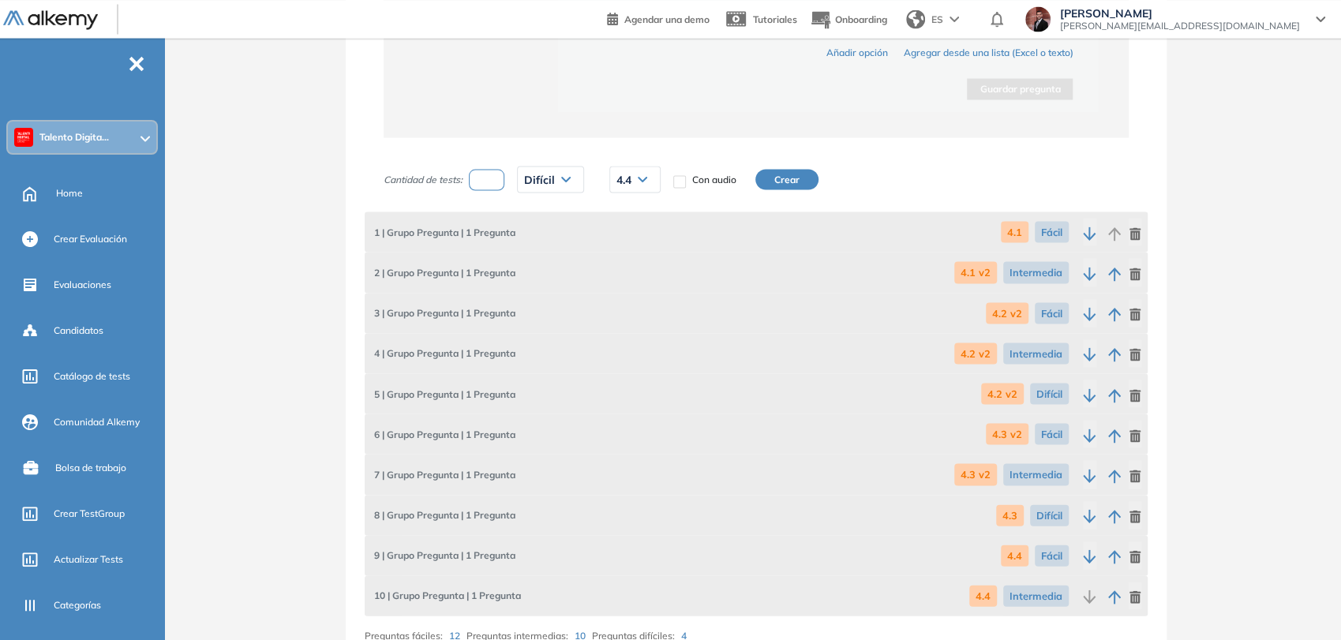
click at [775, 178] on button "Crear" at bounding box center [786, 179] width 63 height 21
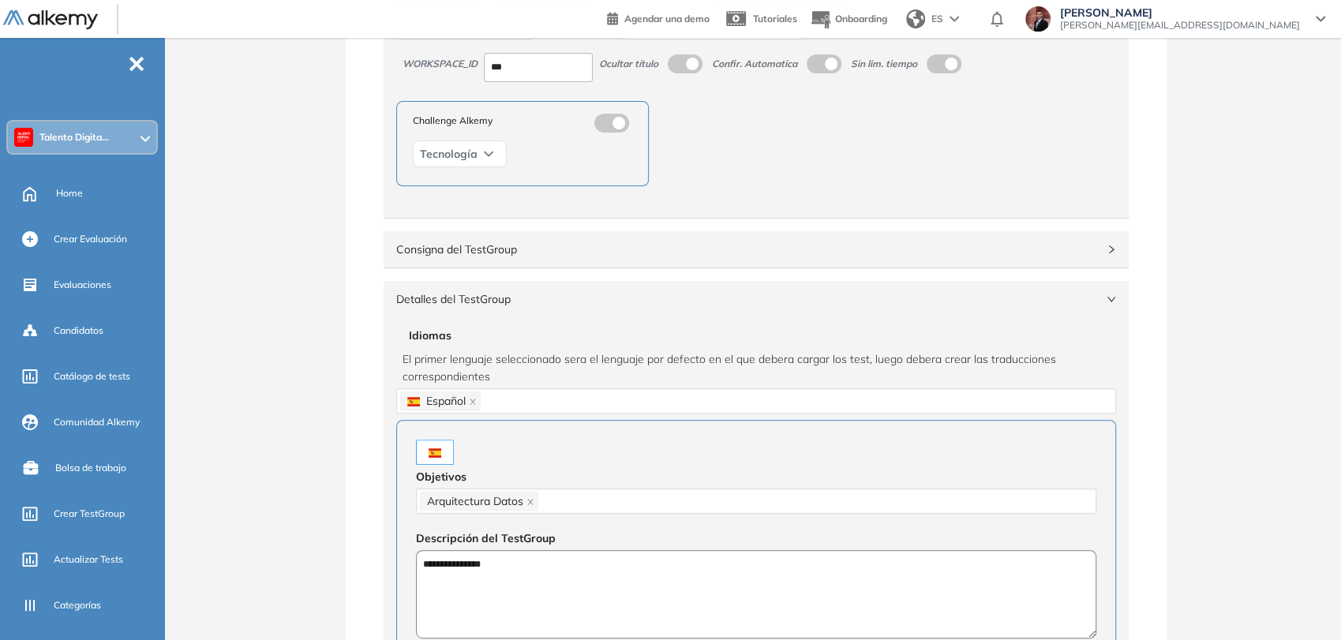
scroll to position [0, 0]
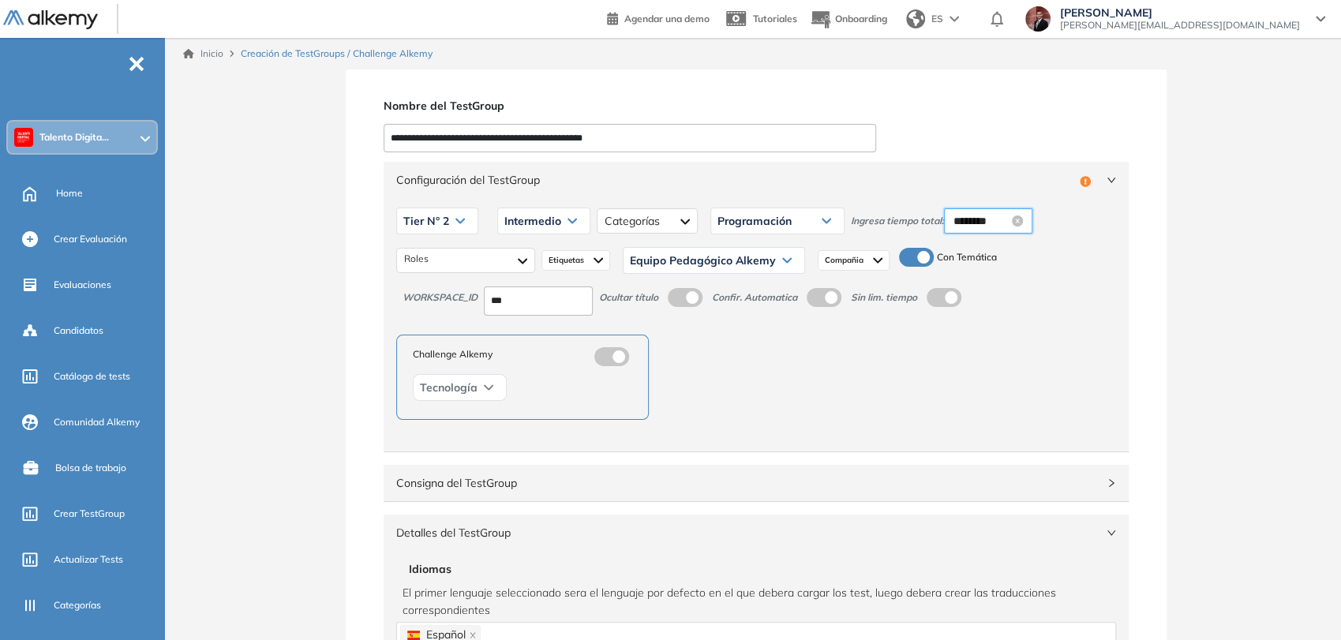
click at [970, 219] on input "********" at bounding box center [980, 220] width 55 height 17
click at [1006, 357] on div "22" at bounding box center [1008, 357] width 43 height 22
type input "********"
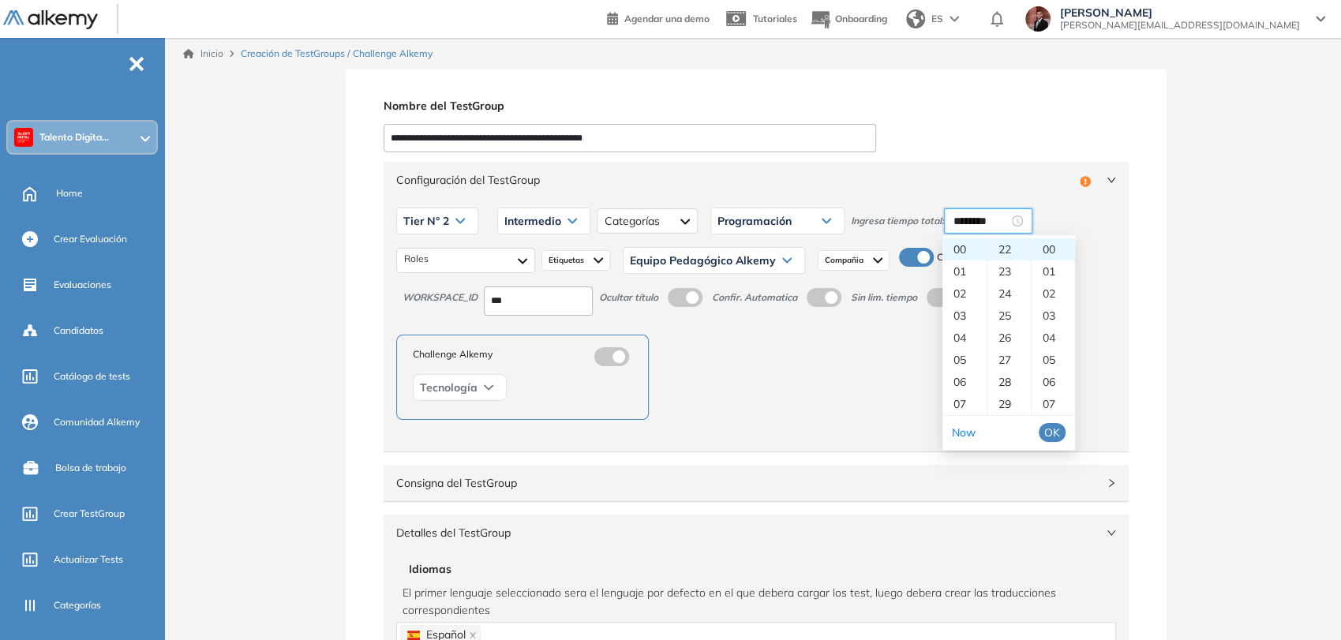
click at [1051, 436] on span "OK" at bounding box center [1052, 432] width 16 height 17
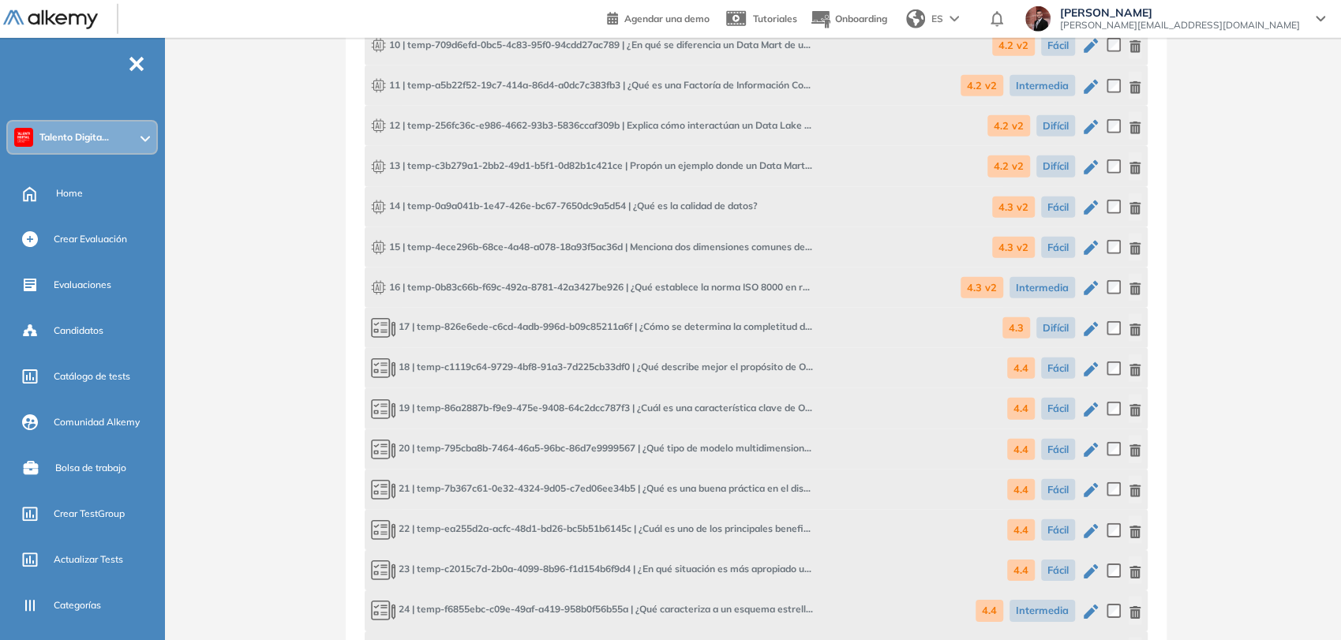
scroll to position [3266, 0]
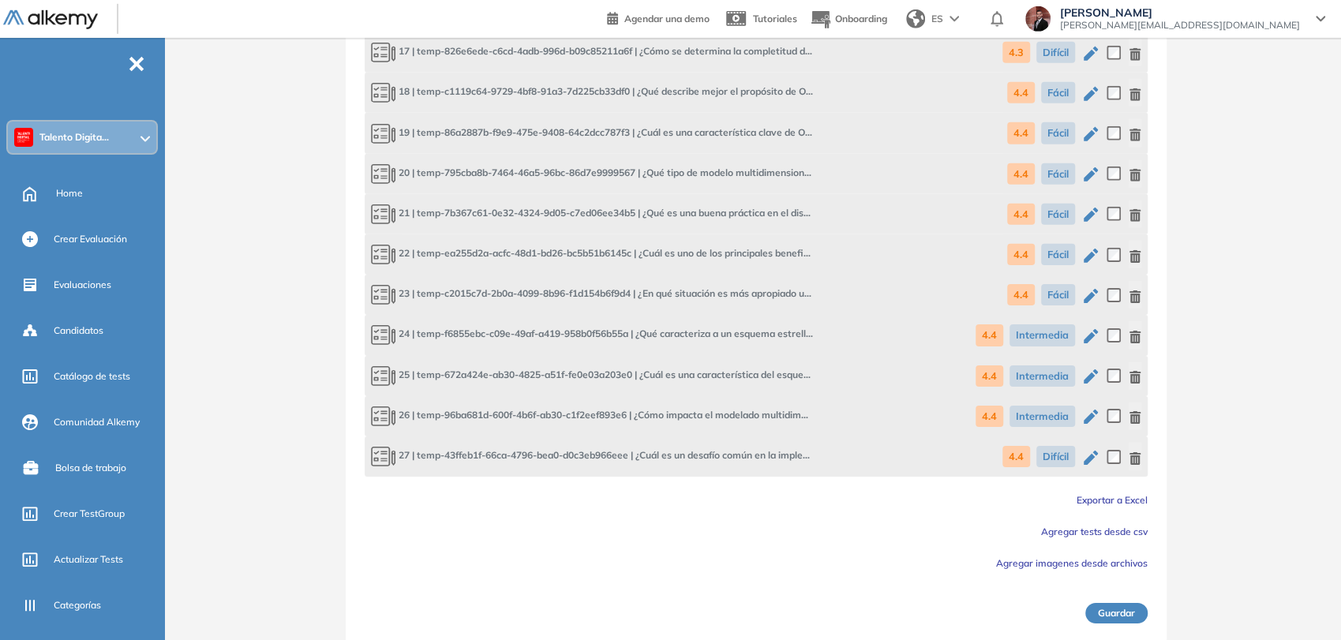
click at [1100, 612] on button "Guardar" at bounding box center [1116, 613] width 62 height 21
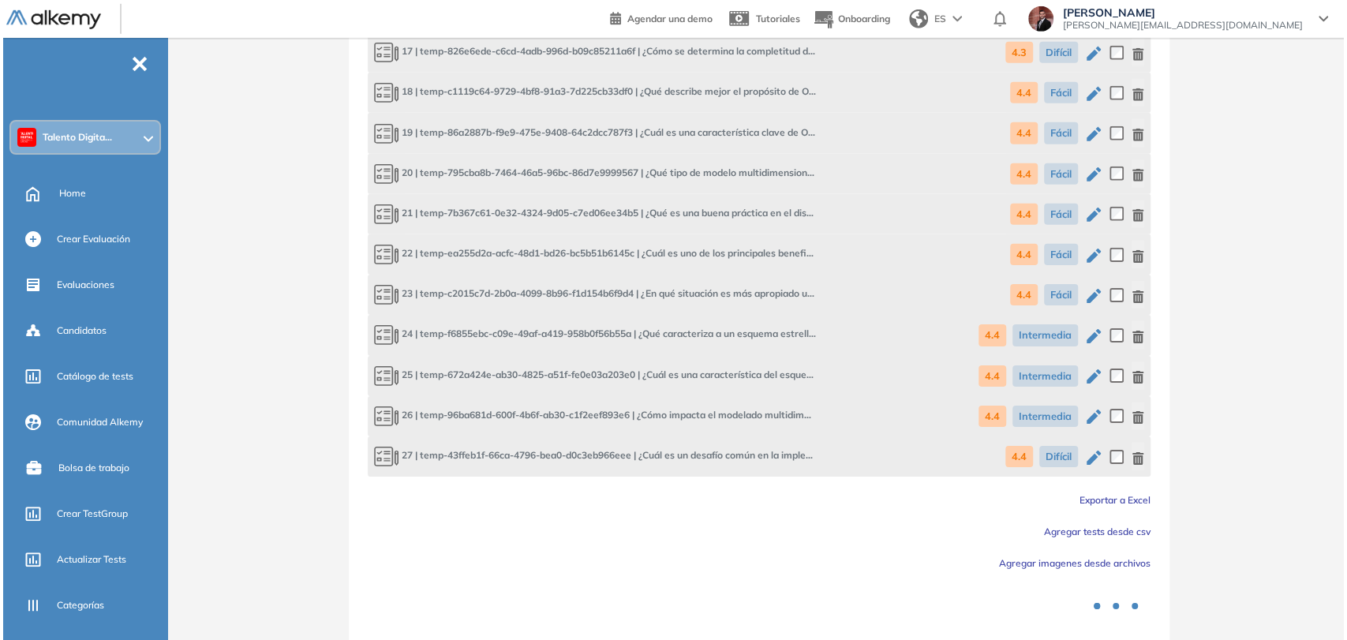
scroll to position [0, 0]
